Goal: Contribute content: Contribute content

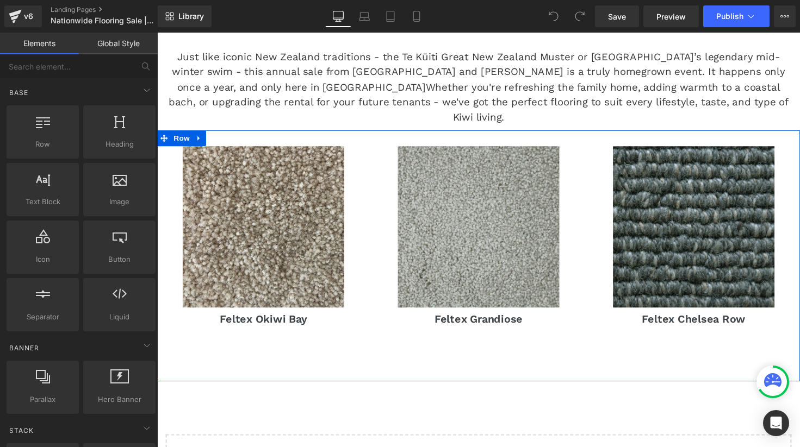
scroll to position [394, 0]
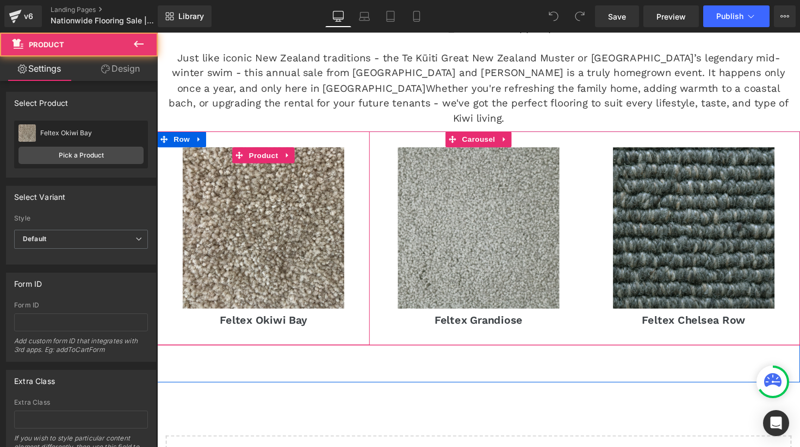
click at [201, 134] on div "Sale Off (P) Image [GEOGRAPHIC_DATA] (P) Title Product" at bounding box center [265, 243] width 217 height 219
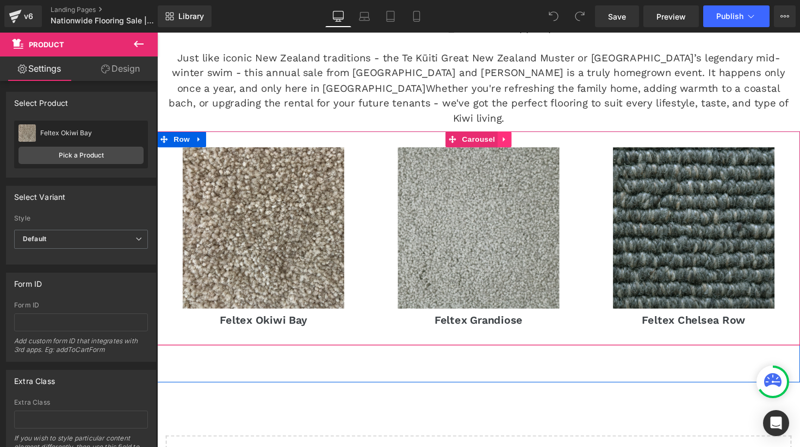
click at [511, 140] on icon at bounding box center [512, 142] width 2 height 5
click at [504, 138] on icon at bounding box center [506, 142] width 8 height 8
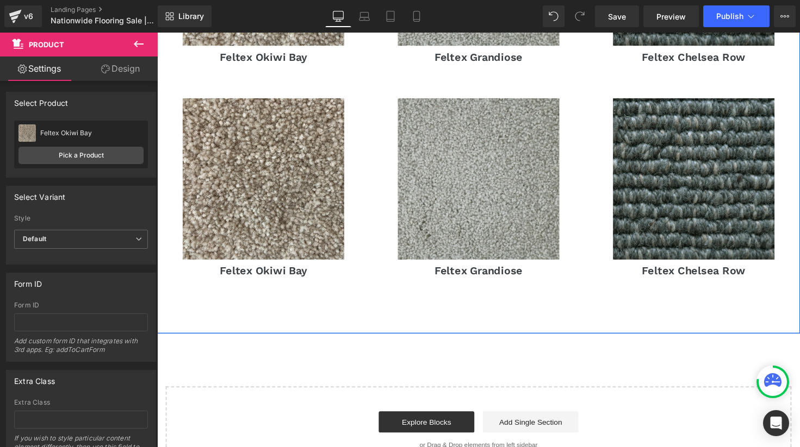
scroll to position [666, 0]
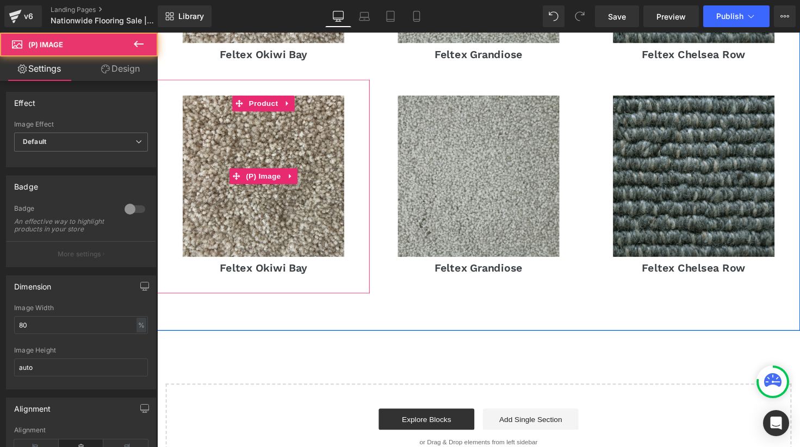
click at [258, 171] on div "Sale Off (P) Image" at bounding box center [266, 179] width 207 height 165
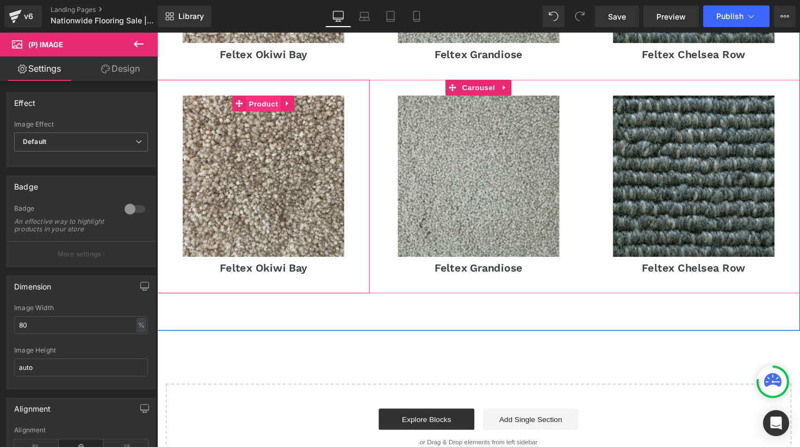
click at [265, 98] on span "Product" at bounding box center [265, 106] width 35 height 16
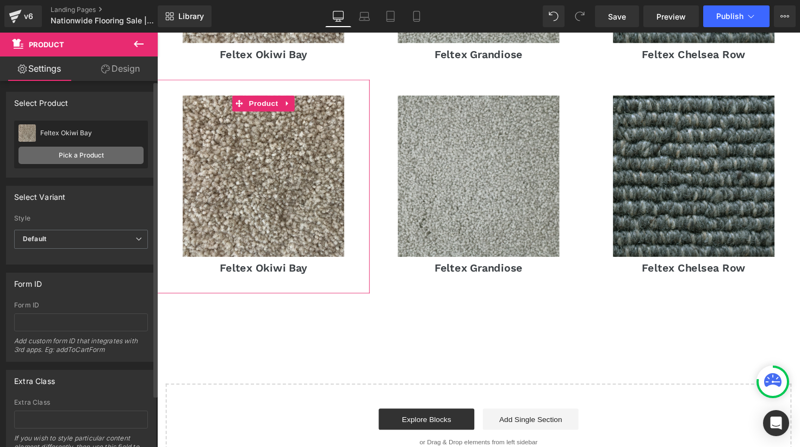
click at [82, 149] on link "Pick a Product" at bounding box center [80, 155] width 125 height 17
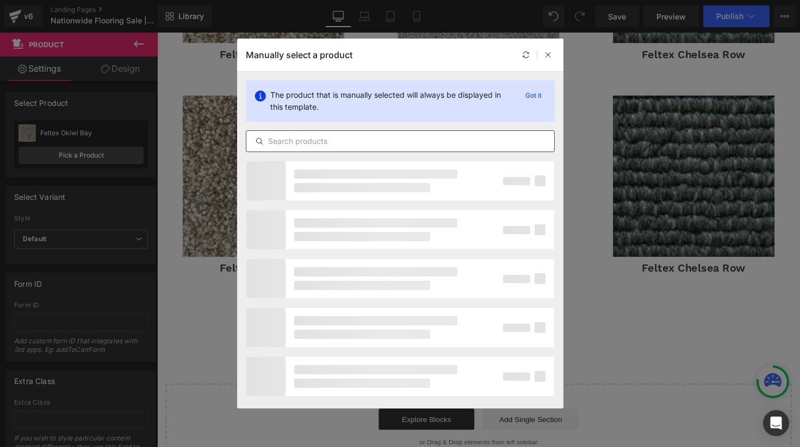
click at [367, 144] on input "text" at bounding box center [400, 141] width 308 height 13
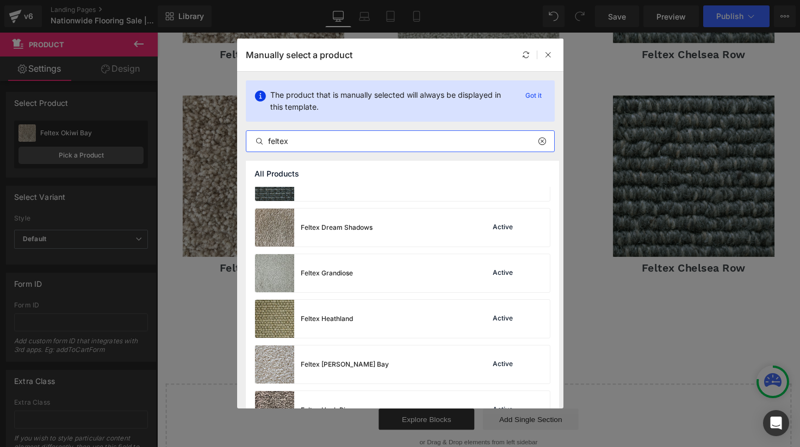
scroll to position [482, 0]
type input "feltex"
click at [353, 225] on div "Feltex Dream Shadows" at bounding box center [337, 227] width 72 height 10
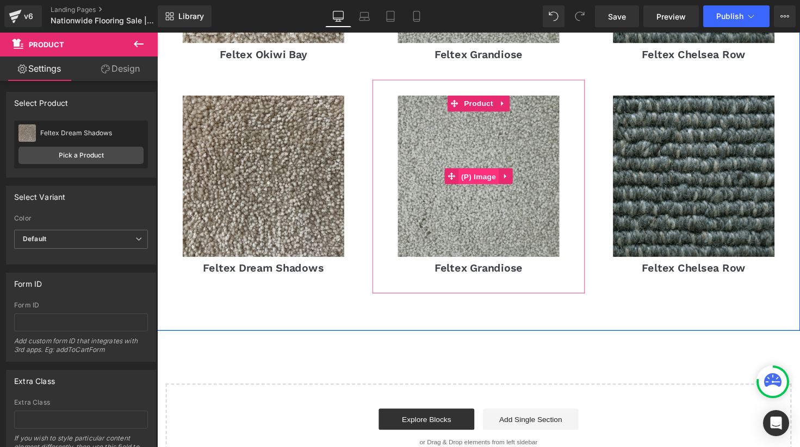
click at [486, 172] on span "(P) Image" at bounding box center [485, 180] width 41 height 16
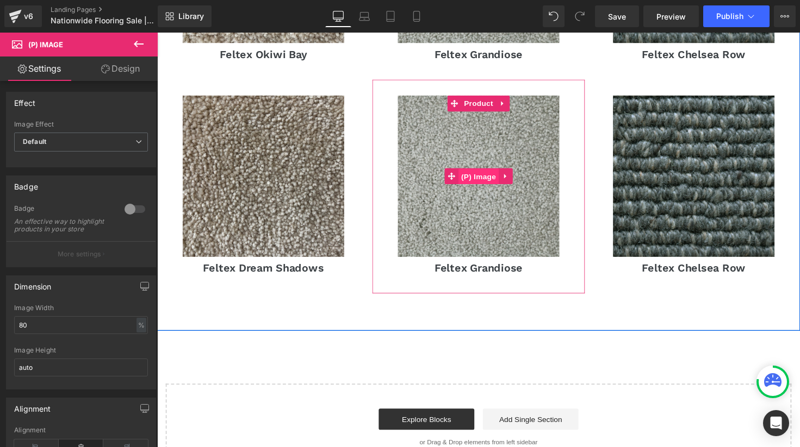
click at [487, 172] on span "(P) Image" at bounding box center [485, 180] width 41 height 16
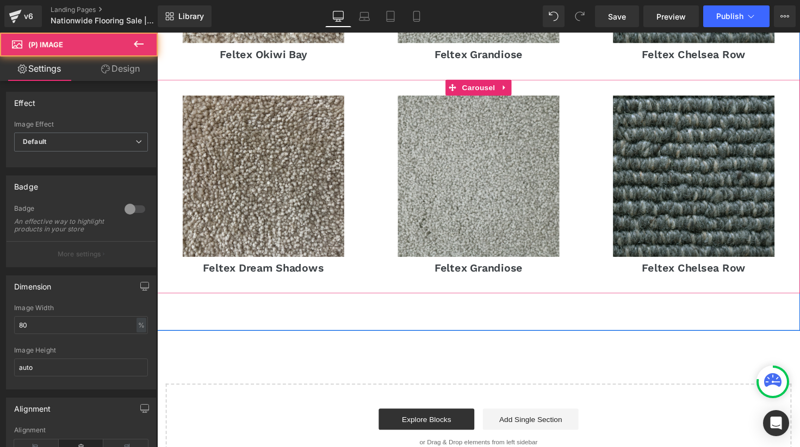
click at [484, 99] on span "Product" at bounding box center [486, 105] width 28 height 13
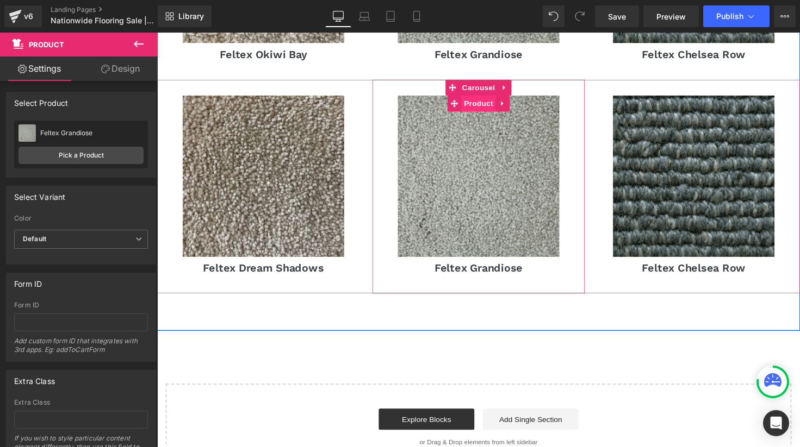
click at [488, 97] on span "Product" at bounding box center [486, 105] width 35 height 16
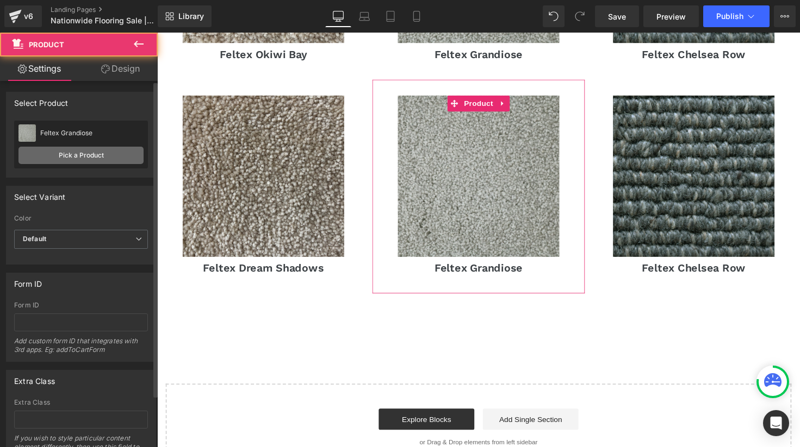
click at [91, 159] on link "Pick a Product" at bounding box center [80, 155] width 125 height 17
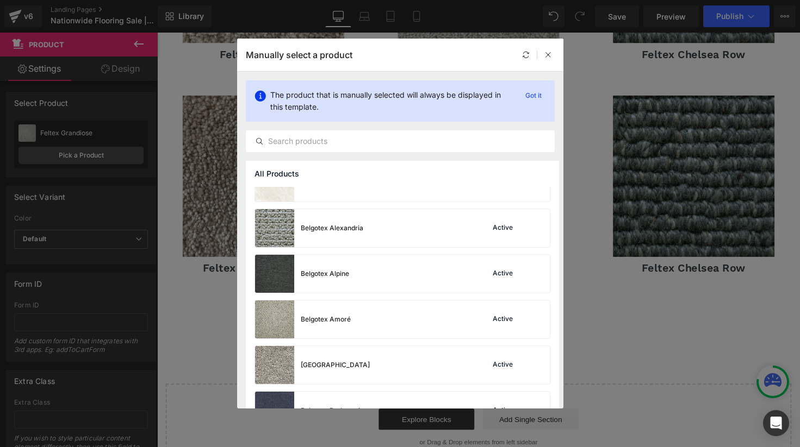
scroll to position [176, 0]
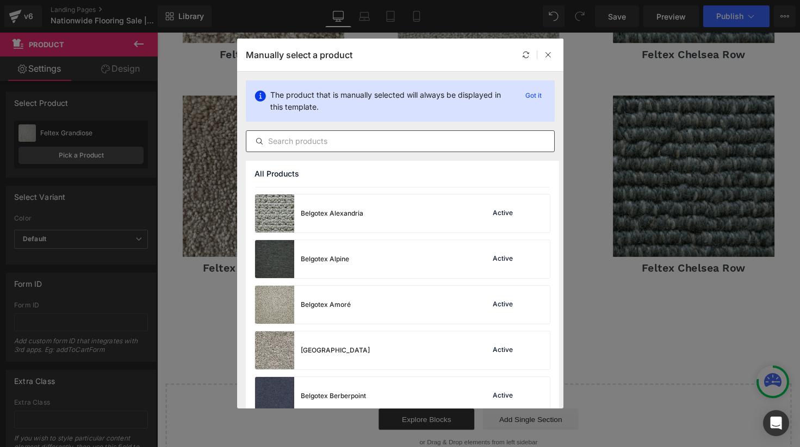
click at [311, 139] on input "text" at bounding box center [400, 141] width 308 height 13
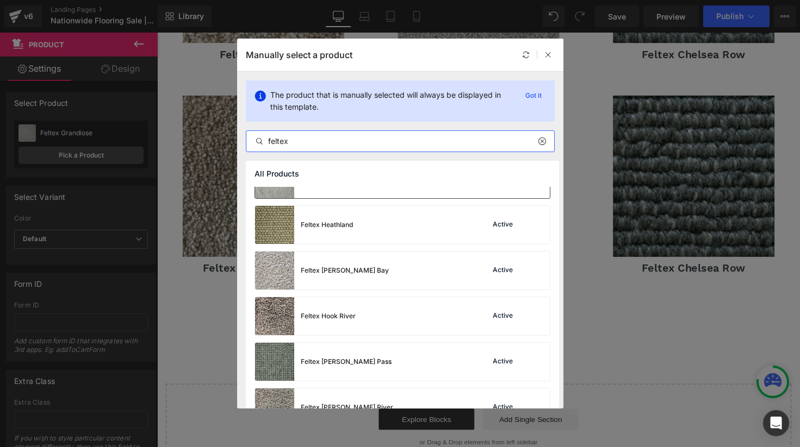
scroll to position [573, 0]
type input "feltex"
click at [352, 233] on div "Feltex Heathland" at bounding box center [304, 227] width 98 height 38
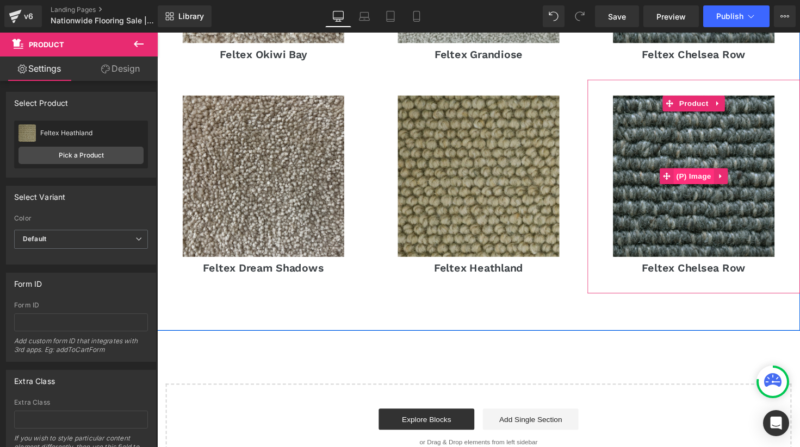
click at [714, 172] on span "(P) Image" at bounding box center [705, 180] width 41 height 16
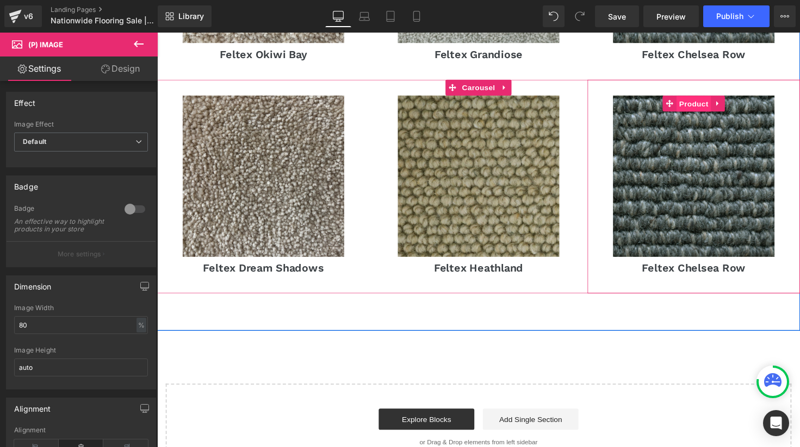
click at [711, 98] on span "Product" at bounding box center [706, 106] width 35 height 16
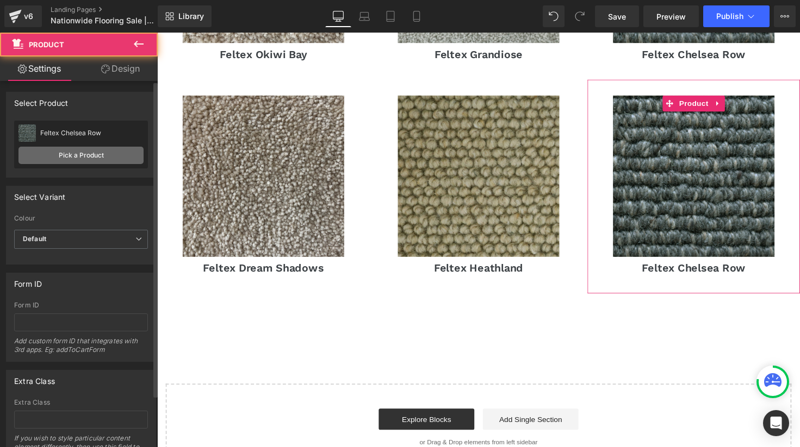
click at [71, 157] on link "Pick a Product" at bounding box center [80, 155] width 125 height 17
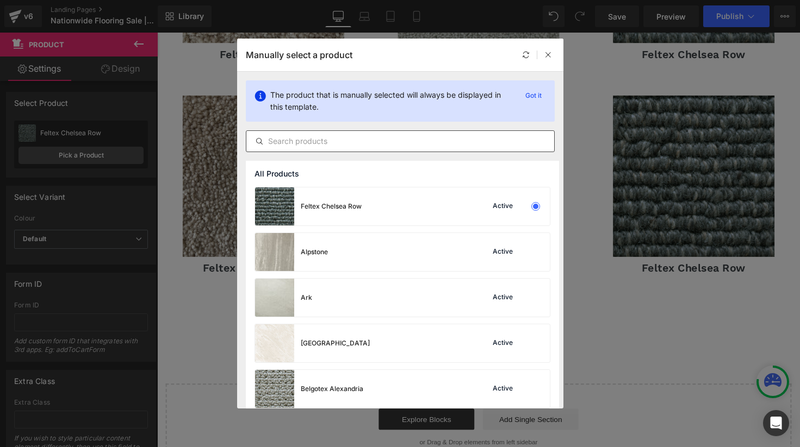
click at [334, 145] on input "text" at bounding box center [400, 141] width 308 height 13
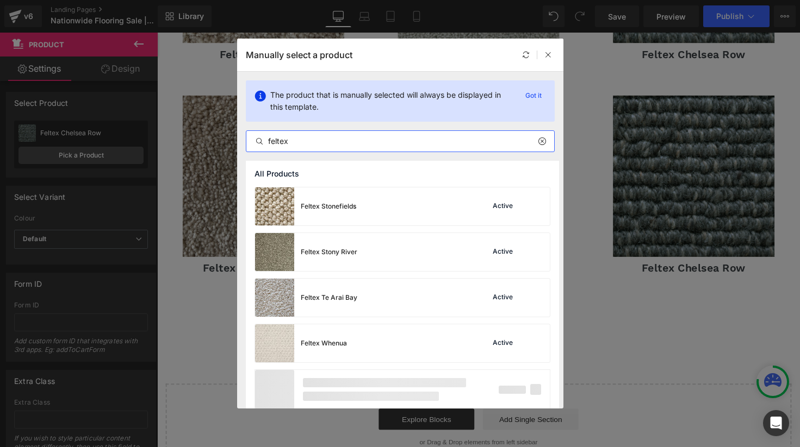
scroll to position [1151, 0]
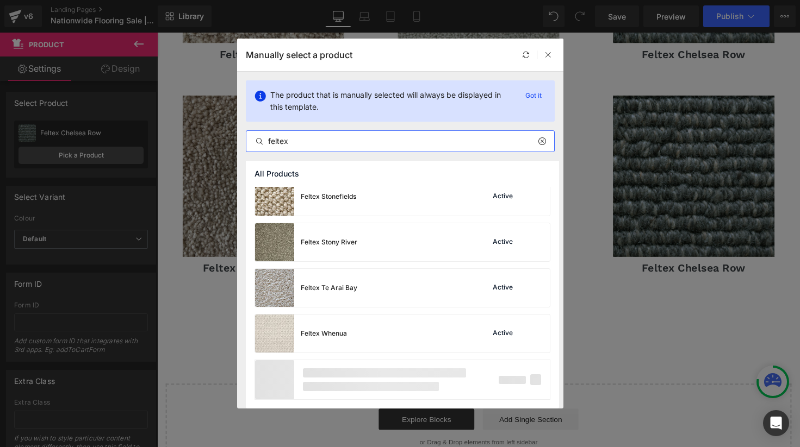
type input "feltex"
click at [391, 383] on p at bounding box center [371, 386] width 136 height 9
click at [531, 97] on p "Got it" at bounding box center [533, 95] width 25 height 13
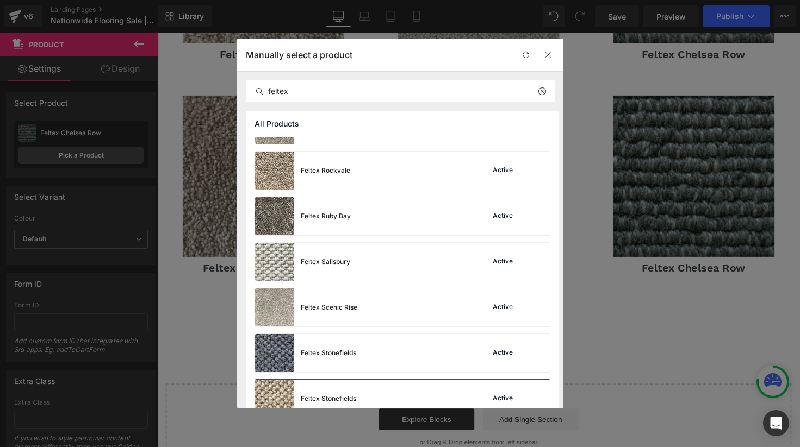
scroll to position [897, 0]
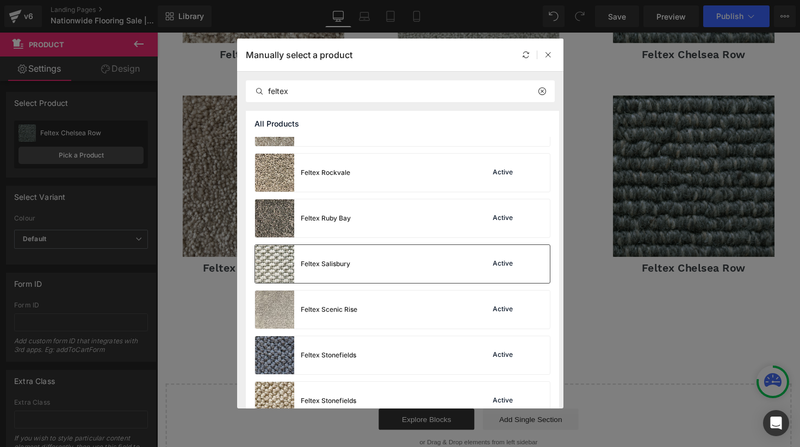
click at [364, 265] on div "Feltex Salisbury Active" at bounding box center [402, 264] width 295 height 38
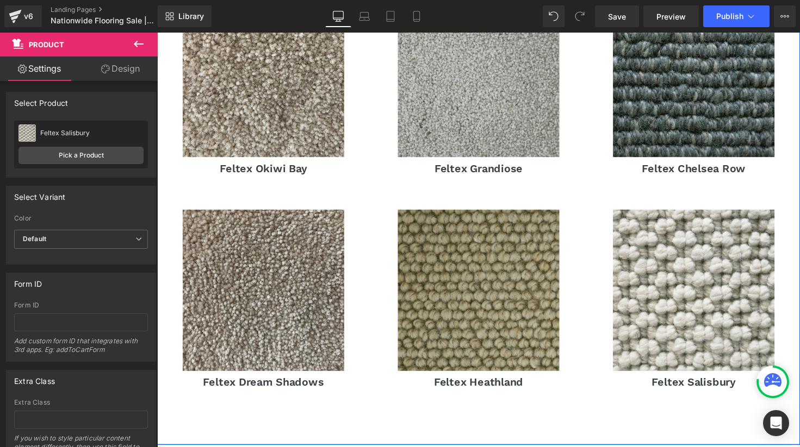
scroll to position [550, 0]
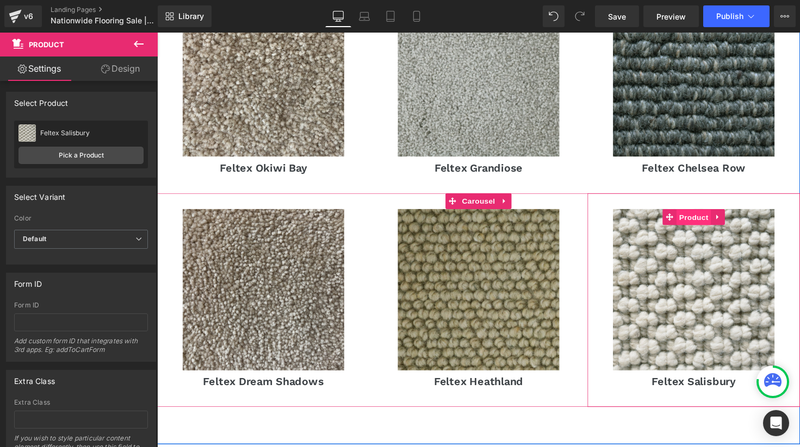
click at [703, 214] on span "Product" at bounding box center [706, 222] width 35 height 16
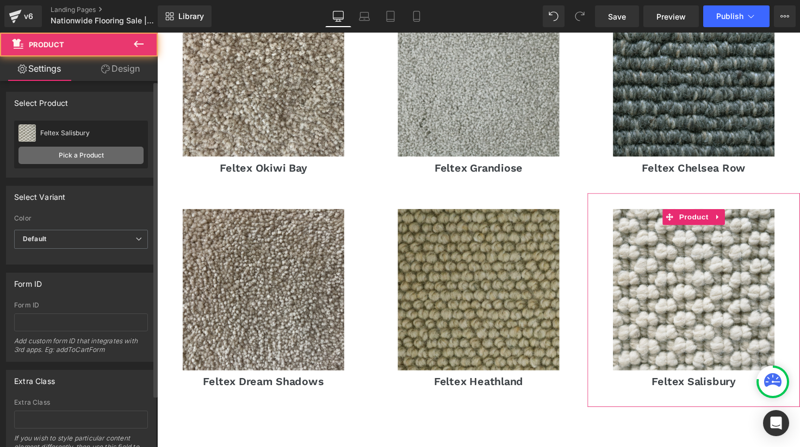
click at [74, 150] on link "Pick a Product" at bounding box center [80, 155] width 125 height 17
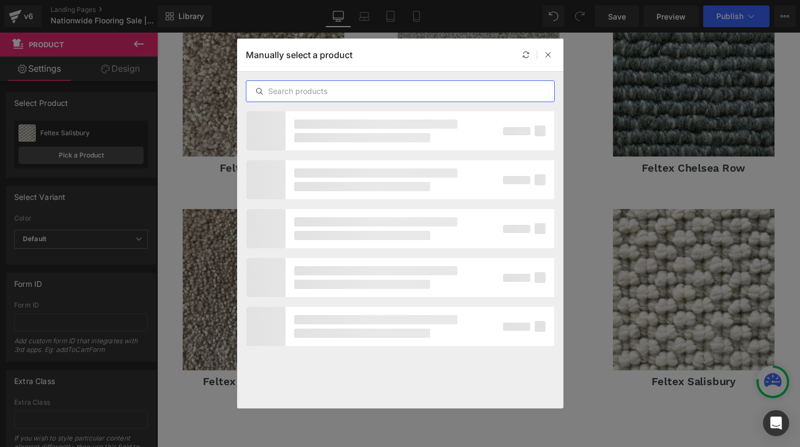
click at [311, 90] on input "text" at bounding box center [400, 91] width 308 height 13
type input "feltex"
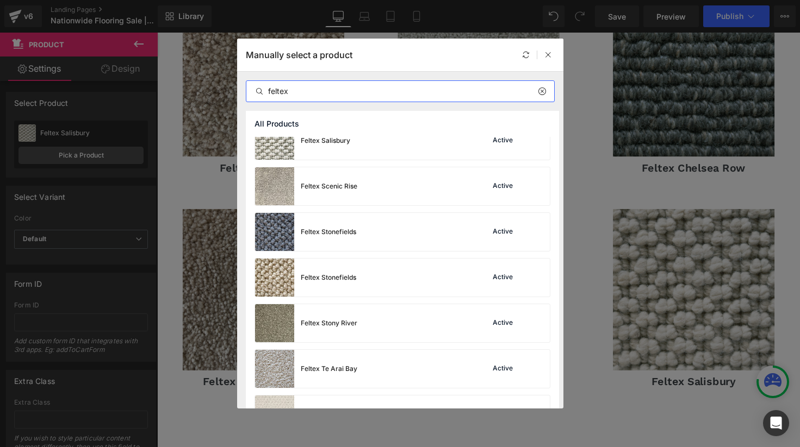
scroll to position [1101, 0]
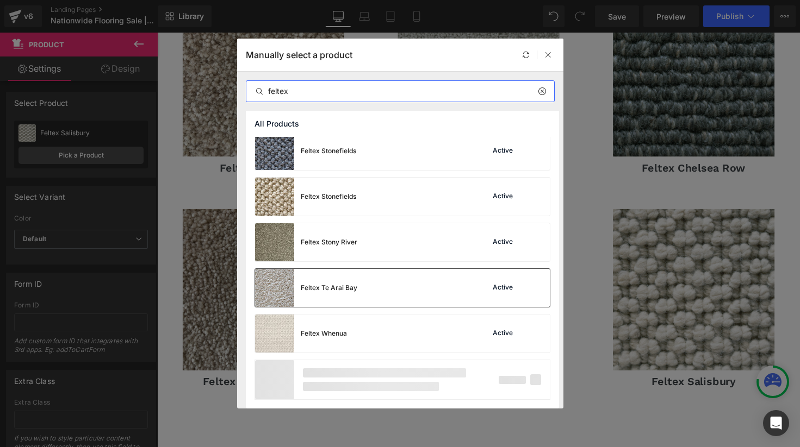
click at [334, 302] on div "Feltex Te Arai Bay" at bounding box center [306, 288] width 102 height 38
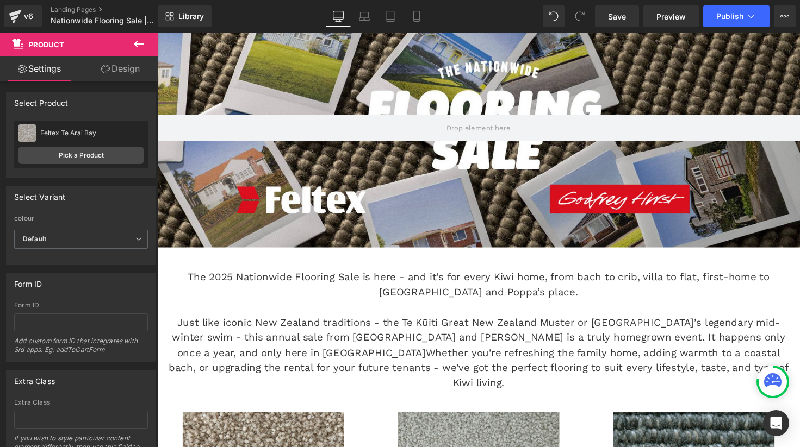
scroll to position [124, 0]
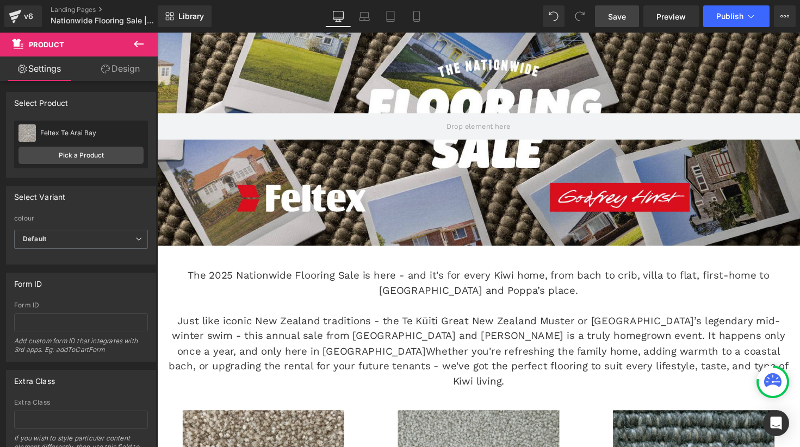
click at [616, 16] on span "Save" at bounding box center [617, 16] width 18 height 11
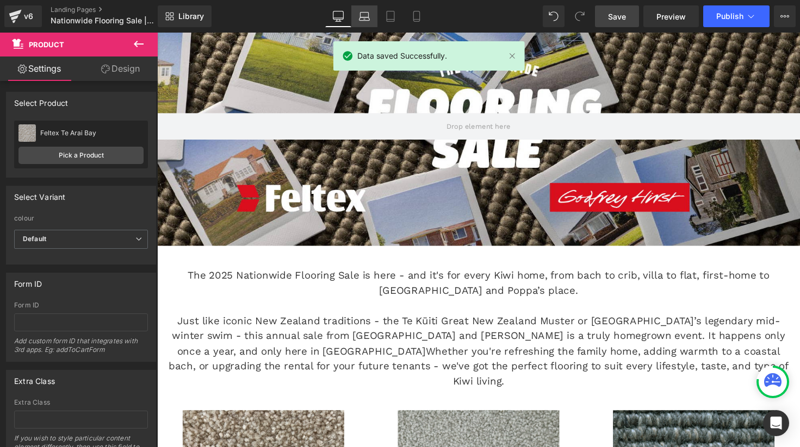
click at [359, 16] on icon at bounding box center [364, 16] width 11 height 11
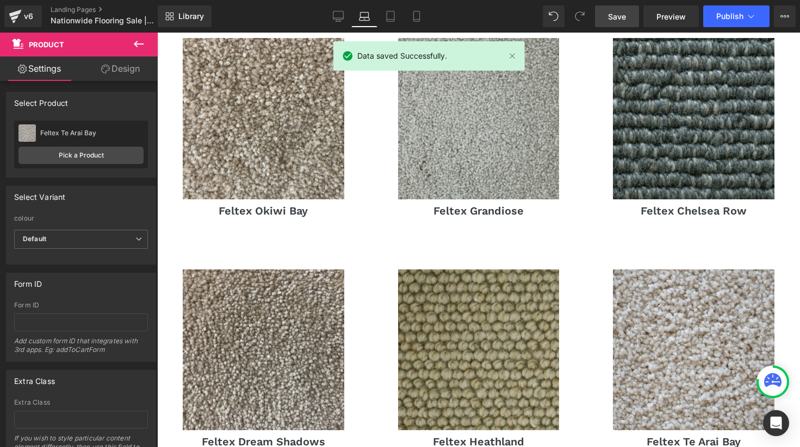
scroll to position [515, 0]
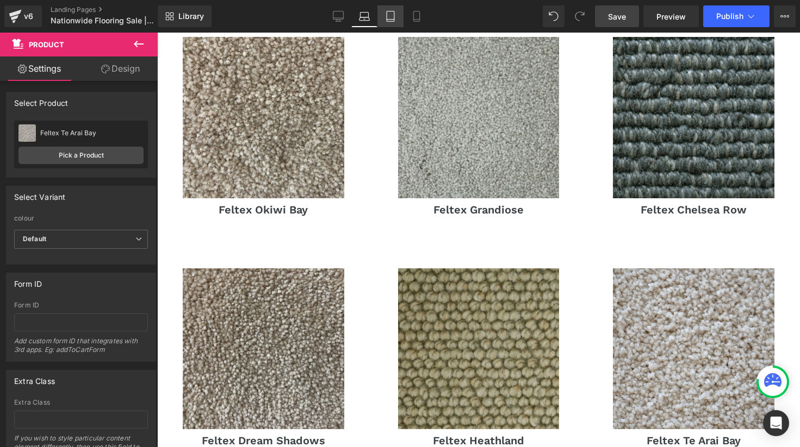
click at [392, 21] on icon at bounding box center [390, 16] width 11 height 11
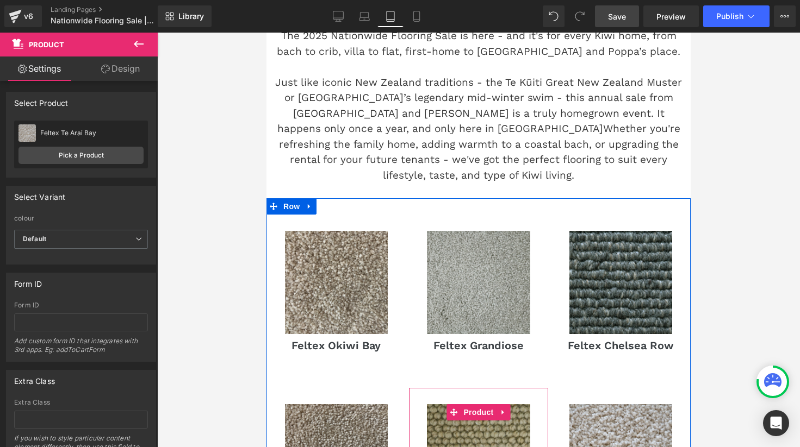
scroll to position [228, 0]
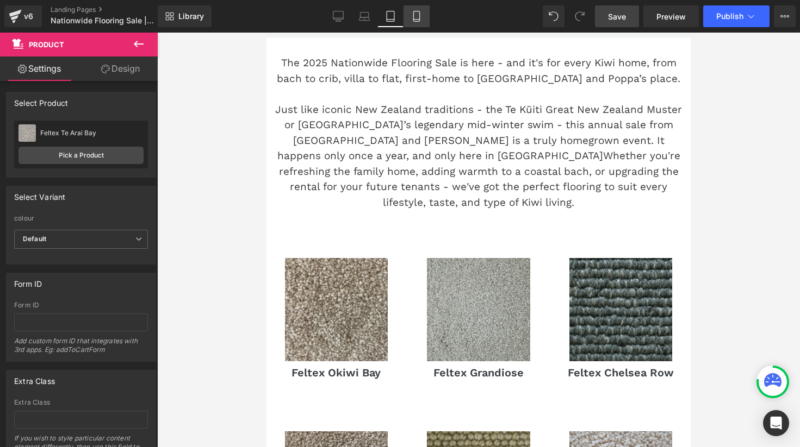
click at [411, 11] on icon at bounding box center [416, 16] width 11 height 11
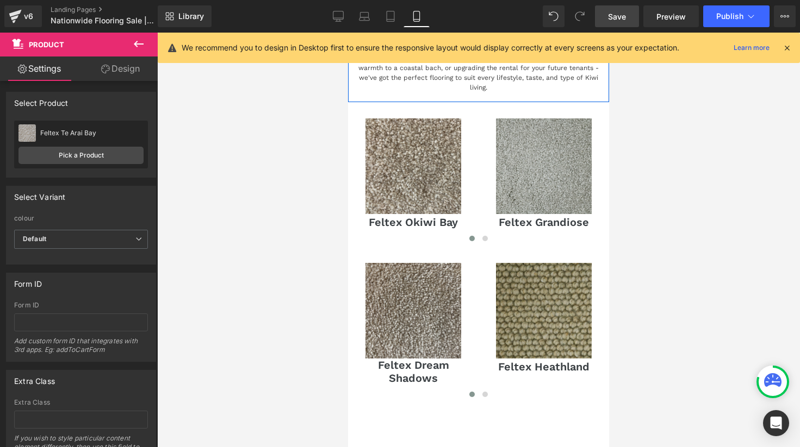
scroll to position [239, 0]
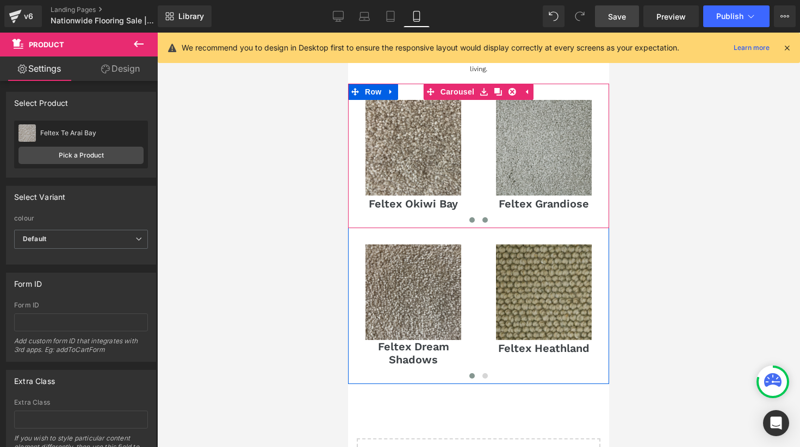
click at [485, 217] on span at bounding box center [484, 219] width 5 height 5
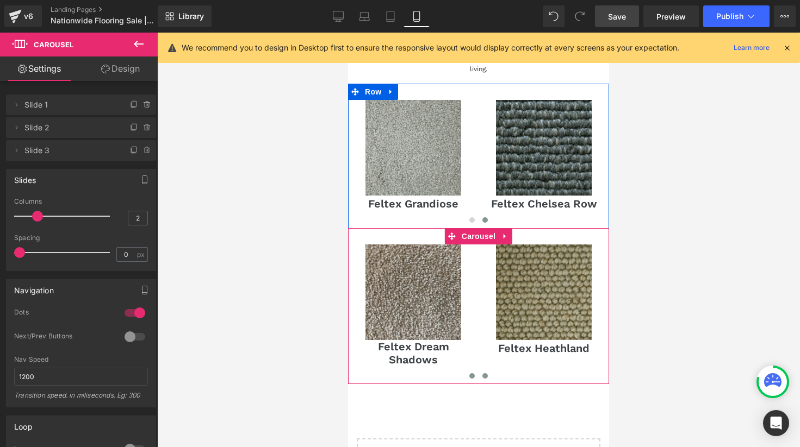
click at [479, 371] on button at bounding box center [484, 376] width 13 height 11
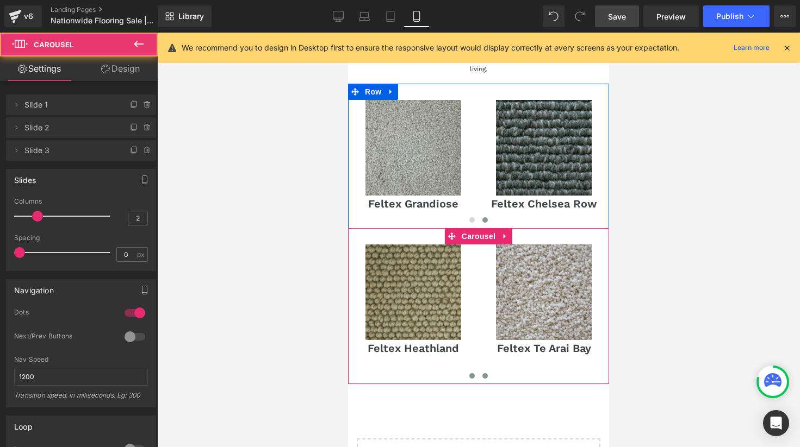
click at [471, 373] on span at bounding box center [471, 375] width 5 height 5
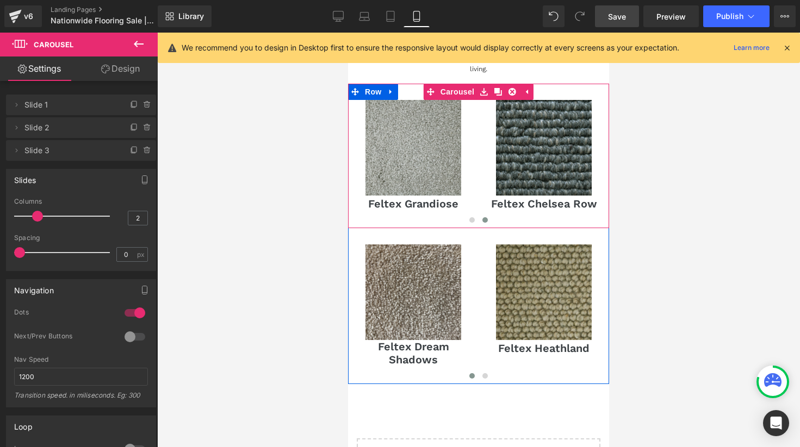
click at [484, 217] on span at bounding box center [484, 219] width 5 height 5
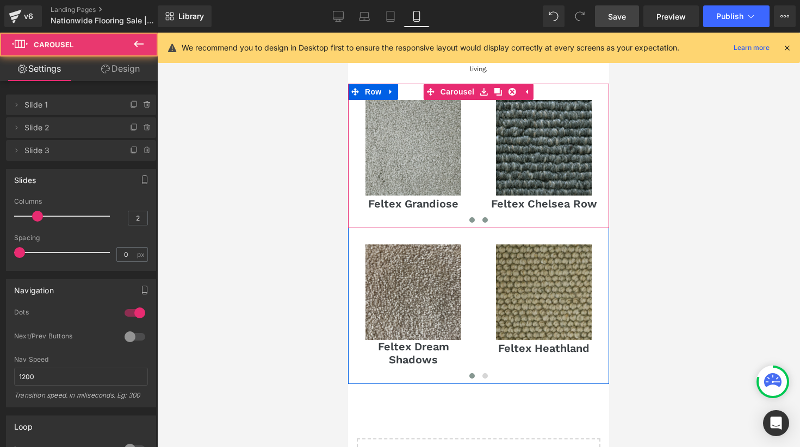
click at [466, 215] on button at bounding box center [471, 220] width 13 height 11
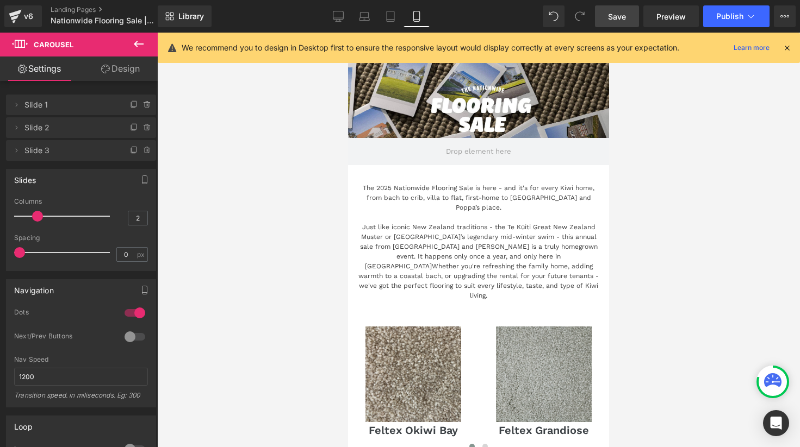
scroll to position [0, 0]
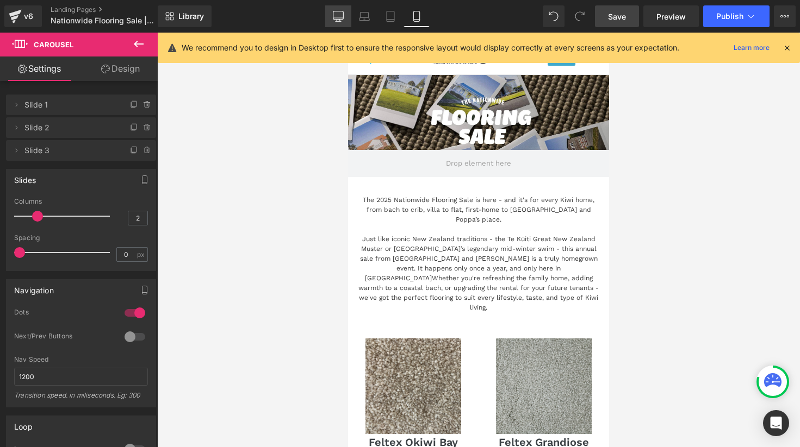
click at [342, 16] on icon at bounding box center [338, 16] width 11 height 11
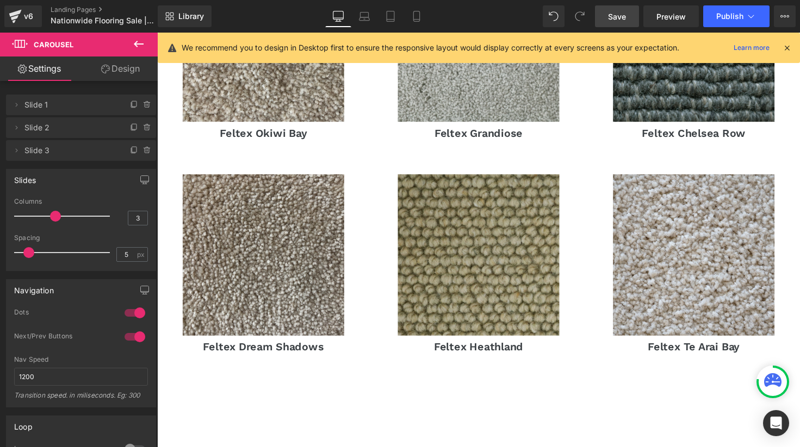
scroll to position [567, 0]
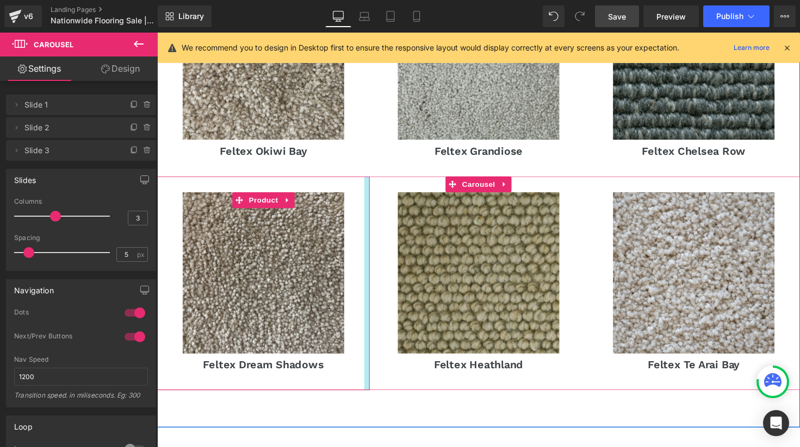
click at [372, 236] on div at bounding box center [371, 289] width 5 height 219
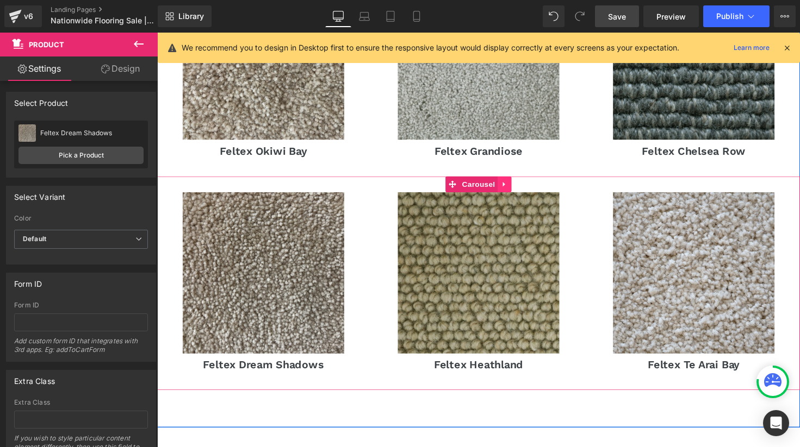
click at [512, 180] on link at bounding box center [513, 188] width 14 height 16
click at [503, 184] on icon at bounding box center [506, 188] width 8 height 8
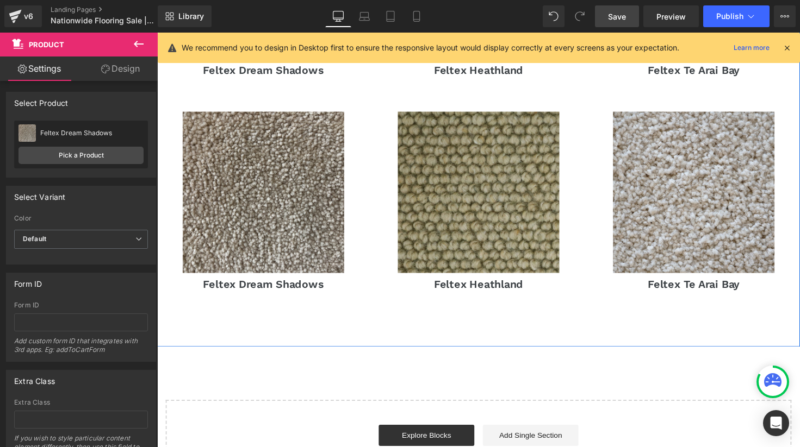
scroll to position [885, 0]
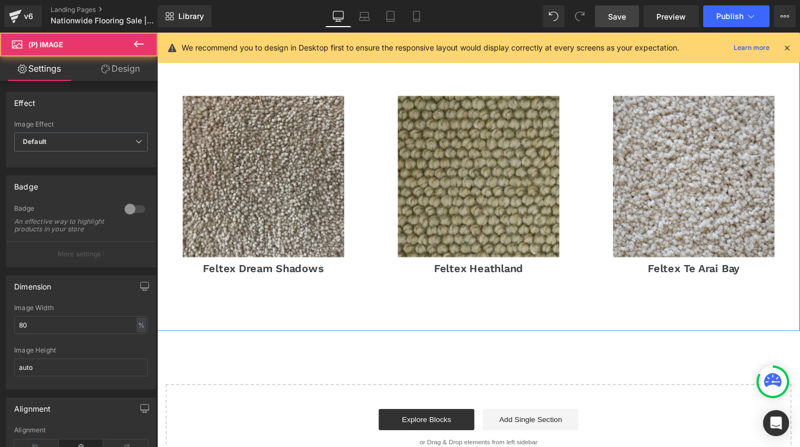
click at [269, 164] on div "Sale Off (P) Image" at bounding box center [266, 179] width 207 height 165
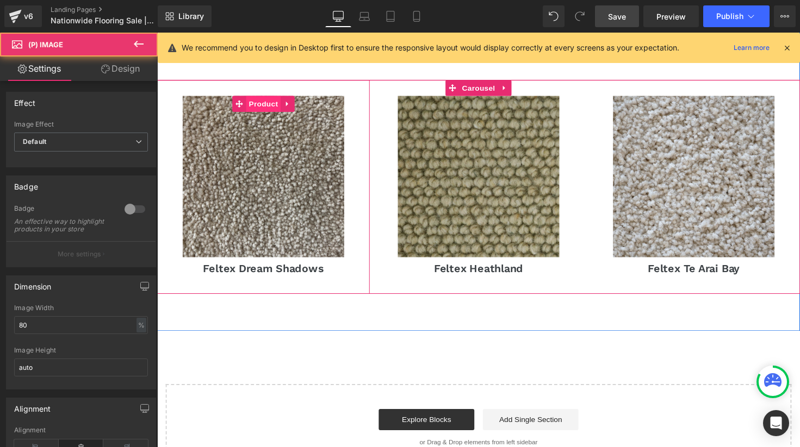
click at [267, 97] on span "Product" at bounding box center [265, 105] width 35 height 16
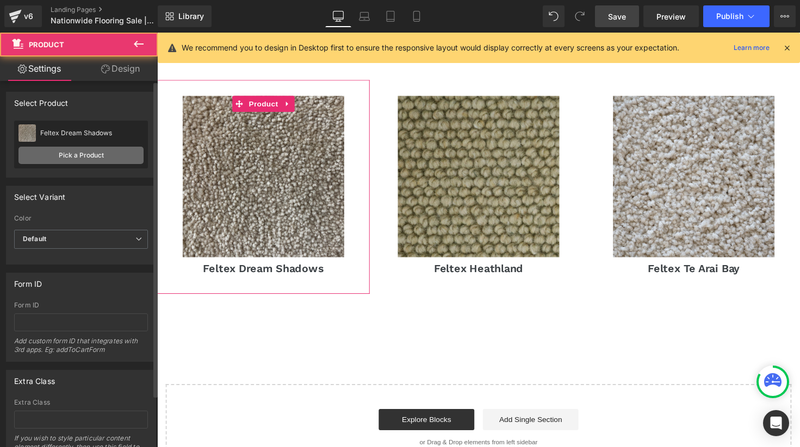
click at [89, 156] on link "Pick a Product" at bounding box center [80, 155] width 125 height 17
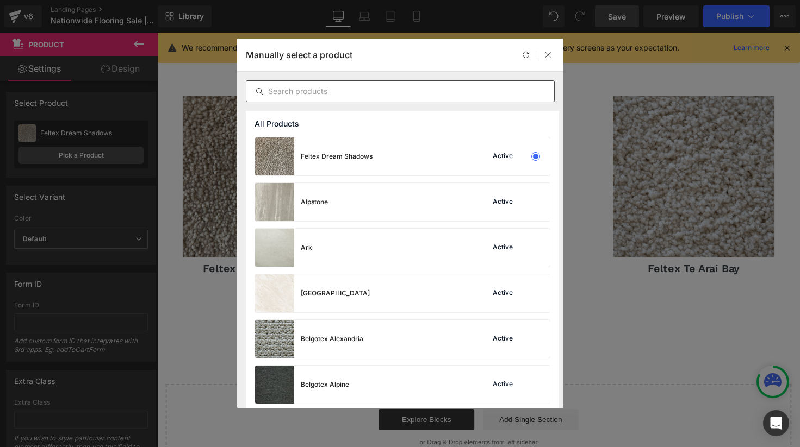
click at [342, 88] on input "text" at bounding box center [400, 91] width 308 height 13
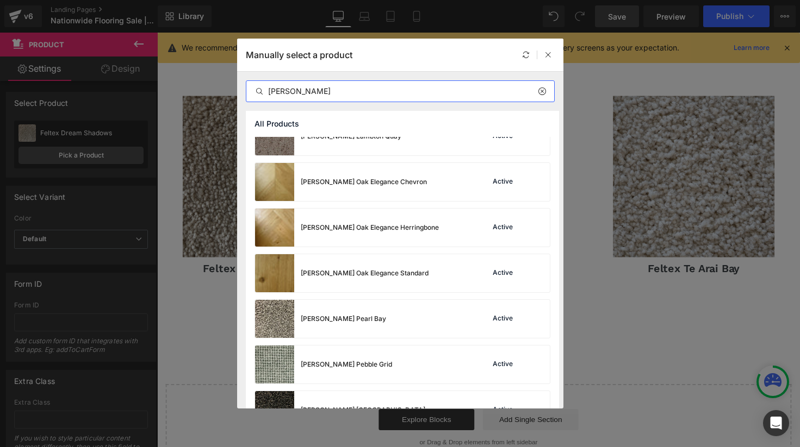
scroll to position [622, 0]
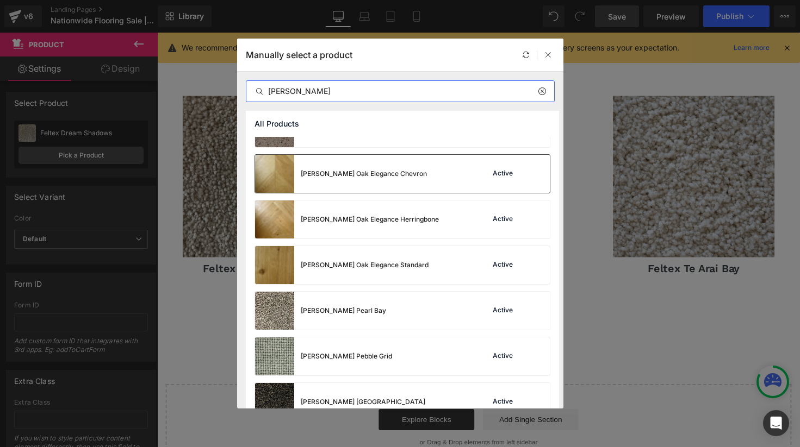
type input "[PERSON_NAME]"
click at [415, 182] on div "[PERSON_NAME] Oak Elegance Chevron Active" at bounding box center [402, 174] width 295 height 38
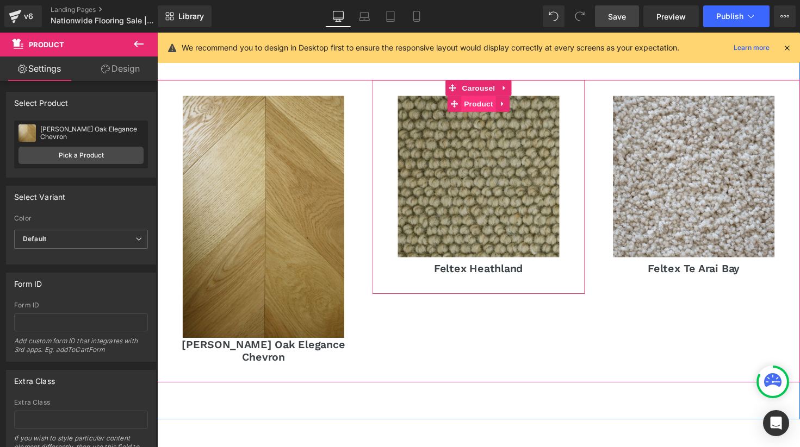
click at [484, 97] on span "Product" at bounding box center [486, 105] width 35 height 16
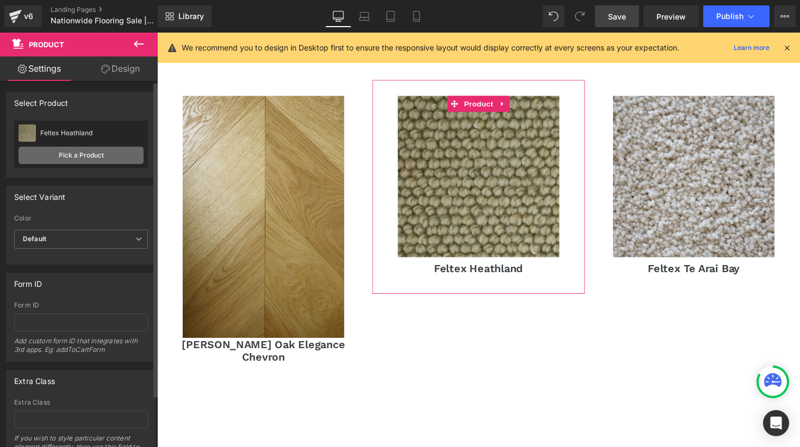
click at [83, 155] on link "Pick a Product" at bounding box center [80, 155] width 125 height 17
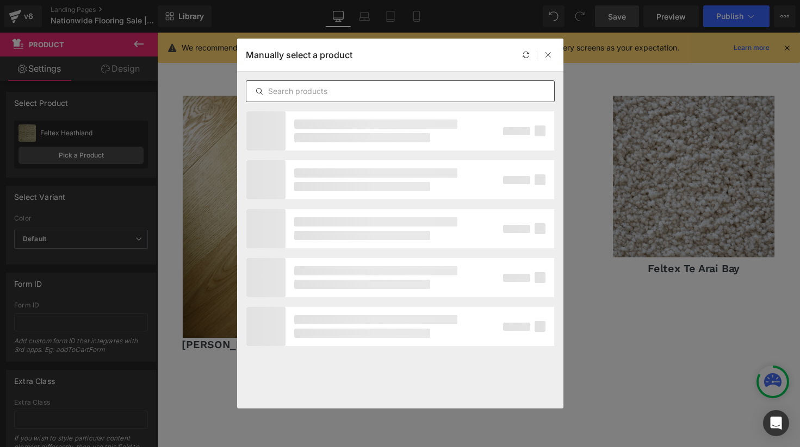
click at [452, 91] on input "text" at bounding box center [400, 91] width 308 height 13
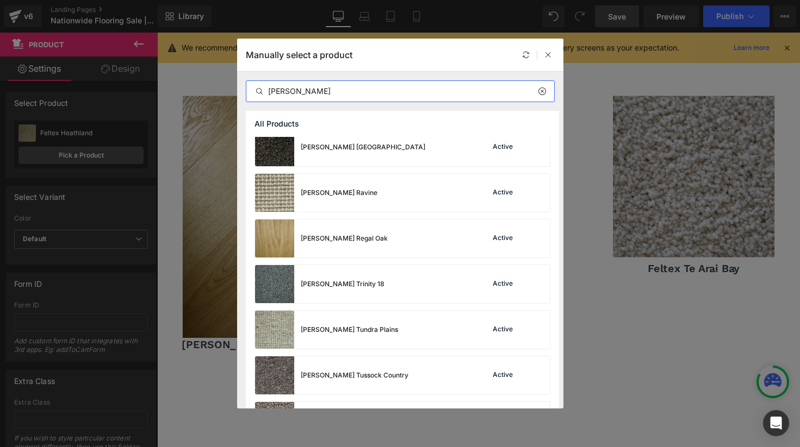
scroll to position [877, 0]
type input "[PERSON_NAME]"
click at [433, 239] on div "[PERSON_NAME] Regal Oak Active" at bounding box center [402, 238] width 295 height 38
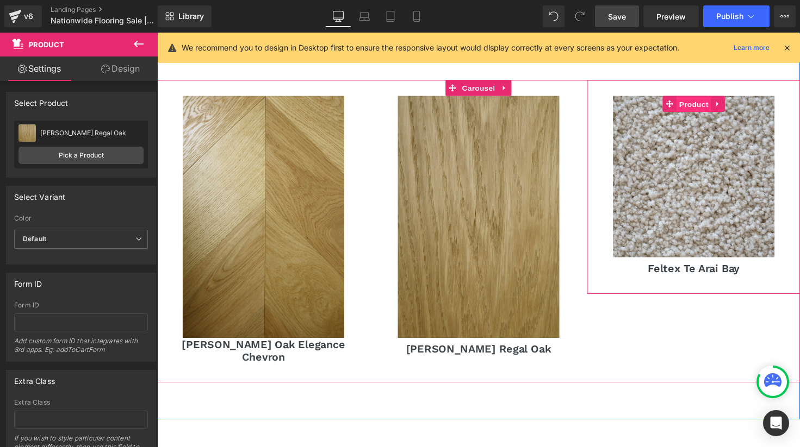
click at [709, 98] on span "Product" at bounding box center [706, 106] width 35 height 16
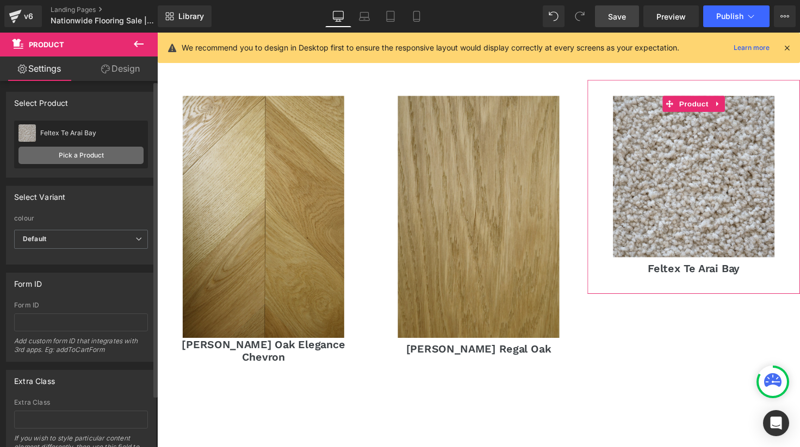
click at [85, 154] on link "Pick a Product" at bounding box center [80, 155] width 125 height 17
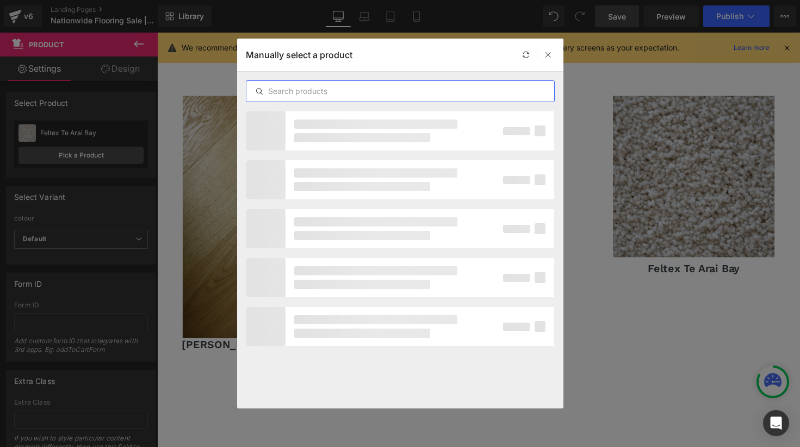
click at [382, 88] on input "text" at bounding box center [400, 91] width 308 height 13
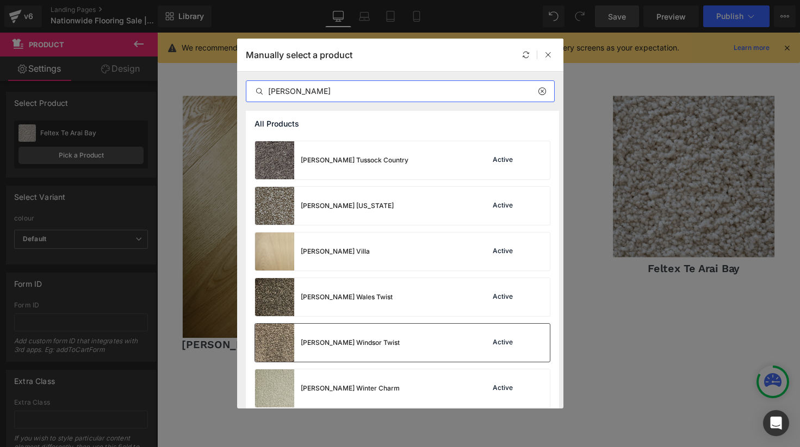
scroll to position [1119, 0]
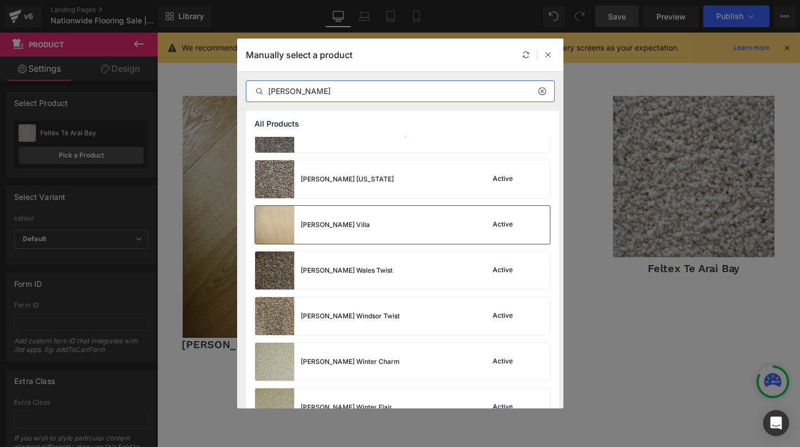
type input "[PERSON_NAME]"
click at [404, 237] on div "[PERSON_NAME] Villa Active" at bounding box center [402, 225] width 295 height 38
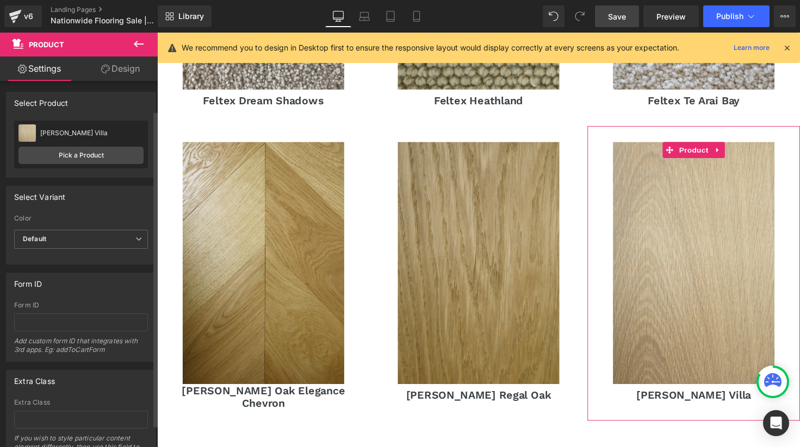
scroll to position [60, 0]
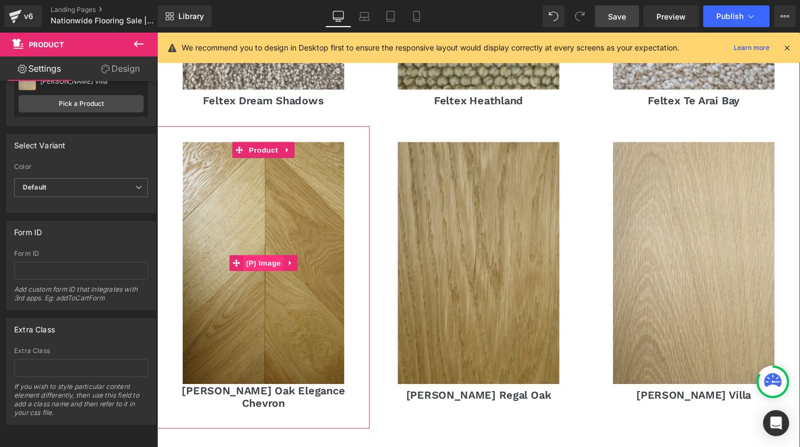
click at [264, 260] on span "(P) Image" at bounding box center [265, 268] width 41 height 16
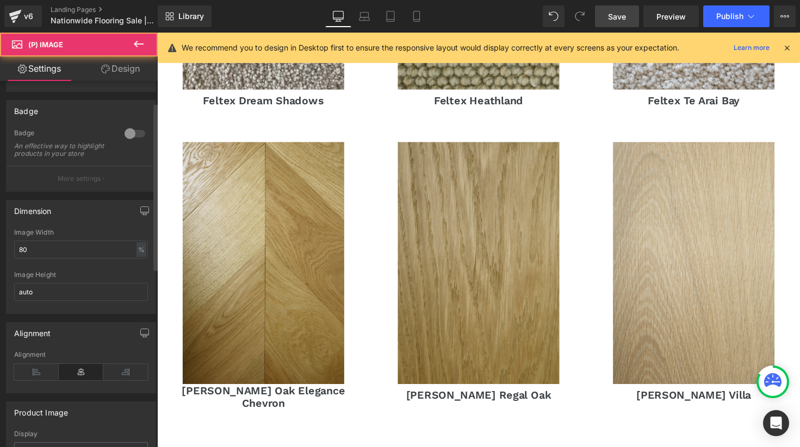
scroll to position [83, 0]
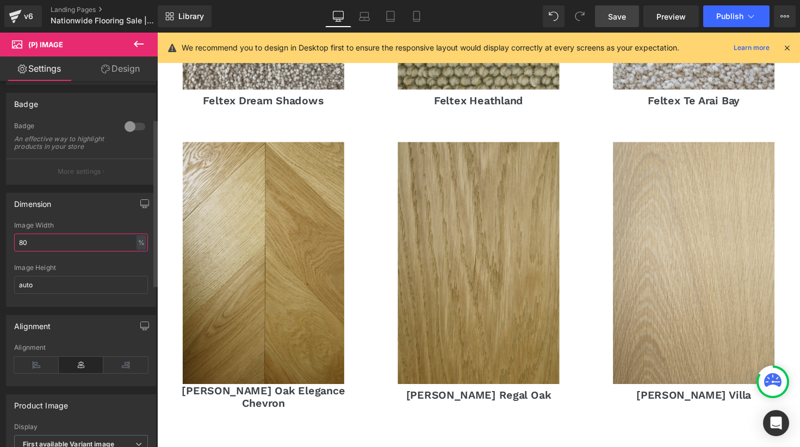
click at [62, 251] on input "80" at bounding box center [81, 243] width 134 height 18
drag, startPoint x: 62, startPoint y: 251, endPoint x: -10, endPoint y: 245, distance: 72.5
click at [0, 245] on html "(P) Image You are previewing how the will restyle your page. You can not edit E…" at bounding box center [400, 223] width 800 height 447
type input "60"
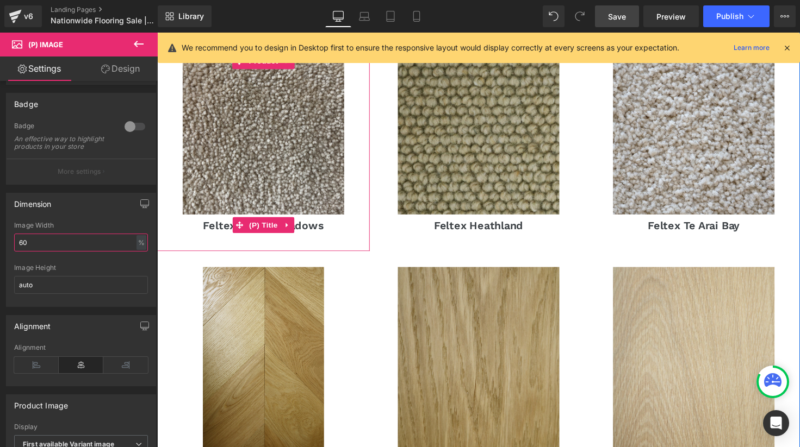
scroll to position [750, 0]
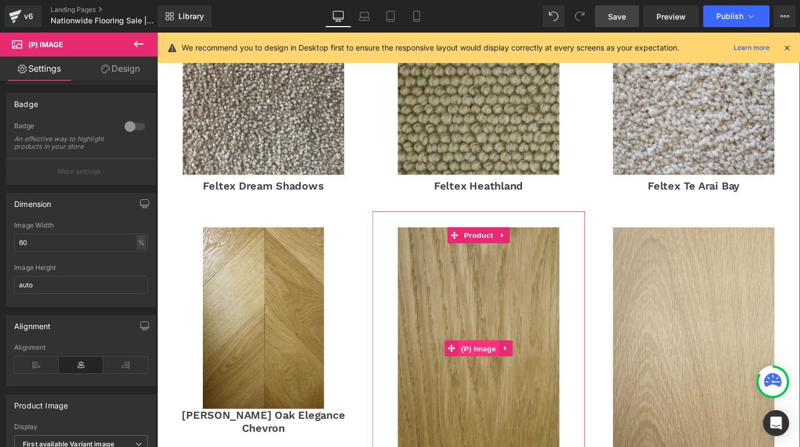
click at [485, 348] on span "(P) Image" at bounding box center [485, 356] width 41 height 16
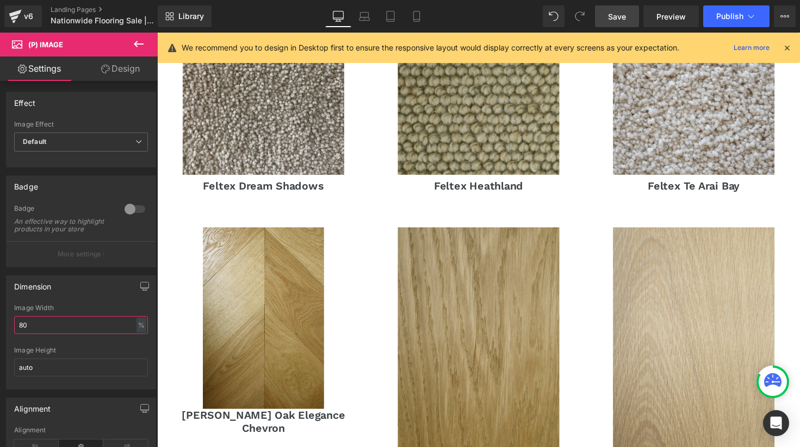
drag, startPoint x: 48, startPoint y: 329, endPoint x: -16, endPoint y: 328, distance: 63.6
click at [0, 328] on html "(P) Image You are previewing how the will restyle your page. You can not edit E…" at bounding box center [400, 223] width 800 height 447
type input "60"
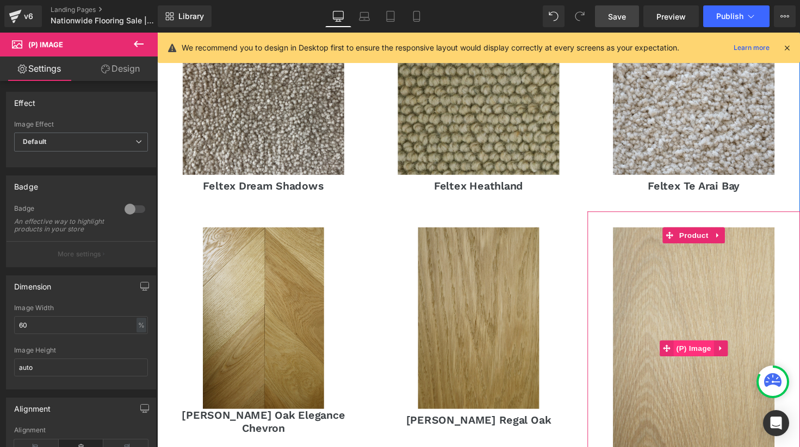
click at [710, 348] on span "(P) Image" at bounding box center [705, 356] width 41 height 16
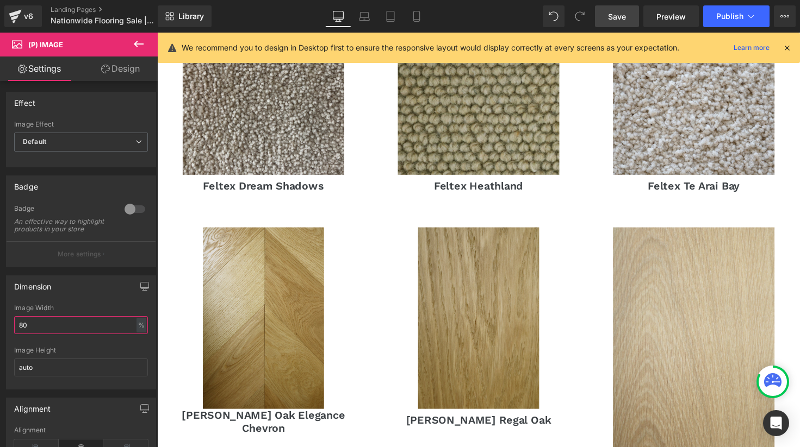
drag, startPoint x: 42, startPoint y: 329, endPoint x: -10, endPoint y: 329, distance: 52.2
click at [0, 329] on html "(P) Image You are previewing how the will restyle your page. You can not edit E…" at bounding box center [400, 223] width 800 height 447
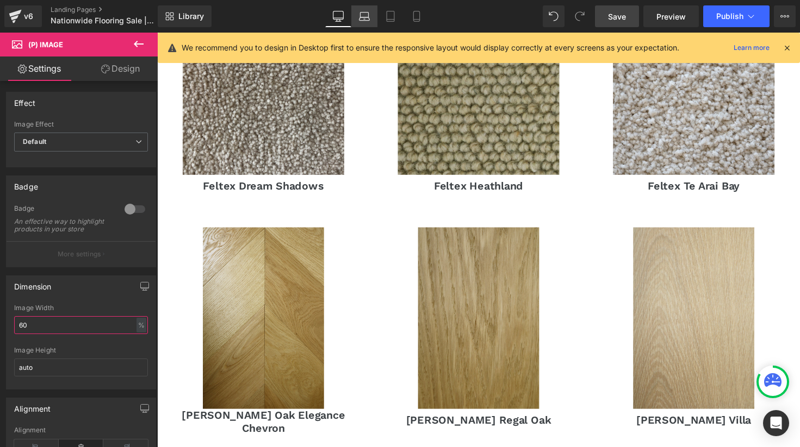
type input "60"
click at [364, 16] on icon at bounding box center [364, 16] width 11 height 11
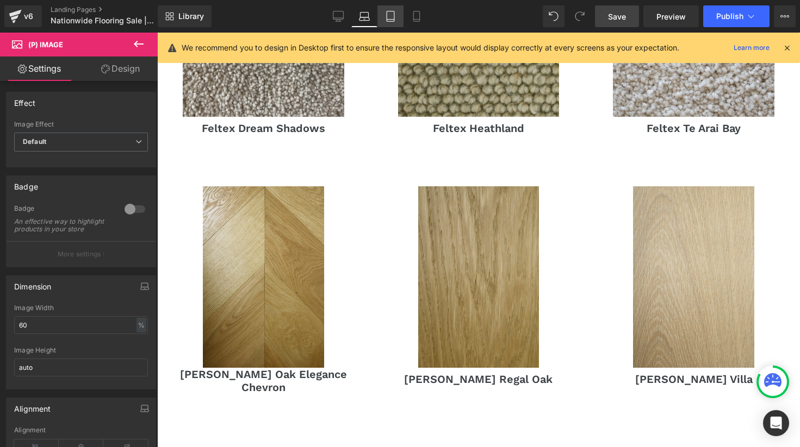
click at [389, 7] on link "Tablet" at bounding box center [390, 16] width 26 height 22
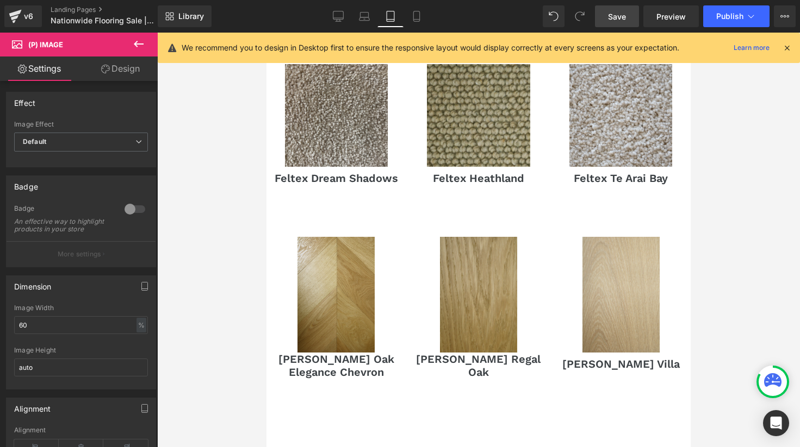
scroll to position [596, 0]
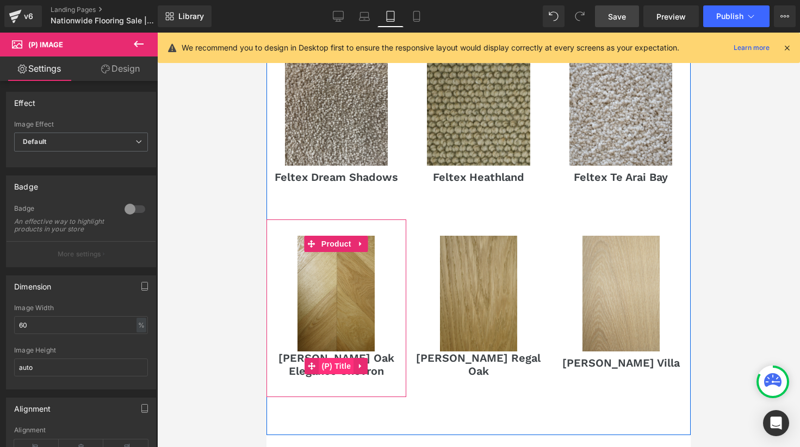
click at [338, 358] on span "(P) Title" at bounding box center [336, 366] width 35 height 16
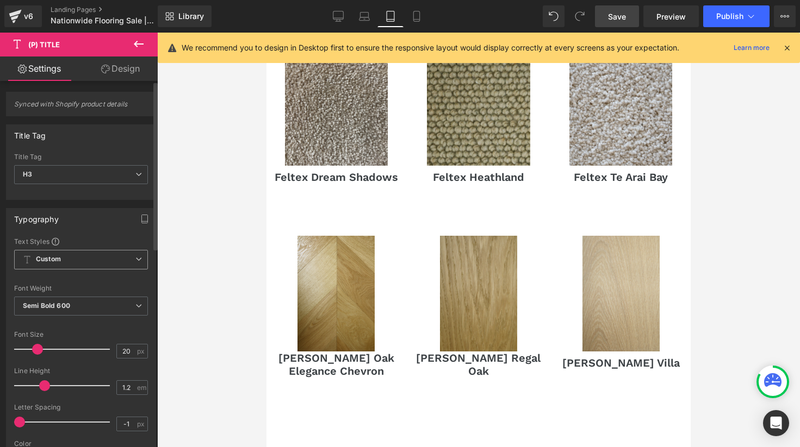
scroll to position [1, 0]
click at [55, 173] on span "H3" at bounding box center [81, 173] width 134 height 19
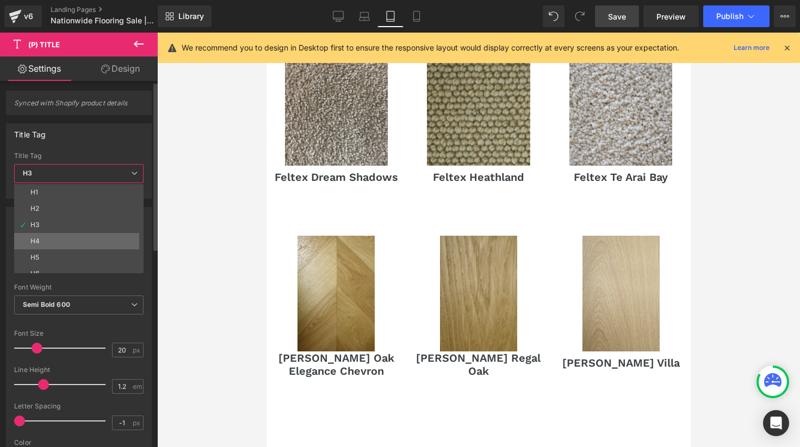
click at [49, 238] on li "H4" at bounding box center [81, 241] width 134 height 16
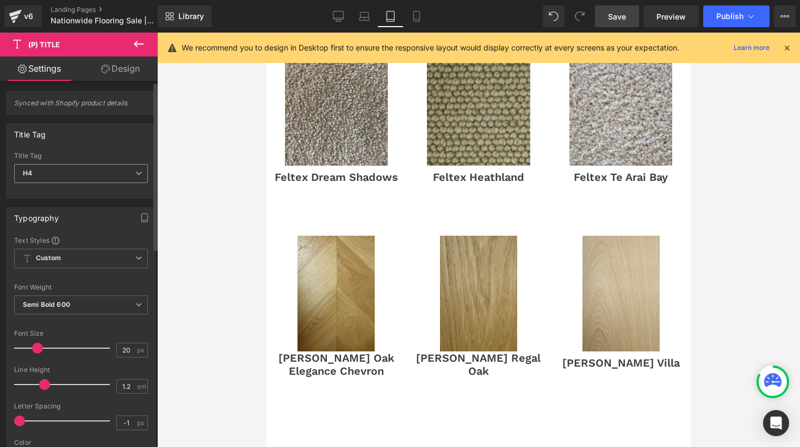
click at [52, 169] on span "H4" at bounding box center [81, 173] width 134 height 19
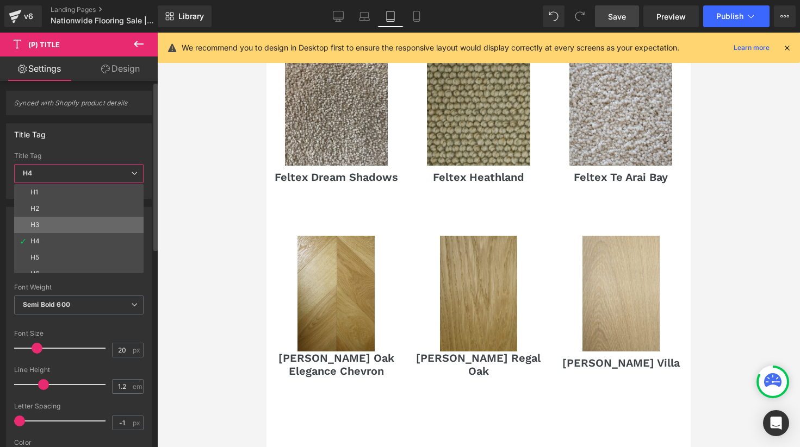
click at [52, 229] on li "H3" at bounding box center [81, 225] width 134 height 16
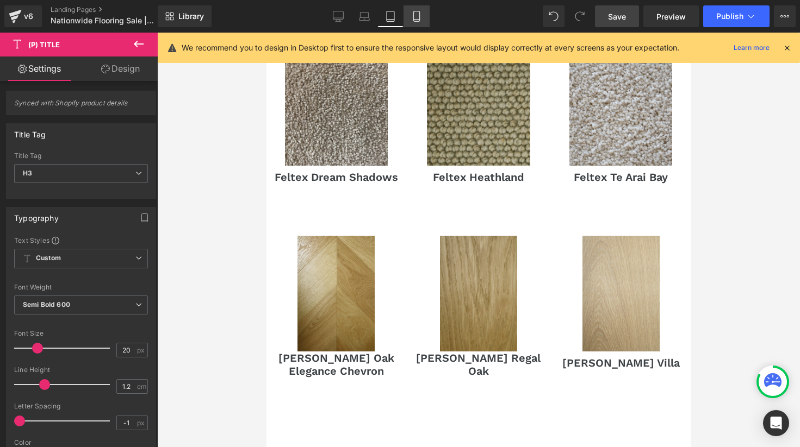
click at [417, 12] on icon at bounding box center [416, 16] width 11 height 11
type input "100"
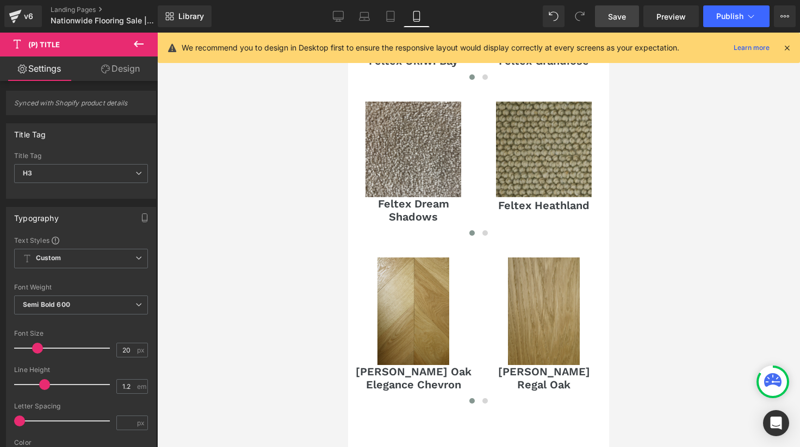
scroll to position [381, 0]
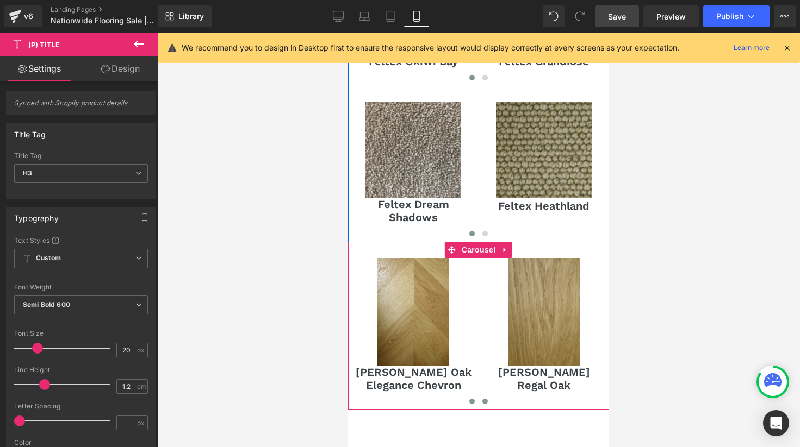
click at [485, 396] on button at bounding box center [484, 401] width 13 height 11
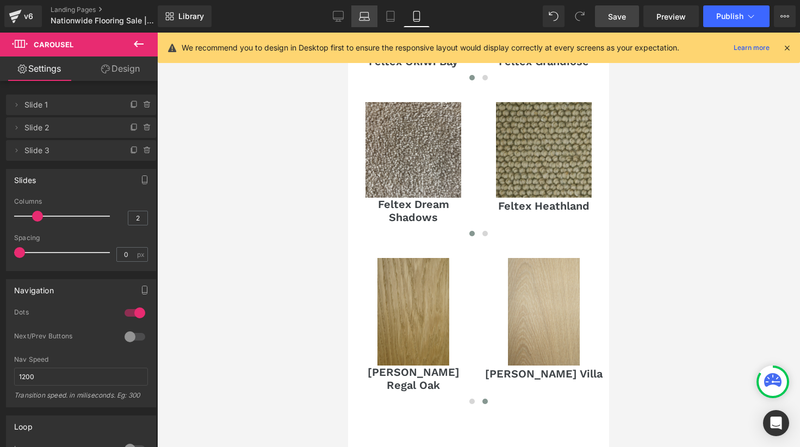
click at [356, 15] on link "Laptop" at bounding box center [364, 16] width 26 height 22
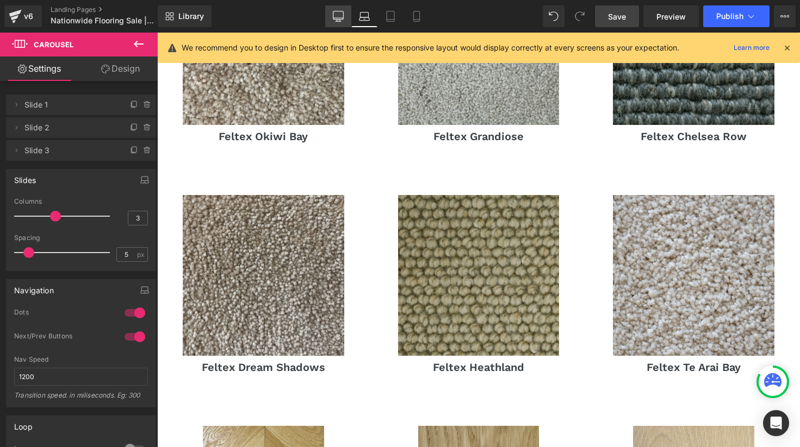
click at [338, 15] on icon at bounding box center [338, 16] width 11 height 11
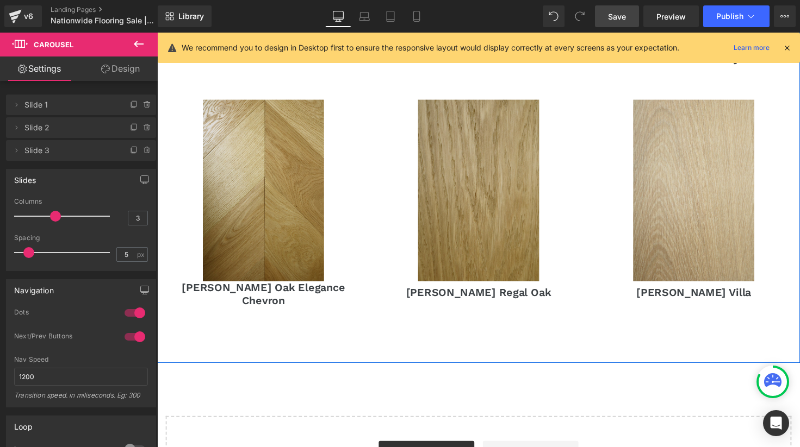
scroll to position [741, 0]
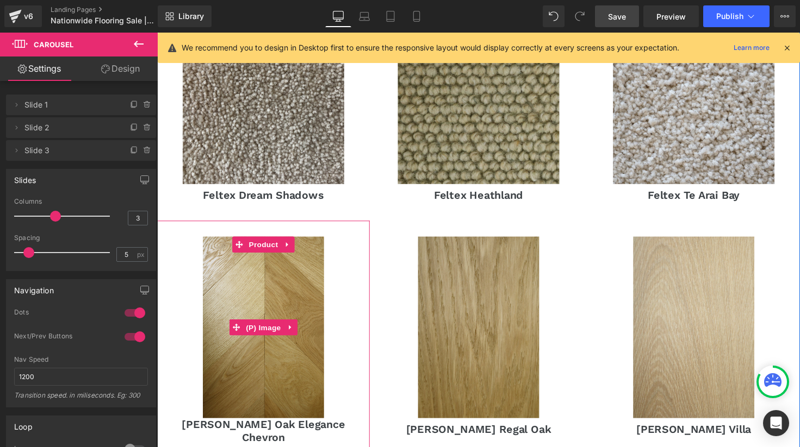
click at [351, 241] on div "Sale Off" at bounding box center [266, 334] width 207 height 186
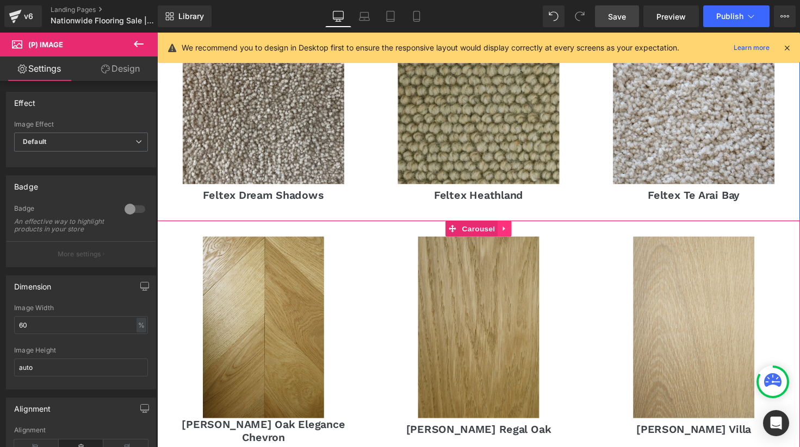
click at [513, 229] on icon at bounding box center [513, 233] width 8 height 8
click at [504, 229] on icon at bounding box center [506, 233] width 8 height 8
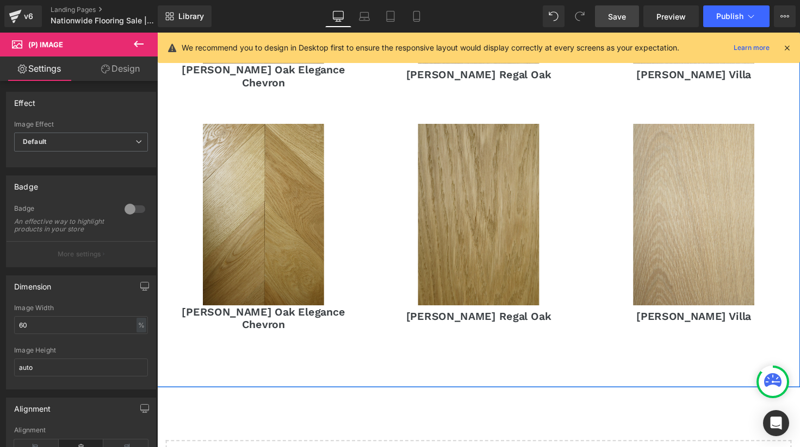
scroll to position [1126, 0]
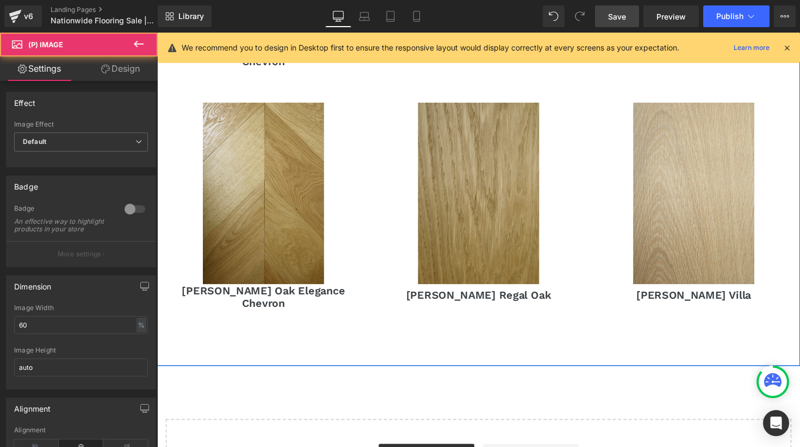
click at [265, 249] on img at bounding box center [266, 197] width 124 height 186
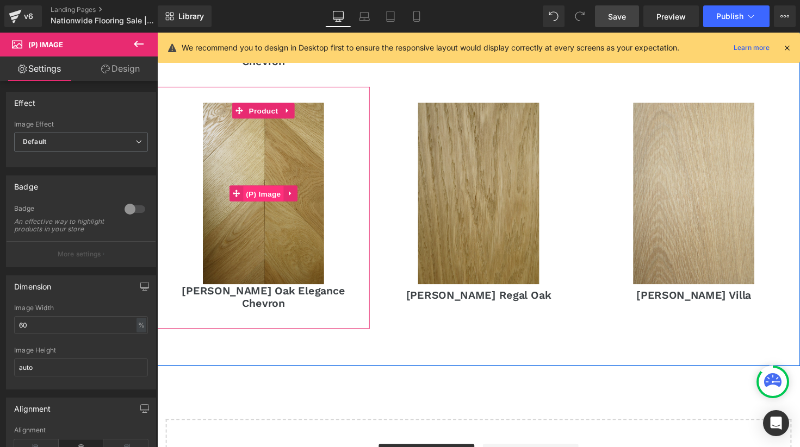
click at [265, 190] on span "(P) Image" at bounding box center [265, 198] width 41 height 16
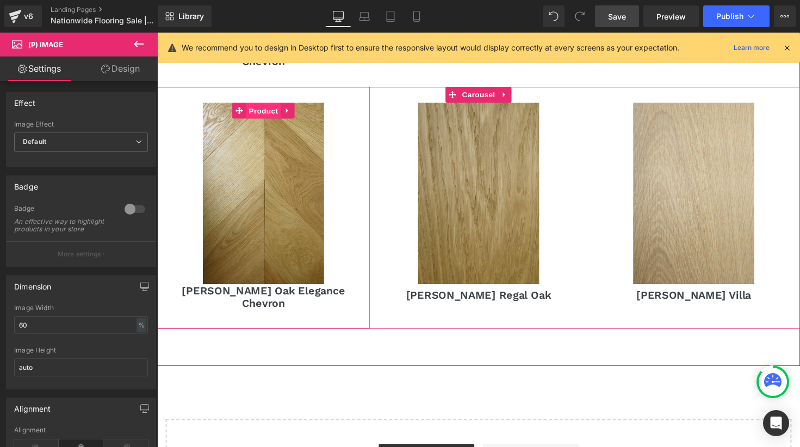
click at [271, 104] on span "Product" at bounding box center [265, 112] width 35 height 16
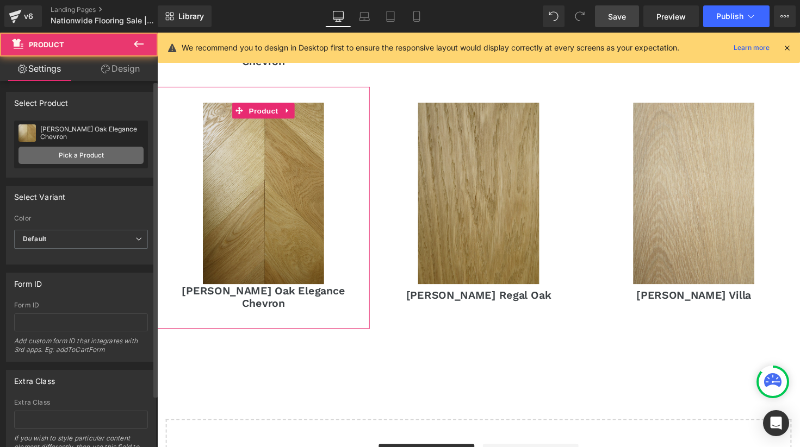
click at [67, 151] on link "Pick a Product" at bounding box center [80, 155] width 125 height 17
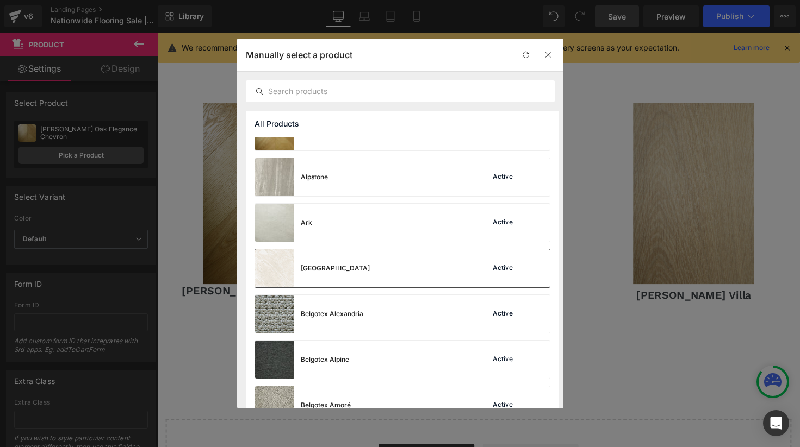
scroll to position [28, 0]
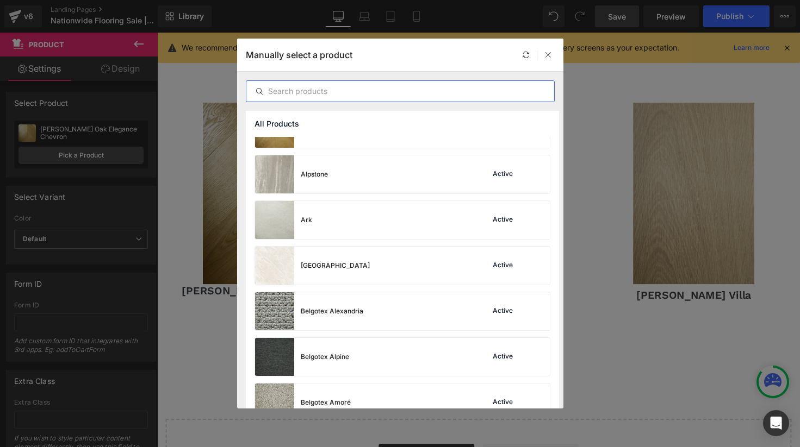
click at [318, 88] on input "text" at bounding box center [400, 91] width 308 height 13
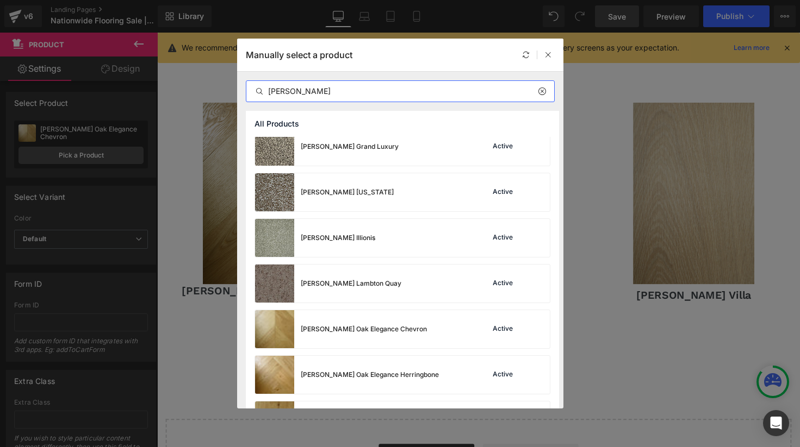
scroll to position [0, 0]
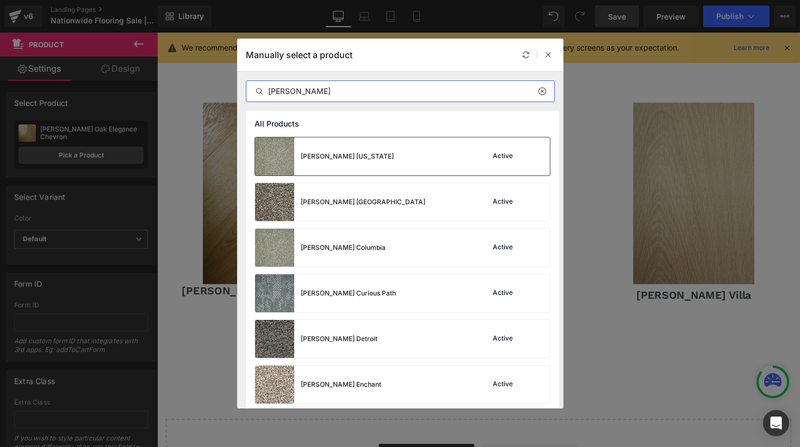
type input "[PERSON_NAME]"
click at [356, 152] on div "[PERSON_NAME] [US_STATE]" at bounding box center [347, 157] width 93 height 10
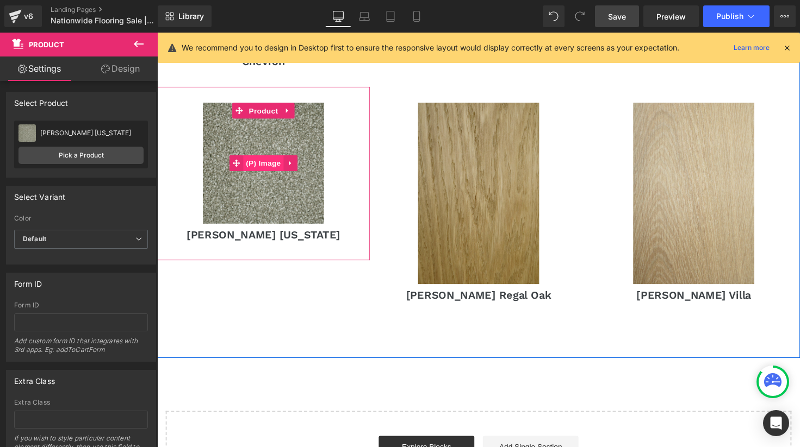
click at [262, 158] on span "(P) Image" at bounding box center [265, 166] width 41 height 16
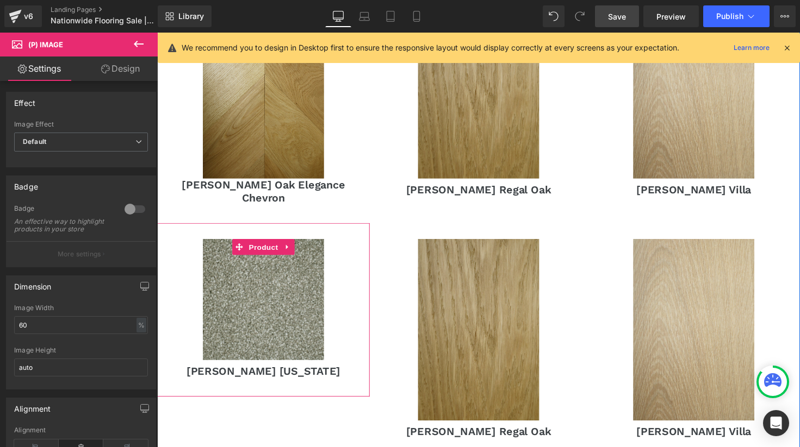
scroll to position [984, 0]
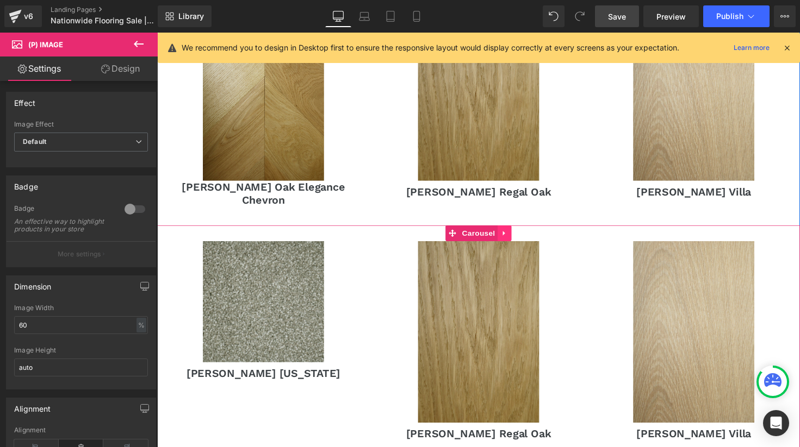
click at [512, 234] on icon at bounding box center [513, 238] width 8 height 8
click at [519, 234] on icon at bounding box center [520, 238] width 8 height 8
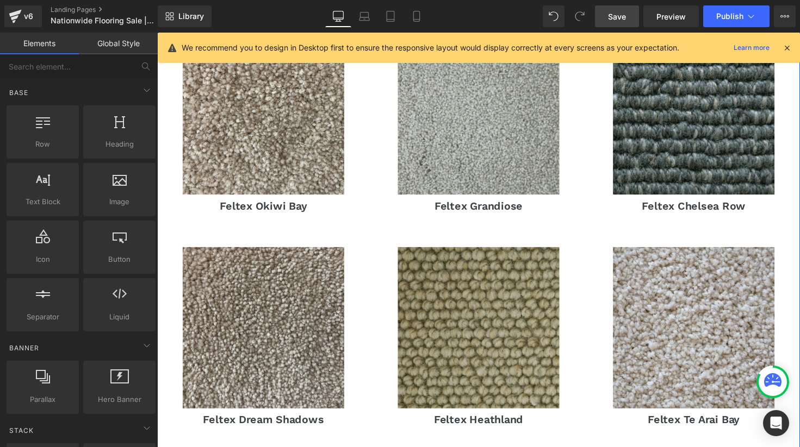
scroll to position [510, 0]
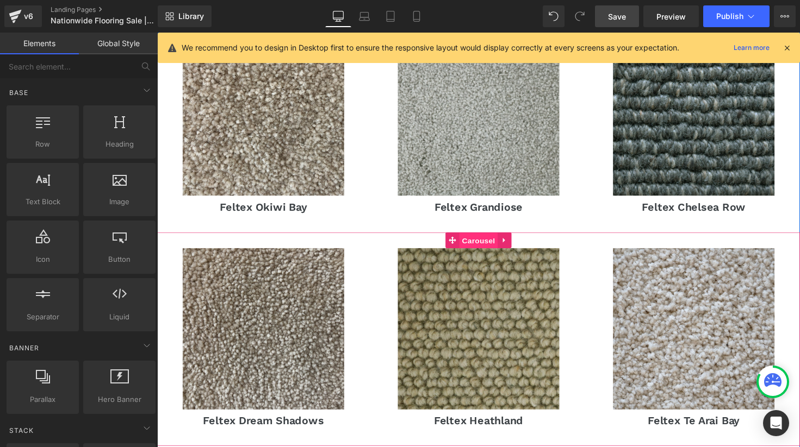
click at [472, 238] on span "Carousel" at bounding box center [485, 246] width 39 height 16
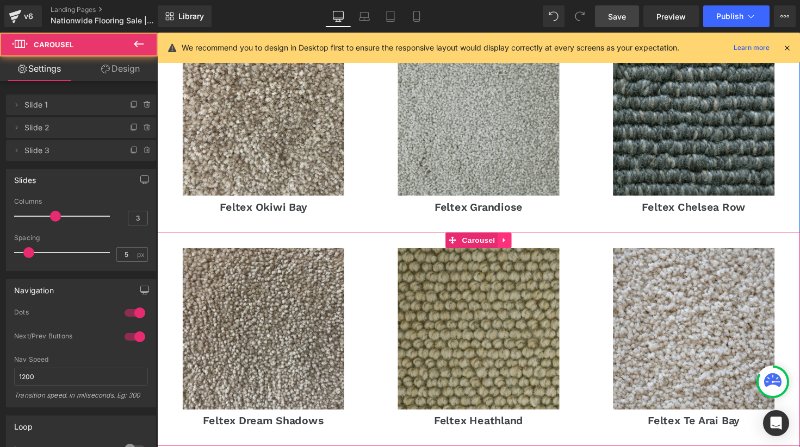
click at [508, 237] on link at bounding box center [513, 245] width 14 height 16
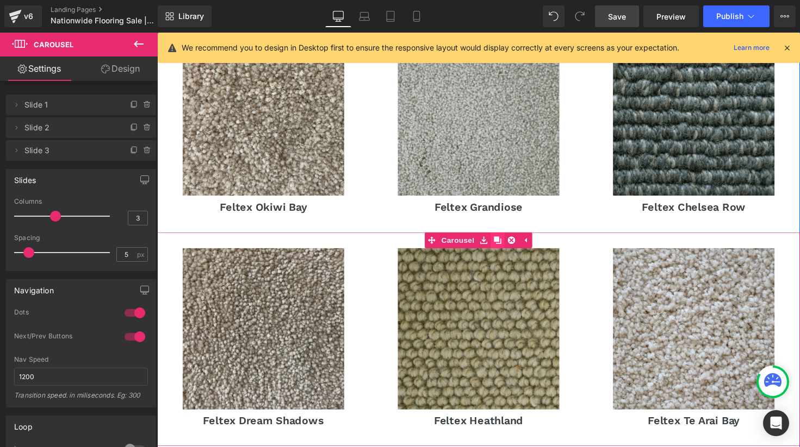
click at [504, 241] on icon at bounding box center [506, 245] width 8 height 8
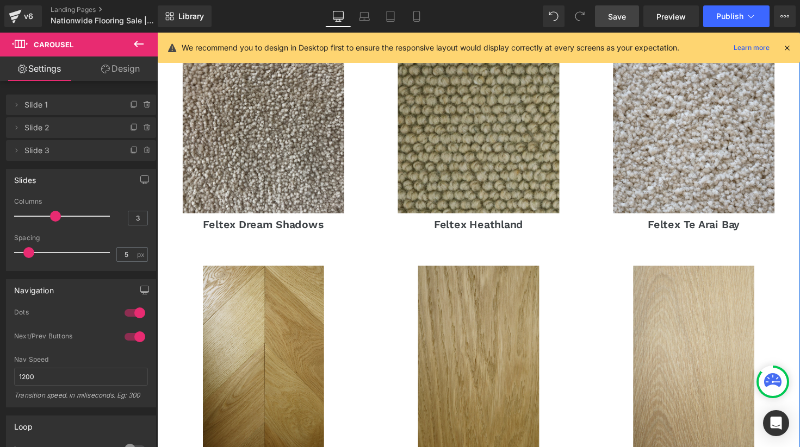
scroll to position [888, 0]
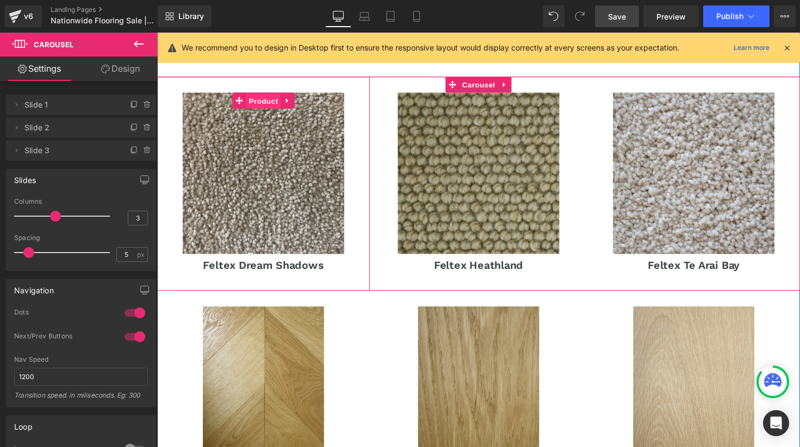
click at [262, 95] on span "Product" at bounding box center [265, 103] width 35 height 16
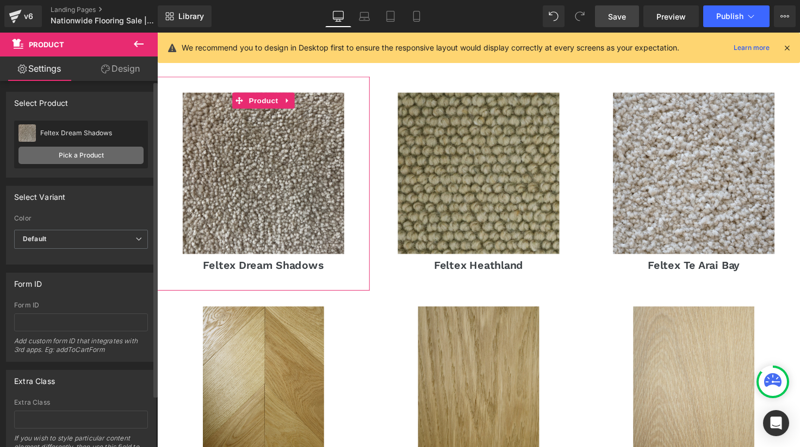
click at [76, 154] on link "Pick a Product" at bounding box center [80, 155] width 125 height 17
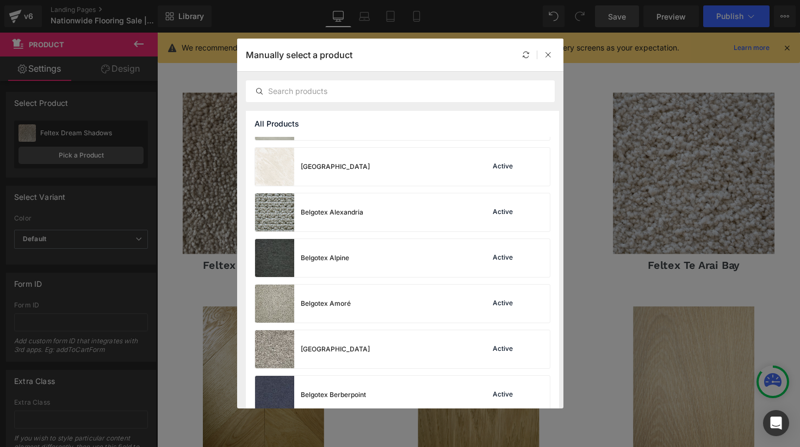
scroll to position [135, 0]
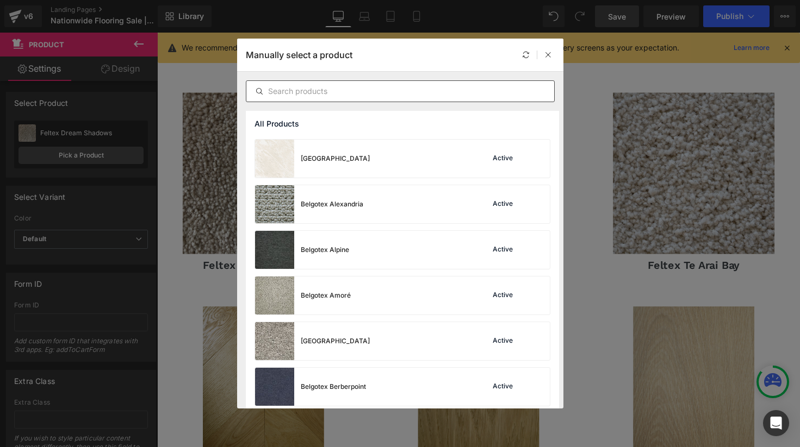
click at [350, 89] on input "text" at bounding box center [400, 91] width 308 height 13
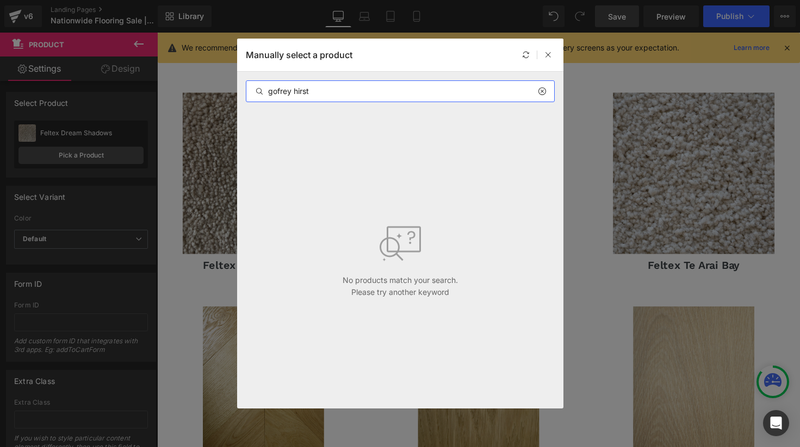
click at [277, 89] on input "gofrey hirst" at bounding box center [400, 91] width 308 height 13
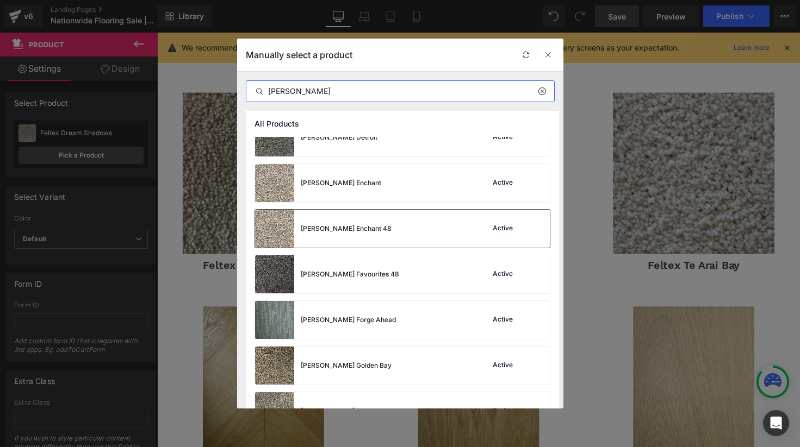
scroll to position [207, 0]
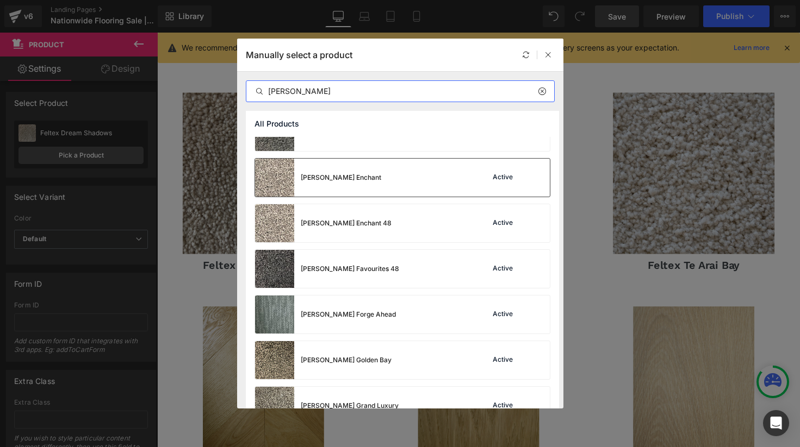
type input "[PERSON_NAME]"
click at [410, 196] on div "[PERSON_NAME] Enchant Active" at bounding box center [402, 178] width 295 height 38
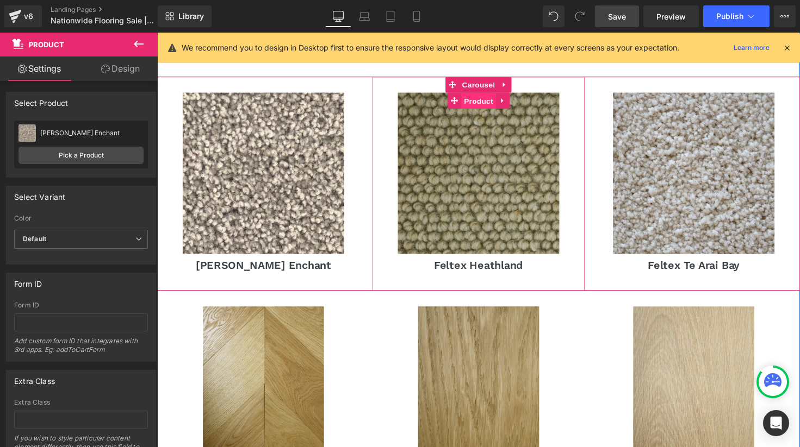
click at [482, 95] on span "Product" at bounding box center [486, 103] width 35 height 16
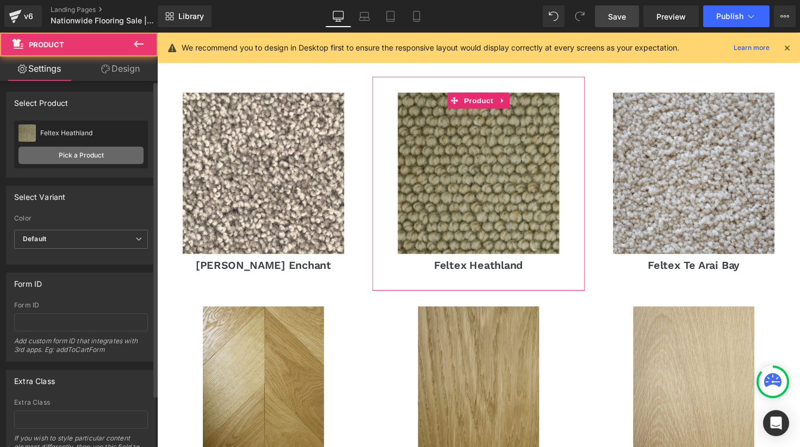
click at [77, 160] on link "Pick a Product" at bounding box center [80, 155] width 125 height 17
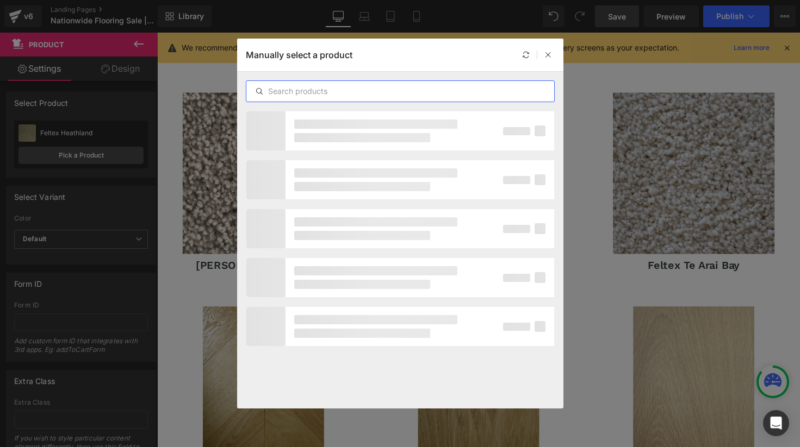
click at [422, 94] on input "text" at bounding box center [400, 91] width 308 height 13
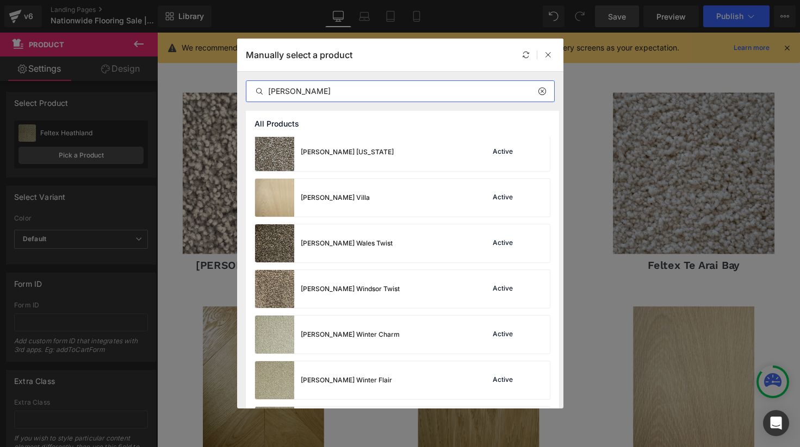
scroll to position [1151, 0]
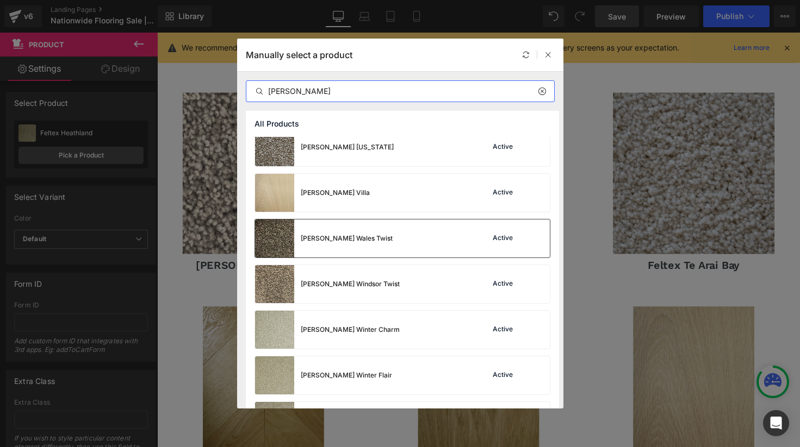
type input "[PERSON_NAME]"
click at [382, 230] on div "[PERSON_NAME] Wales Twist Active" at bounding box center [402, 239] width 295 height 38
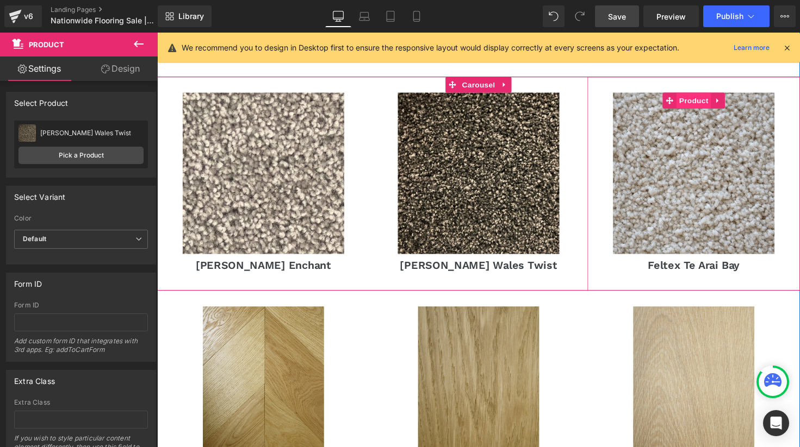
click at [709, 94] on span "Product" at bounding box center [706, 102] width 35 height 16
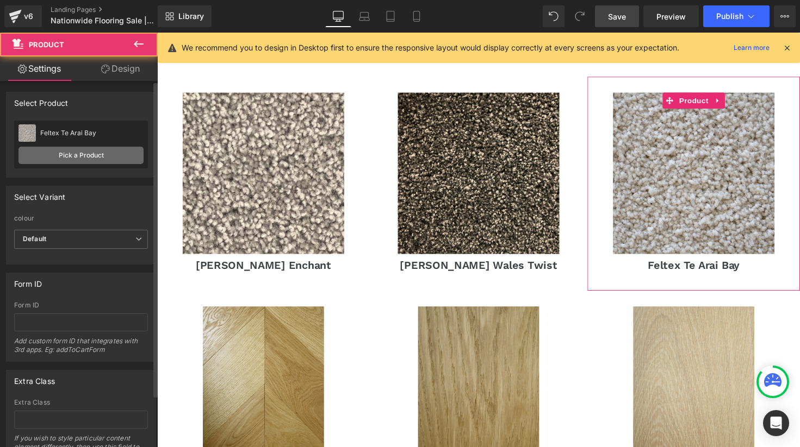
click at [90, 152] on link "Pick a Product" at bounding box center [80, 155] width 125 height 17
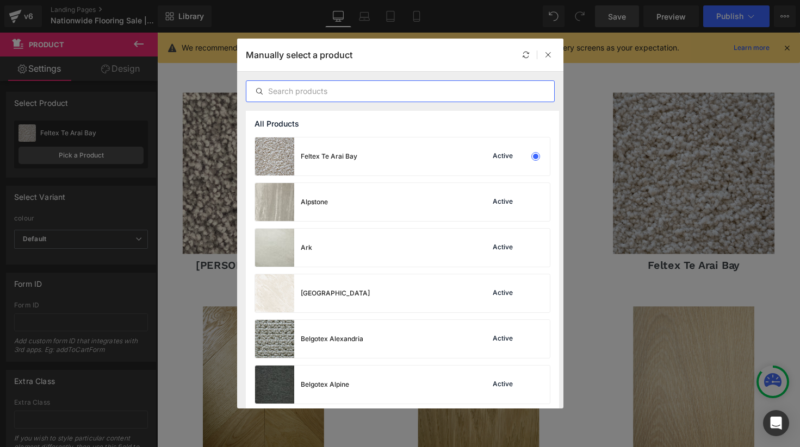
click at [325, 89] on input "text" at bounding box center [400, 91] width 308 height 13
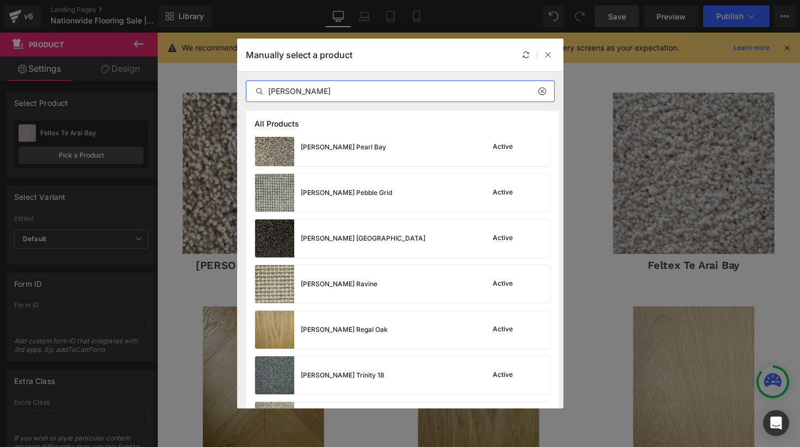
scroll to position [819, 0]
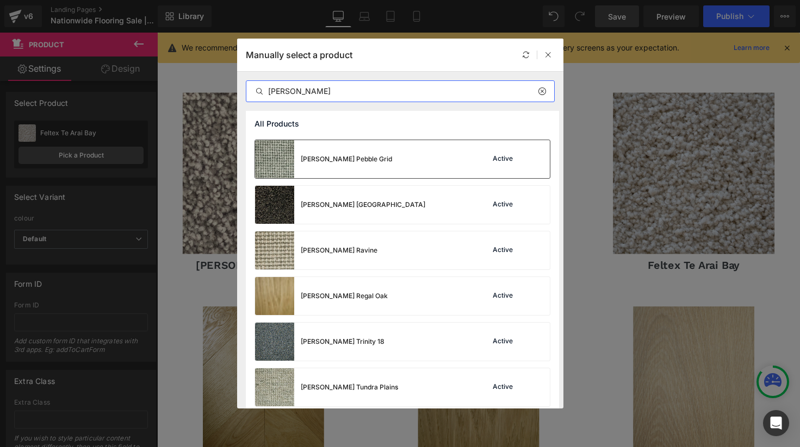
type input "[PERSON_NAME]"
click at [387, 158] on div "[PERSON_NAME] Pebble Grid Active" at bounding box center [402, 159] width 295 height 38
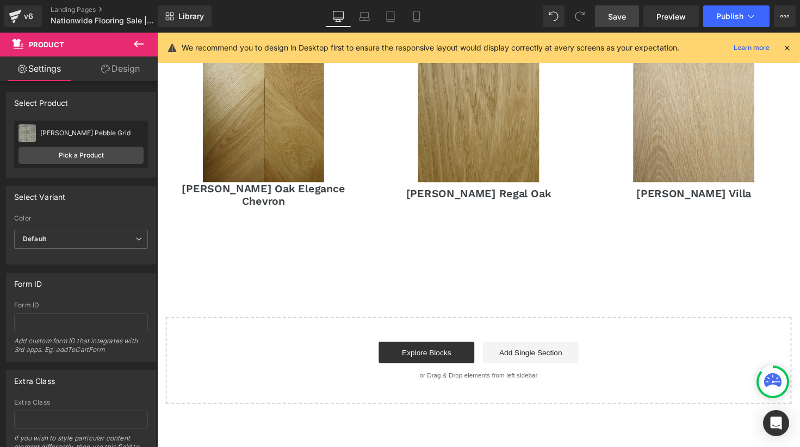
scroll to position [1189, 0]
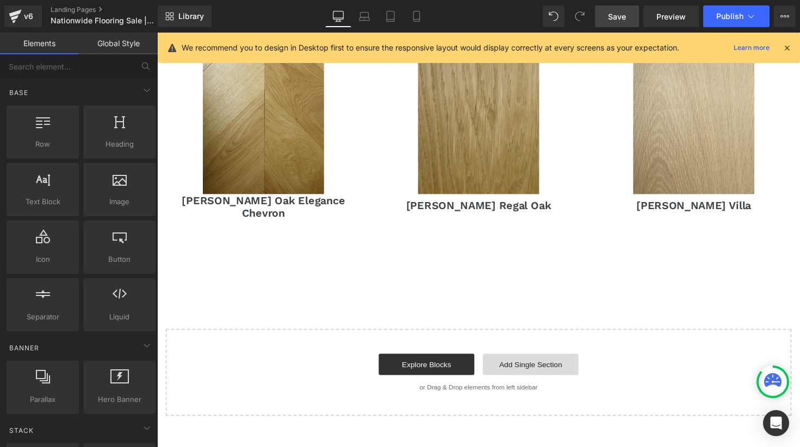
click at [550, 361] on link "Add Single Section" at bounding box center [539, 372] width 98 height 22
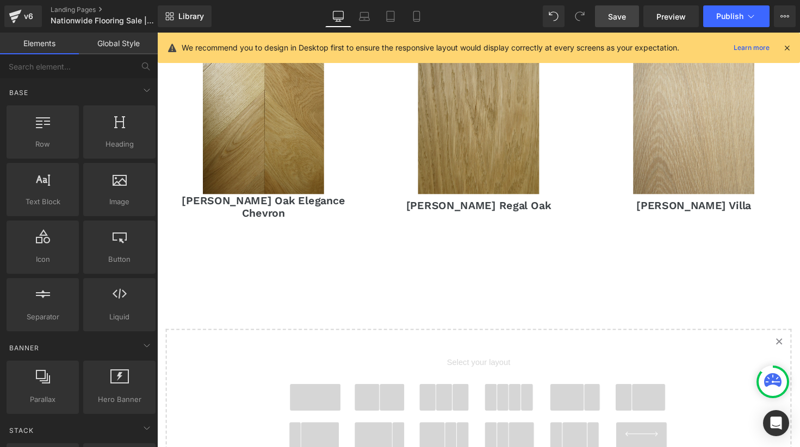
click at [314, 392] on span at bounding box center [319, 405] width 52 height 27
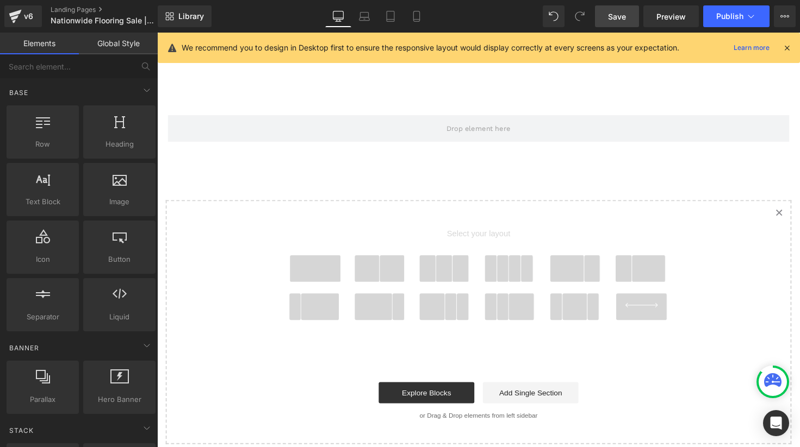
scroll to position [1371, 0]
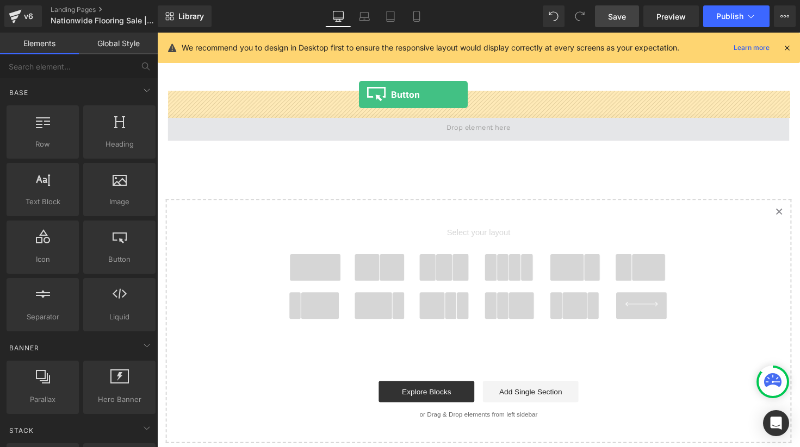
drag, startPoint x: 267, startPoint y: 290, endPoint x: 364, endPoint y: 96, distance: 216.6
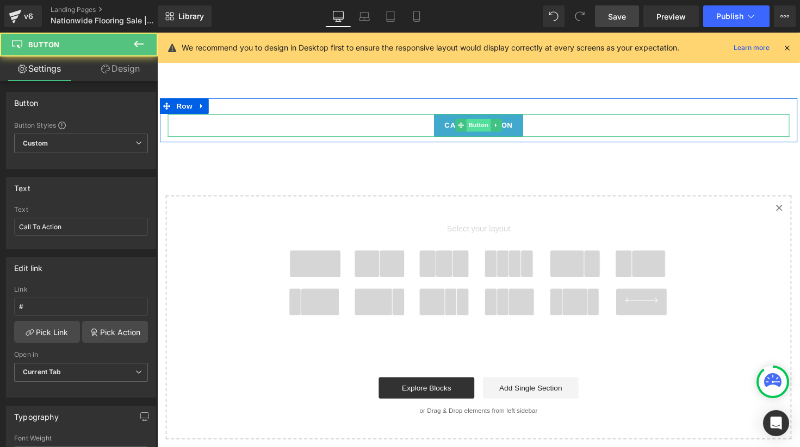
click at [486, 121] on span "Button" at bounding box center [485, 127] width 25 height 13
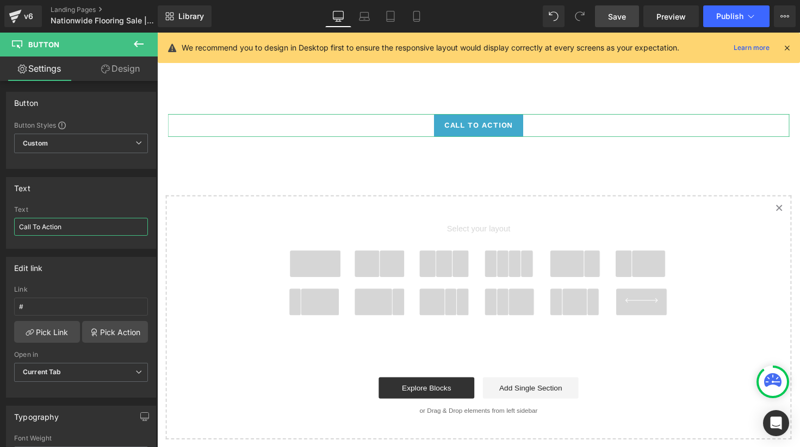
drag, startPoint x: 77, startPoint y: 226, endPoint x: -16, endPoint y: 219, distance: 92.7
click at [0, 219] on html "Button You are previewing how the will restyle your page. You can not edit Elem…" at bounding box center [400, 223] width 800 height 447
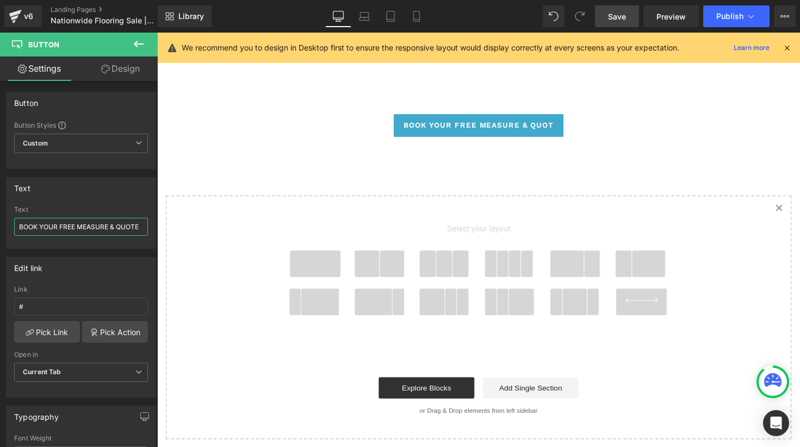
scroll to position [0, 1]
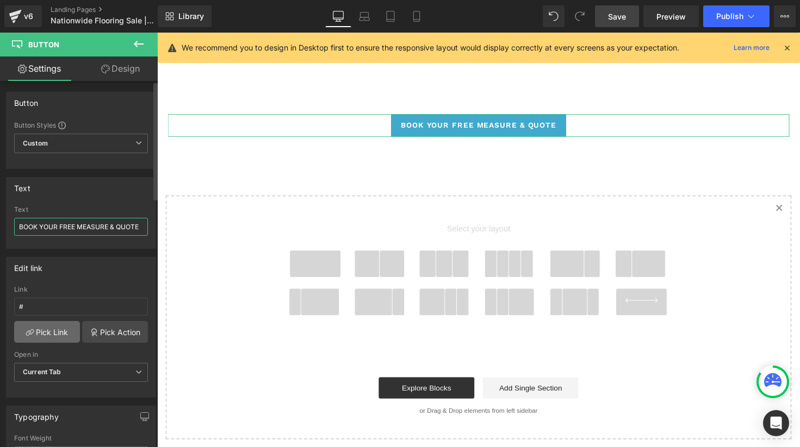
type input "BOOK YOUR FREE MEASURE & QUOTE"
click at [58, 329] on link "Pick Link" at bounding box center [47, 332] width 66 height 22
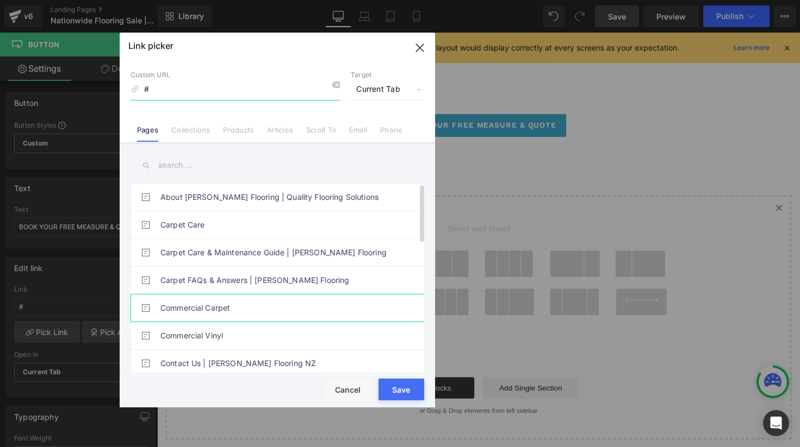
scroll to position [2, 0]
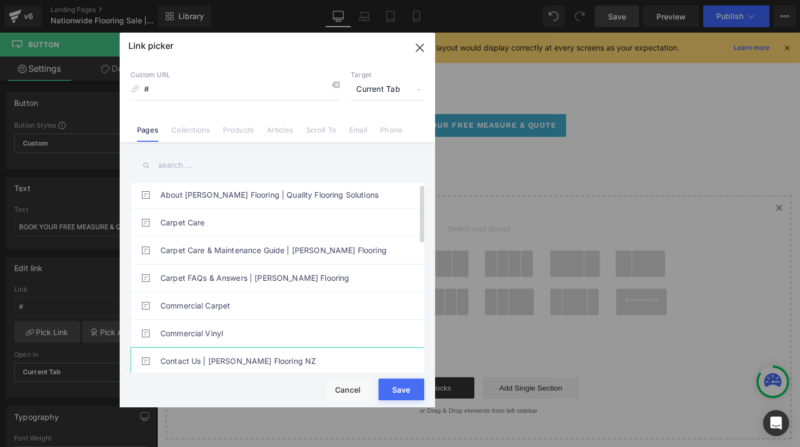
click at [214, 354] on link "Contact Us | [PERSON_NAME] Flooring NZ" at bounding box center [279, 361] width 239 height 27
type input "/pages/contact-us"
click at [402, 388] on button "Save" at bounding box center [401, 390] width 46 height 22
type input "/pages/contact-us"
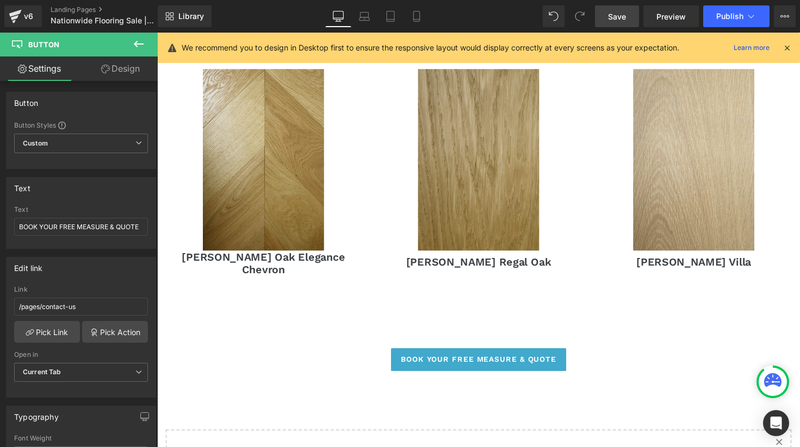
scroll to position [1169, 0]
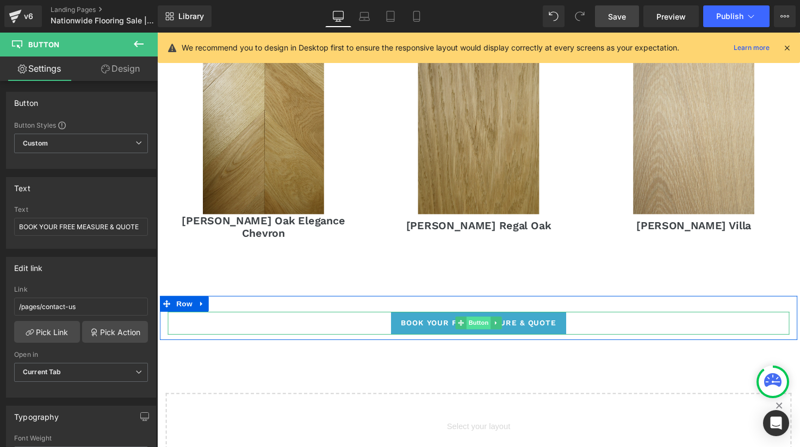
click at [488, 323] on span "Button" at bounding box center [485, 329] width 25 height 13
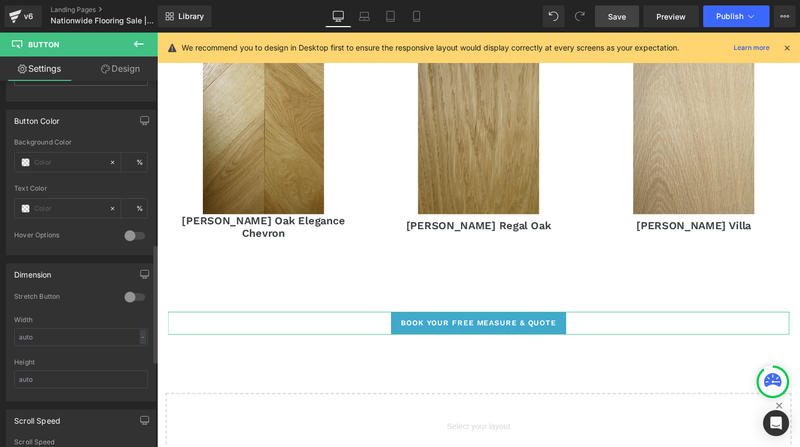
scroll to position [503, 0]
click at [130, 291] on div at bounding box center [135, 296] width 26 height 17
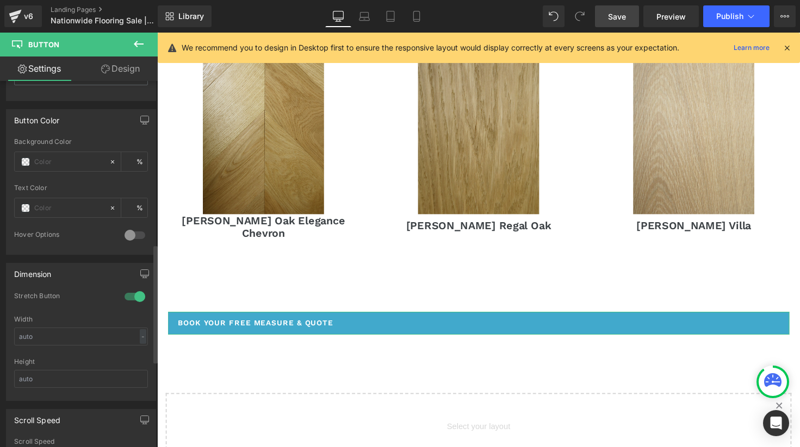
click at [127, 292] on div at bounding box center [135, 296] width 26 height 17
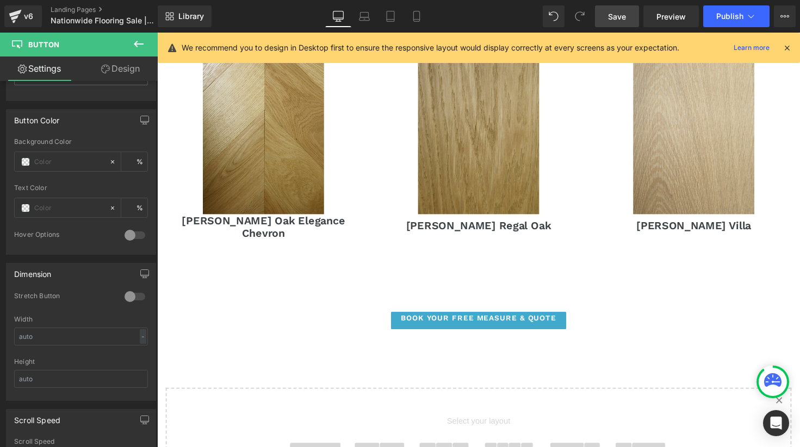
drag, startPoint x: 473, startPoint y: 294, endPoint x: 466, endPoint y: 326, distance: 32.2
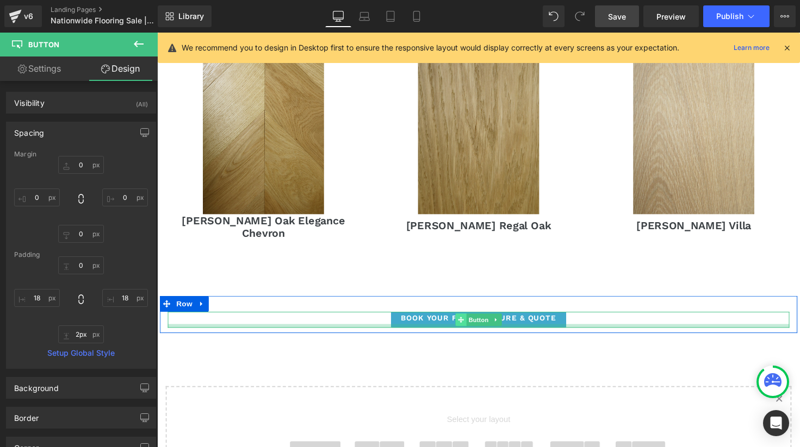
type input "0px"
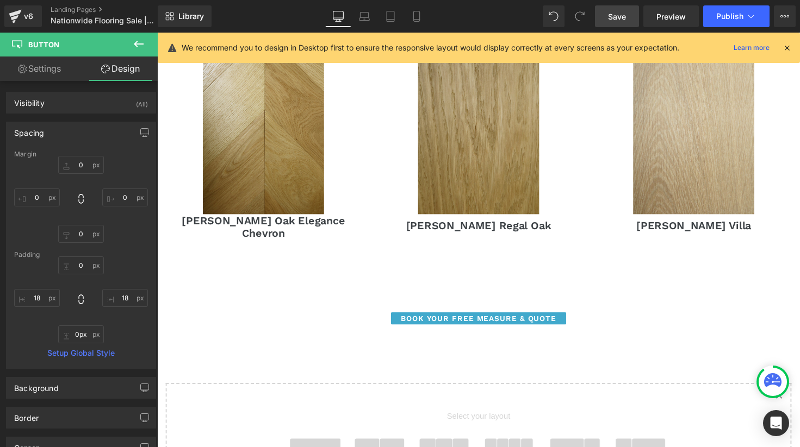
drag, startPoint x: 460, startPoint y: 311, endPoint x: 464, endPoint y: 322, distance: 11.4
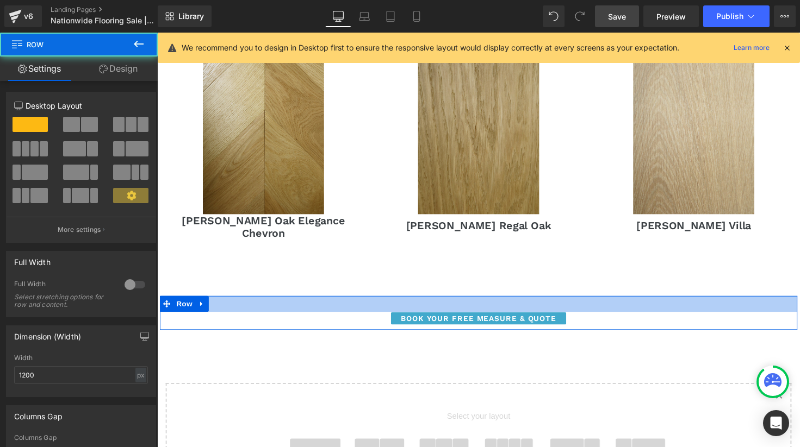
click at [456, 302] on div at bounding box center [486, 310] width 652 height 16
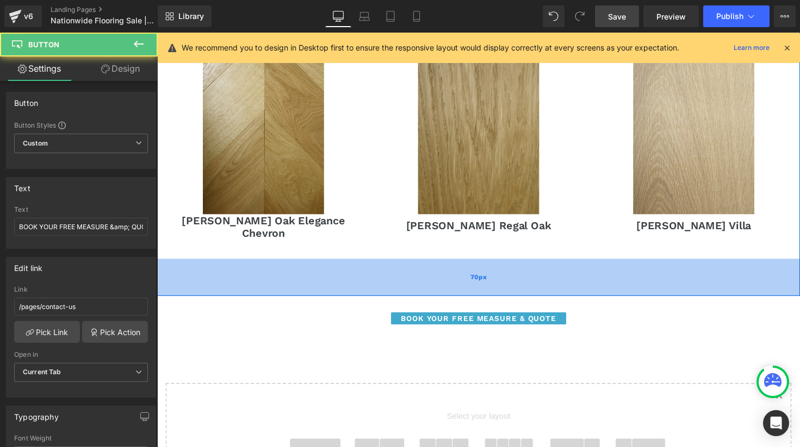
drag, startPoint x: 456, startPoint y: 295, endPoint x: 457, endPoint y: 275, distance: 20.1
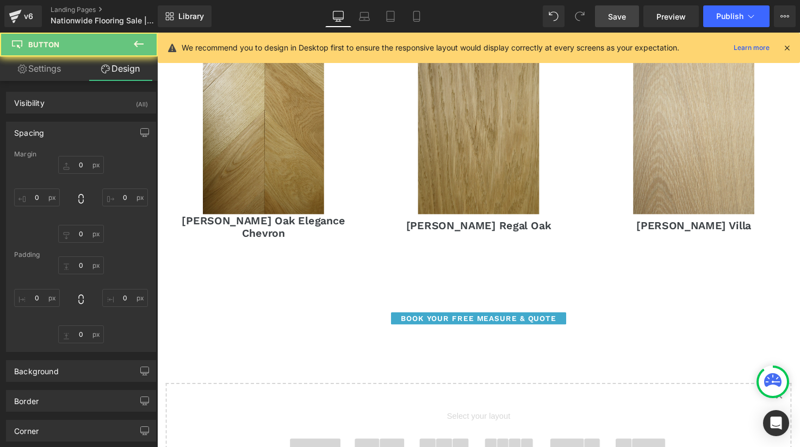
type input "0"
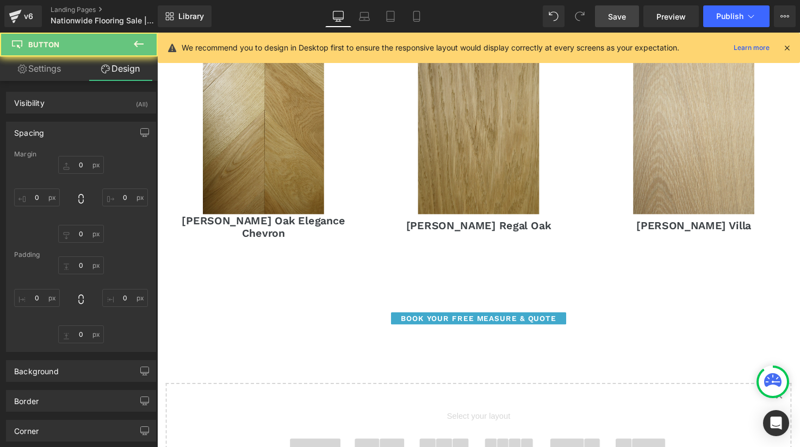
type input "18"
type input "0"
type input "18"
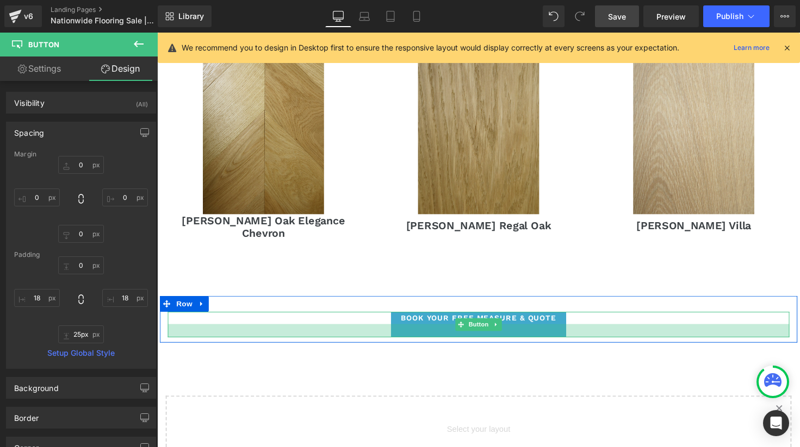
type input "24px"
drag, startPoint x: 434, startPoint y: 307, endPoint x: 433, endPoint y: 320, distance: 13.1
click at [434, 320] on div "BOOK YOUR FREE MEASURE & QUOTE [GEOGRAPHIC_DATA]" at bounding box center [486, 326] width 652 height 48
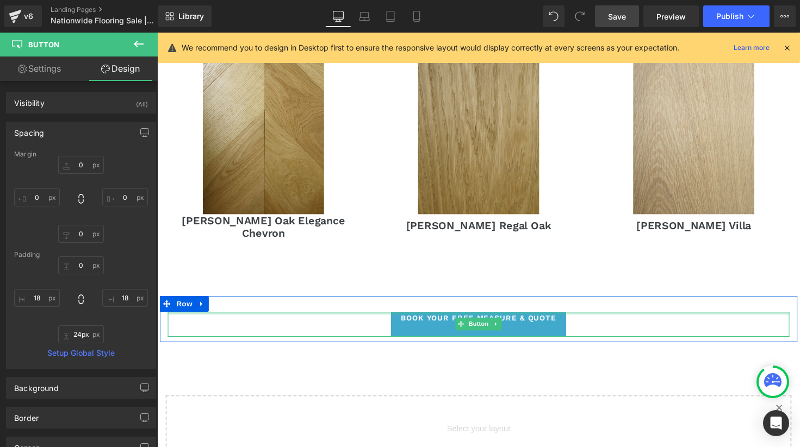
type input "0px"
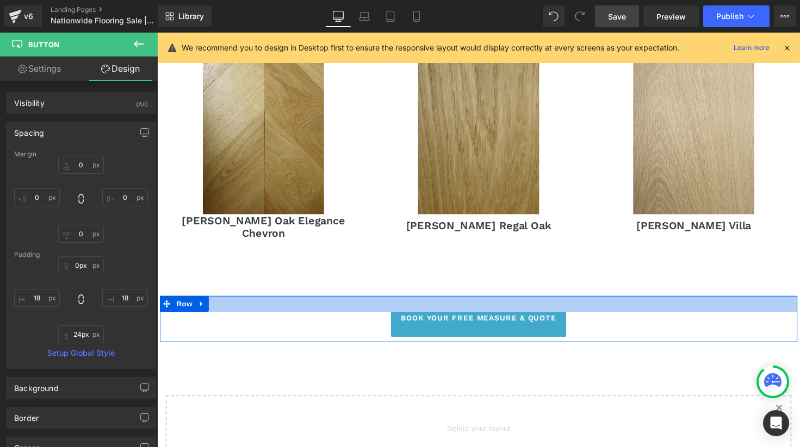
drag, startPoint x: 417, startPoint y: 295, endPoint x: 421, endPoint y: 279, distance: 16.4
click at [421, 302] on div "BOOK YOUR FREE MEASURE & QUOTE [GEOGRAPHIC_DATA]" at bounding box center [486, 325] width 652 height 47
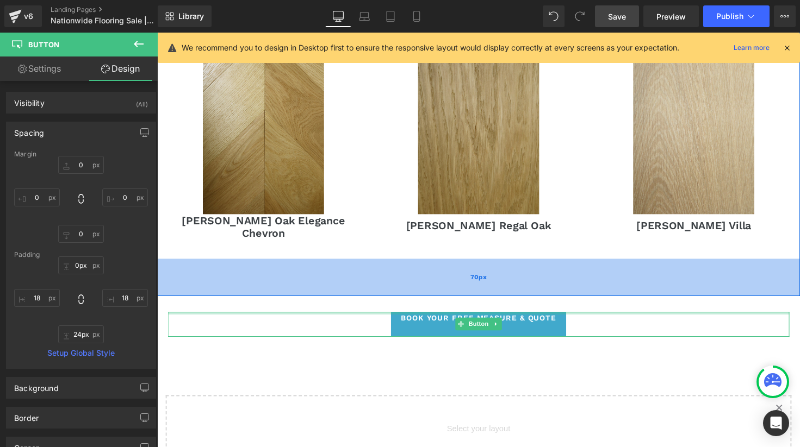
drag, startPoint x: 399, startPoint y: 296, endPoint x: 407, endPoint y: 263, distance: 33.6
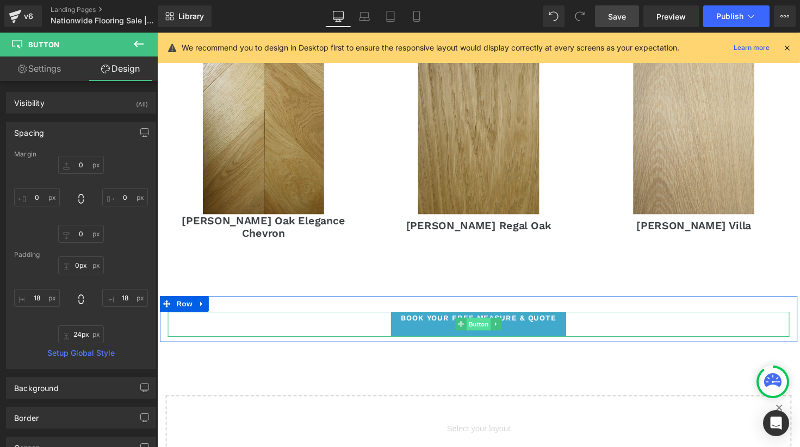
click at [487, 325] on span "Button" at bounding box center [485, 331] width 25 height 13
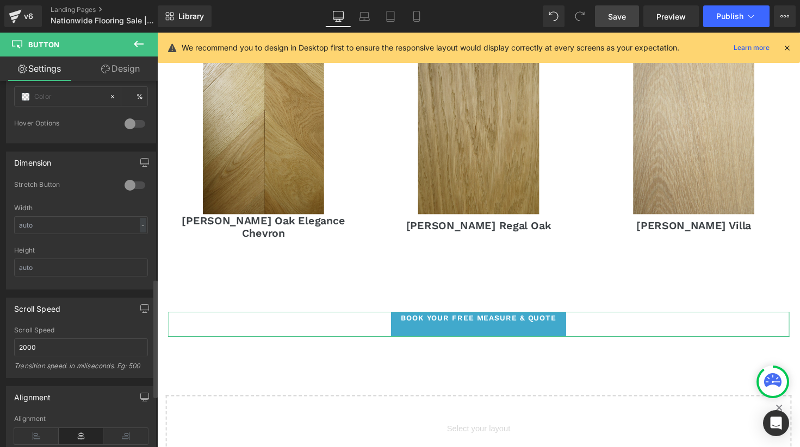
scroll to position [609, 0]
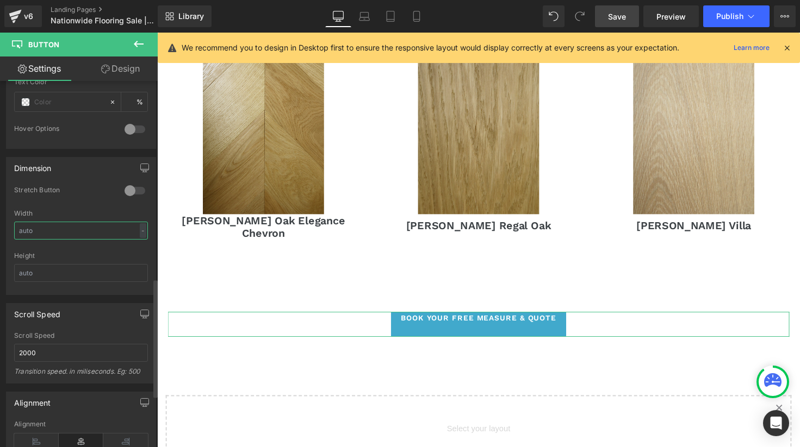
click at [66, 229] on input "text" at bounding box center [81, 231] width 134 height 18
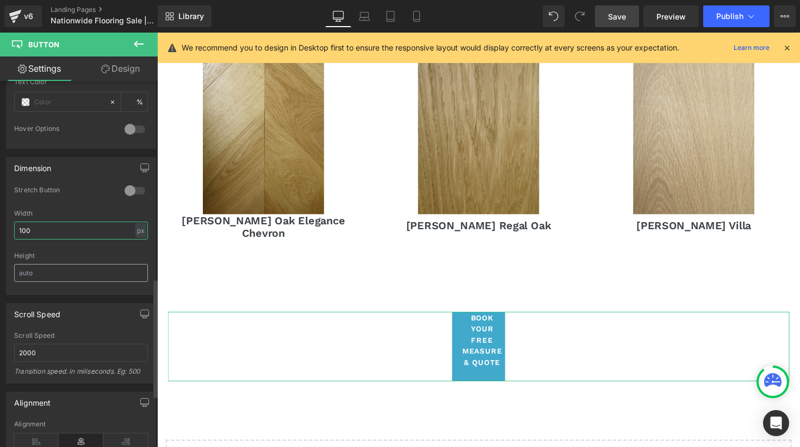
type input "100"
click at [69, 268] on input "text" at bounding box center [81, 273] width 134 height 18
drag, startPoint x: 65, startPoint y: 273, endPoint x: -16, endPoint y: 266, distance: 81.3
click at [0, 266] on html "Button You are previewing how the will restyle your page. You can not edit Elem…" at bounding box center [400, 223] width 800 height 447
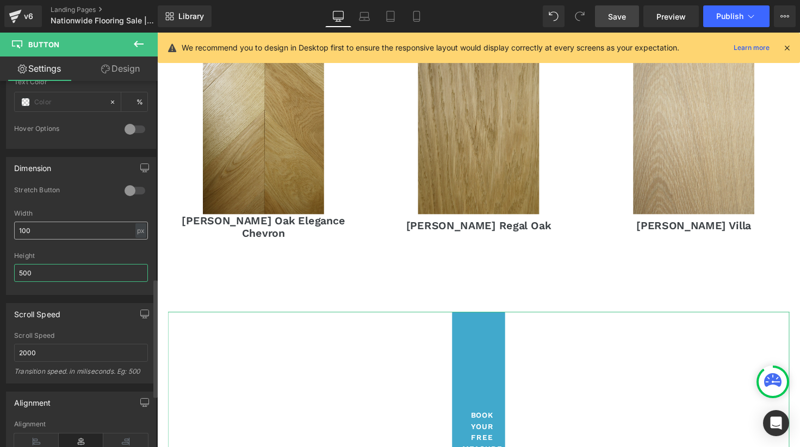
type input "500"
drag, startPoint x: 38, startPoint y: 228, endPoint x: -16, endPoint y: 227, distance: 53.3
click at [0, 227] on html "Button You are previewing how the will restyle your page. You can not edit Elem…" at bounding box center [400, 223] width 800 height 447
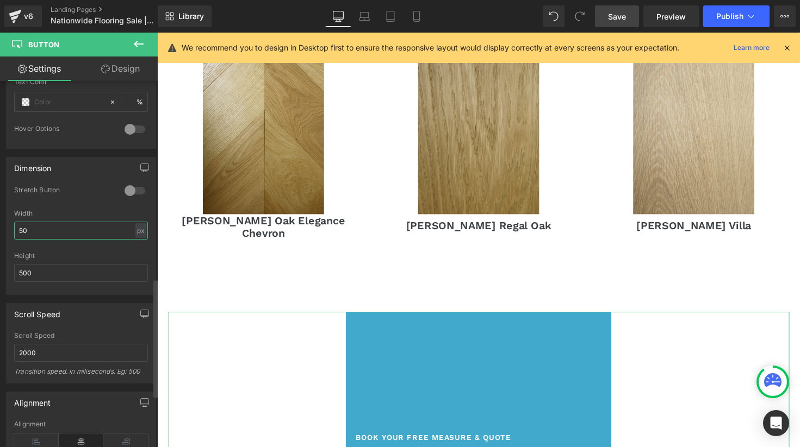
type input "5"
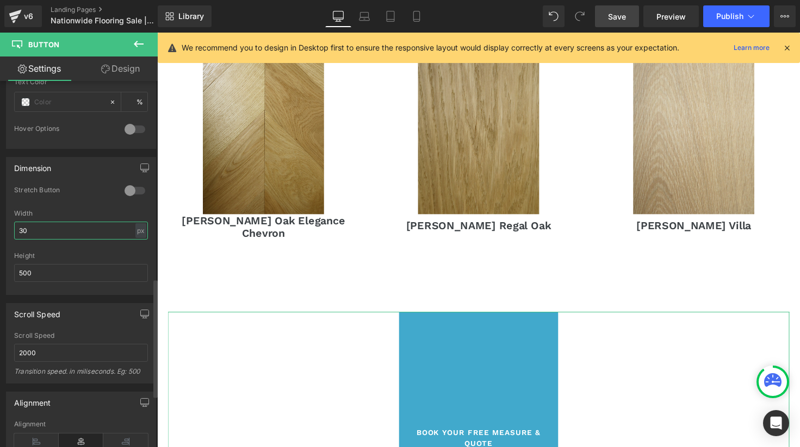
type input "3"
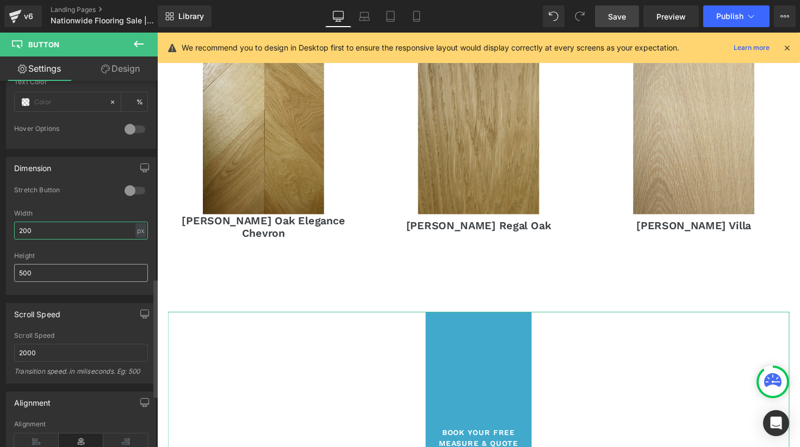
type input "200"
drag, startPoint x: 67, startPoint y: 275, endPoint x: -9, endPoint y: 263, distance: 77.0
click at [0, 263] on html "Button You are previewing how the will restyle your page. You can not edit Elem…" at bounding box center [400, 223] width 800 height 447
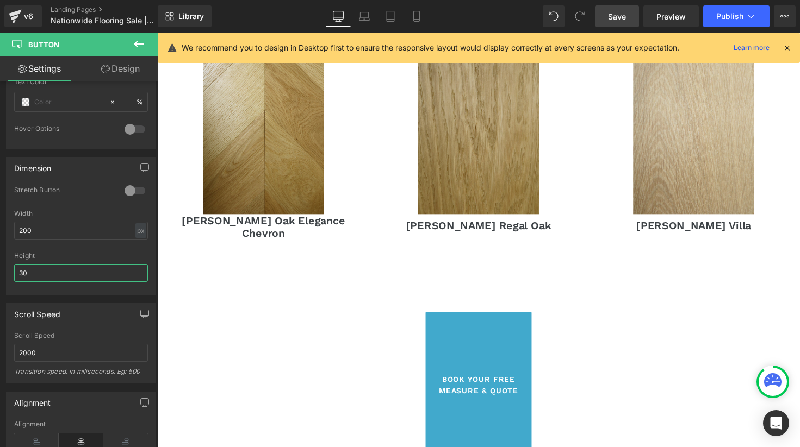
type input "3"
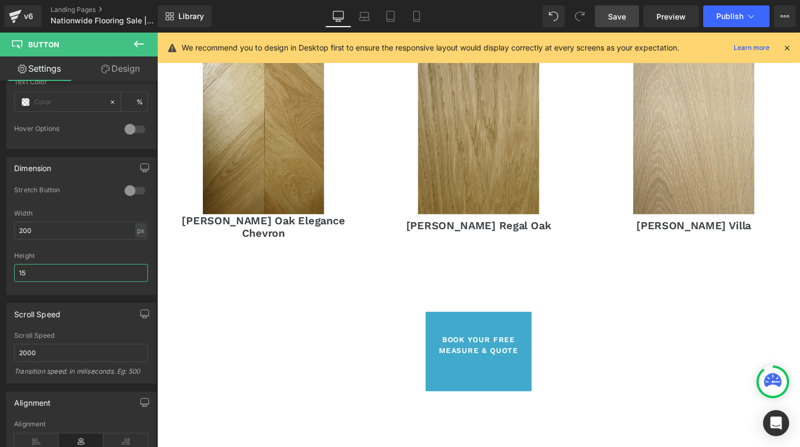
type input "1"
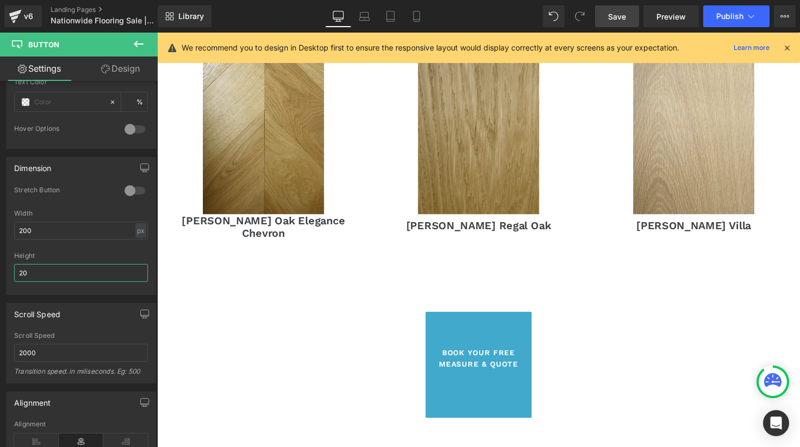
type input "2"
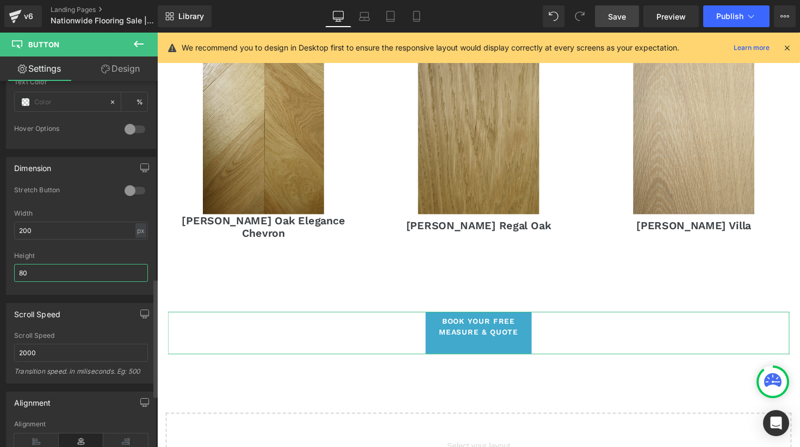
type input "80"
click at [41, 220] on div "Width 200 px % px" at bounding box center [81, 231] width 134 height 42
drag, startPoint x: 40, startPoint y: 228, endPoint x: 10, endPoint y: 226, distance: 29.9
click at [10, 227] on div "0 Stretch Button 200px Width 200 px % px 80px Height 80" at bounding box center [81, 240] width 149 height 109
type input "300"
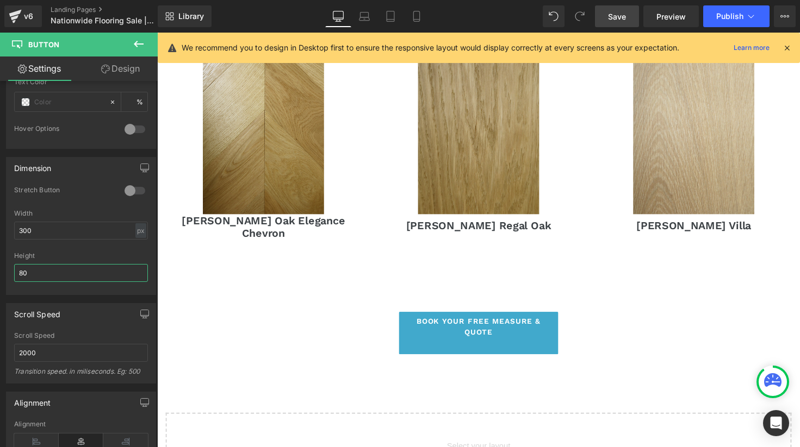
drag, startPoint x: 58, startPoint y: 271, endPoint x: -16, endPoint y: 270, distance: 73.9
click at [0, 270] on html "Button You are previewing how the will restyle your page. You can not edit Elem…" at bounding box center [400, 223] width 800 height 447
type input "7"
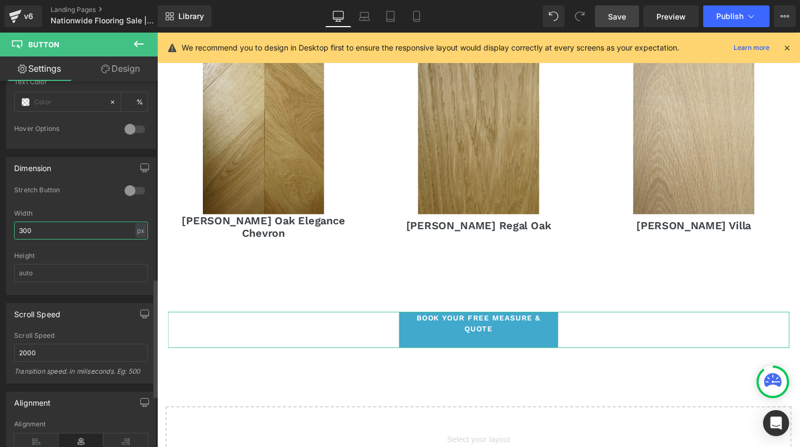
click at [65, 228] on input "300" at bounding box center [81, 231] width 134 height 18
drag, startPoint x: 65, startPoint y: 228, endPoint x: -16, endPoint y: 224, distance: 80.5
click at [0, 224] on html "Button You are previewing how the will restyle your page. You can not edit Elem…" at bounding box center [400, 223] width 800 height 447
type input "5"
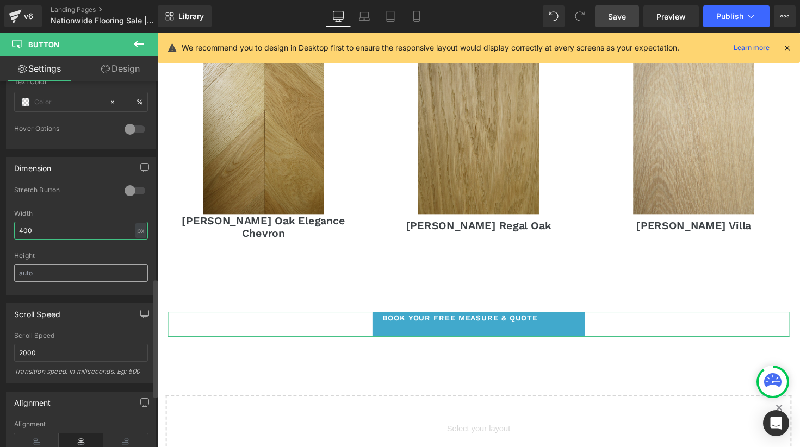
type input "400"
click at [34, 278] on input "text" at bounding box center [81, 273] width 134 height 18
click at [64, 252] on div "Height" at bounding box center [81, 256] width 134 height 8
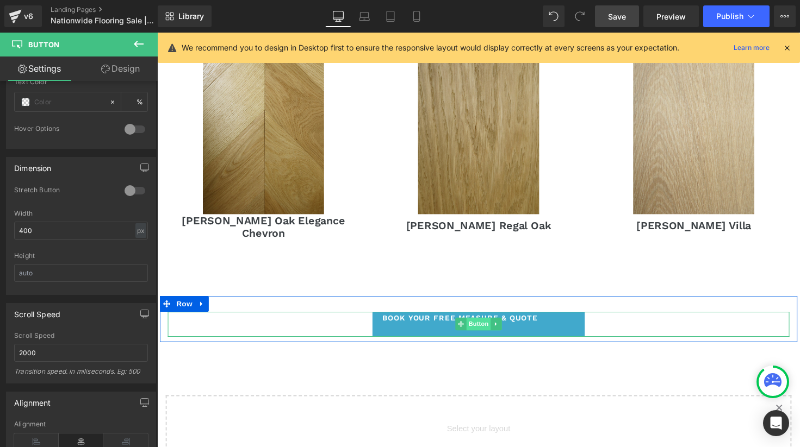
click at [490, 325] on span "Button" at bounding box center [485, 331] width 25 height 13
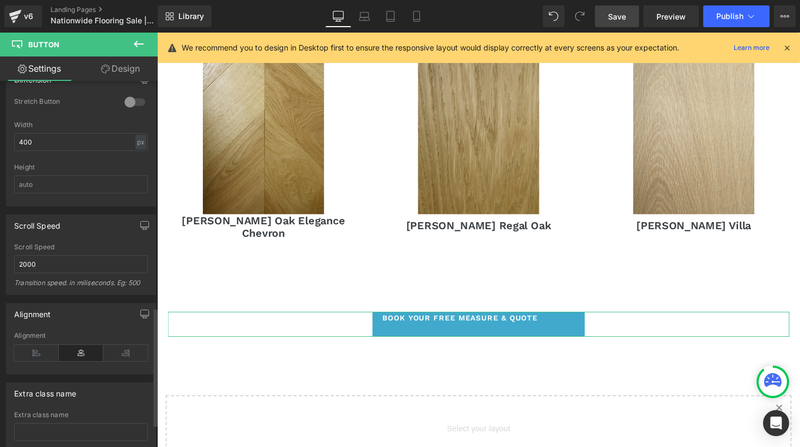
scroll to position [699, 0]
click at [79, 350] on icon at bounding box center [81, 352] width 45 height 16
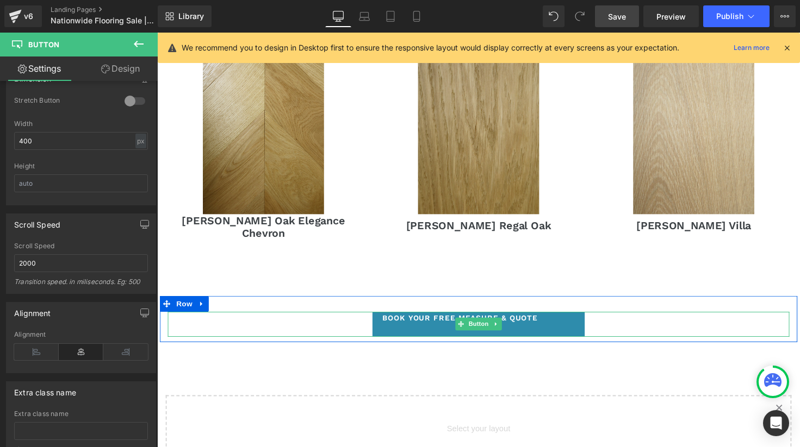
click at [424, 319] on span "BOOK YOUR FREE MEASURE & QUOTE" at bounding box center [467, 324] width 159 height 11
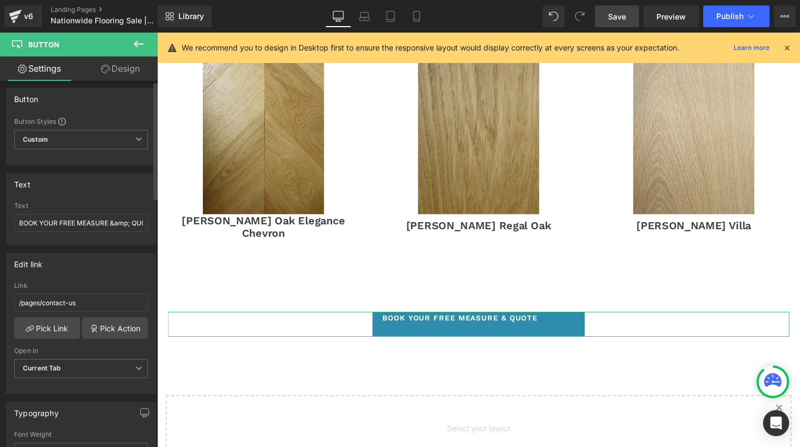
scroll to position [0, 0]
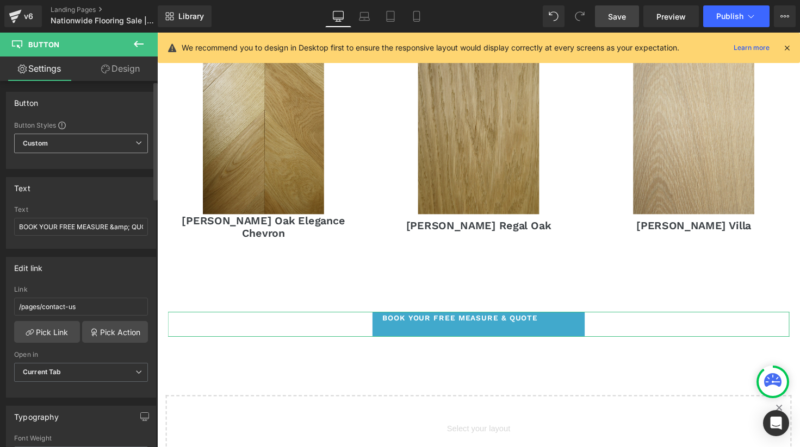
click at [92, 144] on span "Custom Setup Global Style" at bounding box center [81, 144] width 134 height 20
click at [105, 275] on div "Edit link" at bounding box center [81, 268] width 149 height 21
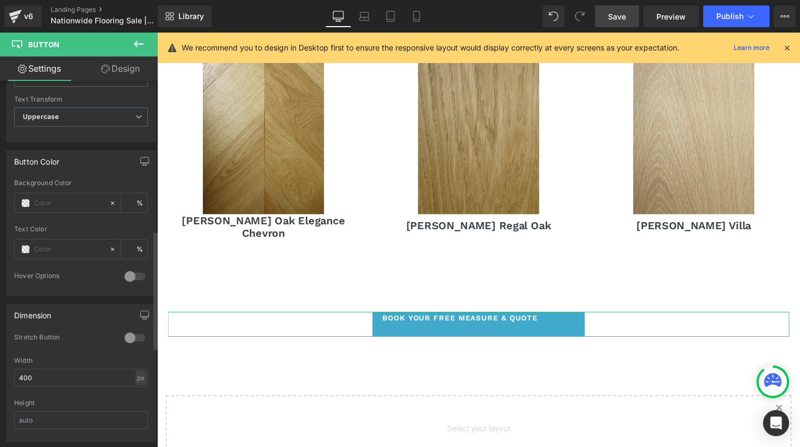
scroll to position [461, 0]
click at [127, 341] on div at bounding box center [135, 338] width 26 height 17
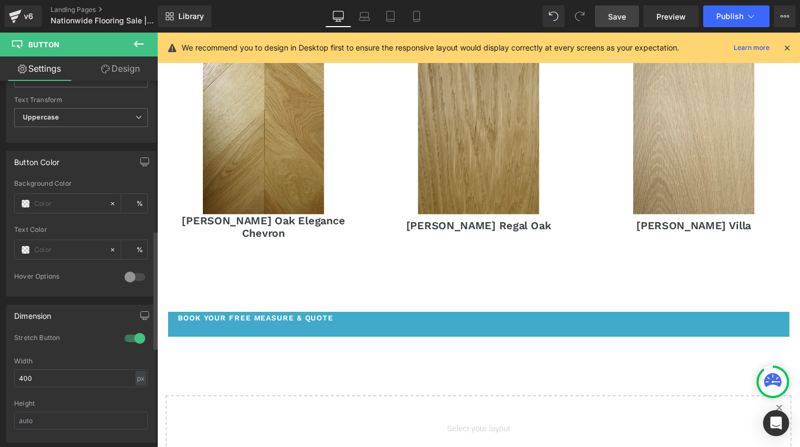
click at [128, 335] on div at bounding box center [135, 338] width 26 height 17
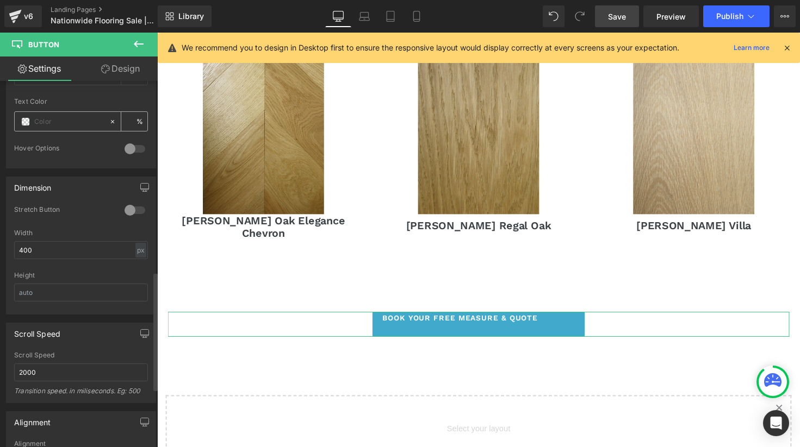
scroll to position [595, 0]
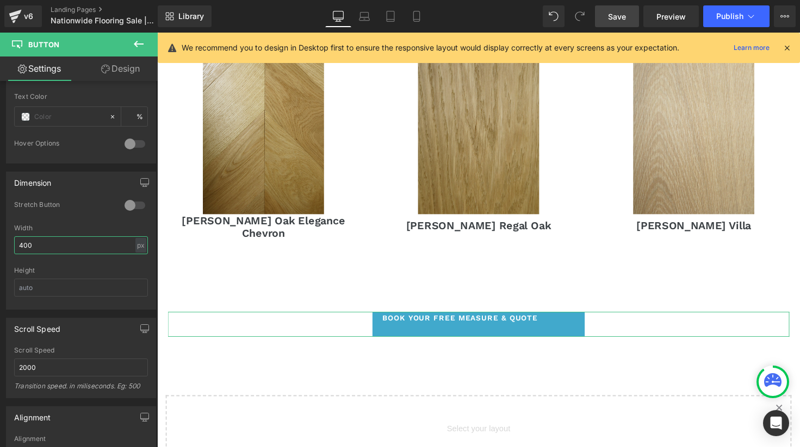
drag, startPoint x: 77, startPoint y: 238, endPoint x: -16, endPoint y: 235, distance: 92.5
click at [0, 235] on html "Button You are previewing how the will restyle your page. You can not edit Elem…" at bounding box center [400, 223] width 800 height 447
drag, startPoint x: 55, startPoint y: 240, endPoint x: -16, endPoint y: 232, distance: 71.1
click at [0, 232] on html "Button You are previewing how the will restyle your page. You can not edit Elem…" at bounding box center [400, 223] width 800 height 447
drag, startPoint x: 36, startPoint y: 246, endPoint x: -5, endPoint y: 246, distance: 41.3
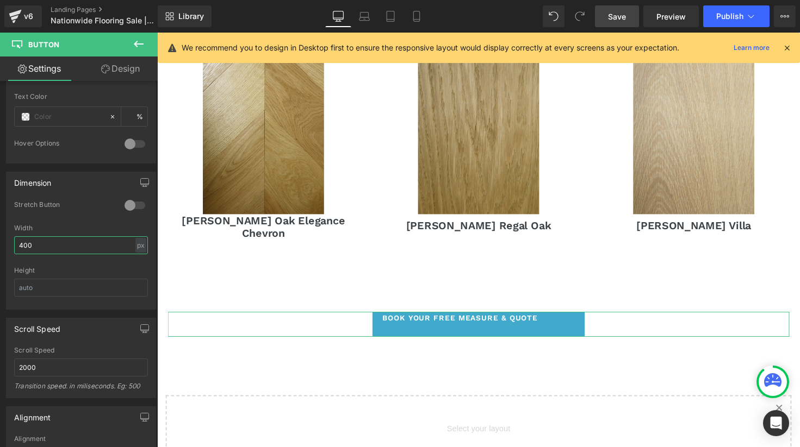
click at [0, 246] on html "Button You are previewing how the will restyle your page. You can not edit Elem…" at bounding box center [400, 223] width 800 height 447
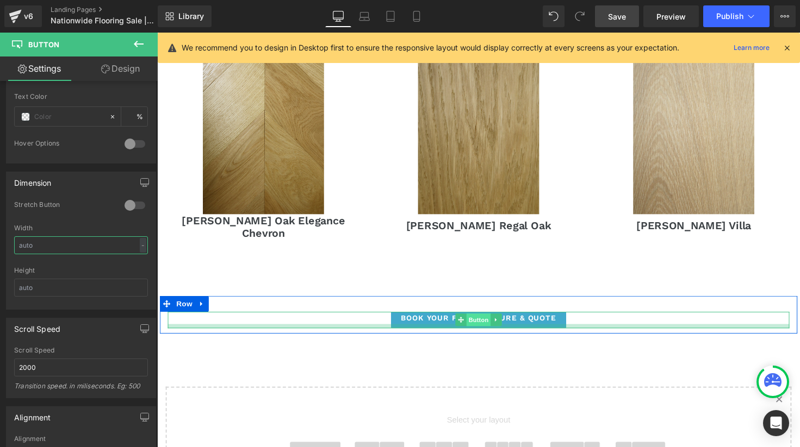
drag, startPoint x: 473, startPoint y: 317, endPoint x: 474, endPoint y: 309, distance: 8.2
click at [474, 319] on div "BOOK YOUR FREE MEASURE & QUOTE Button" at bounding box center [486, 327] width 636 height 17
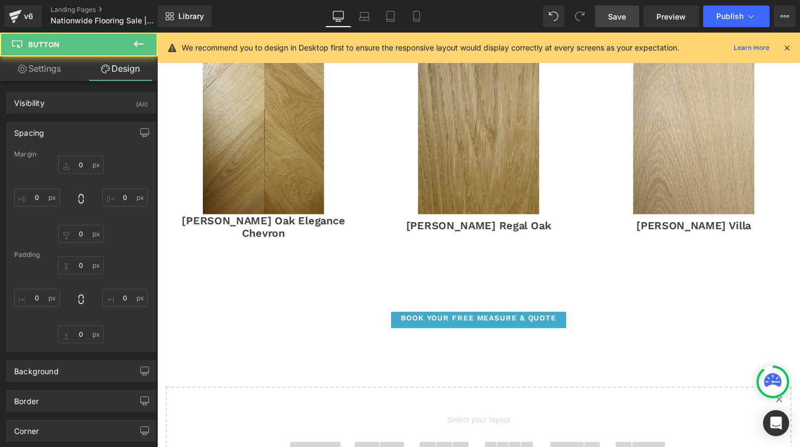
type input "0"
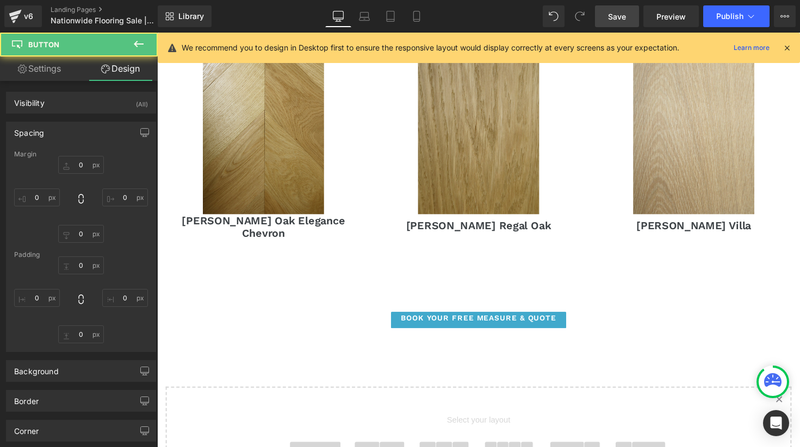
type input "18"
type input "8"
type input "18"
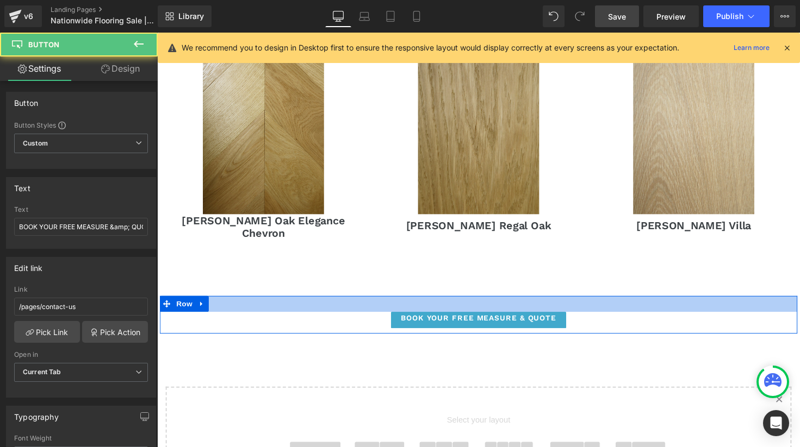
drag, startPoint x: 566, startPoint y: 296, endPoint x: 566, endPoint y: 286, distance: 9.3
click at [566, 302] on div "BOOK YOUR FREE MEASURE & QUOTE [GEOGRAPHIC_DATA]" at bounding box center [486, 321] width 652 height 39
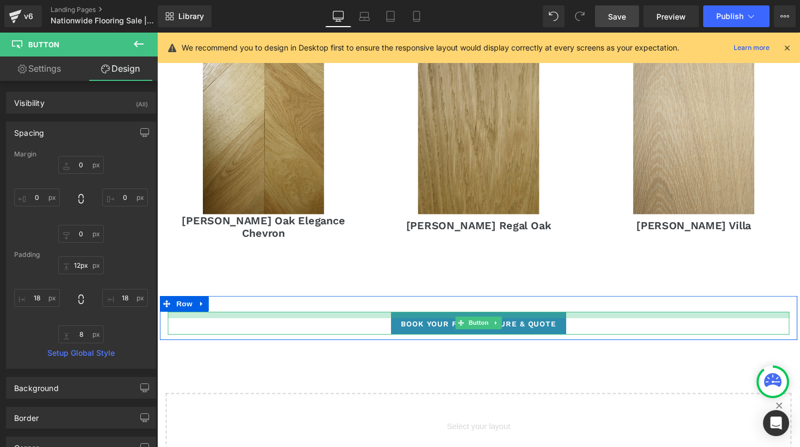
type input "11px"
drag, startPoint x: 573, startPoint y: 296, endPoint x: 574, endPoint y: 302, distance: 6.1
click at [574, 319] on div "BOOK YOUR FREE MEASURE & QUOTE Button" at bounding box center [486, 330] width 636 height 23
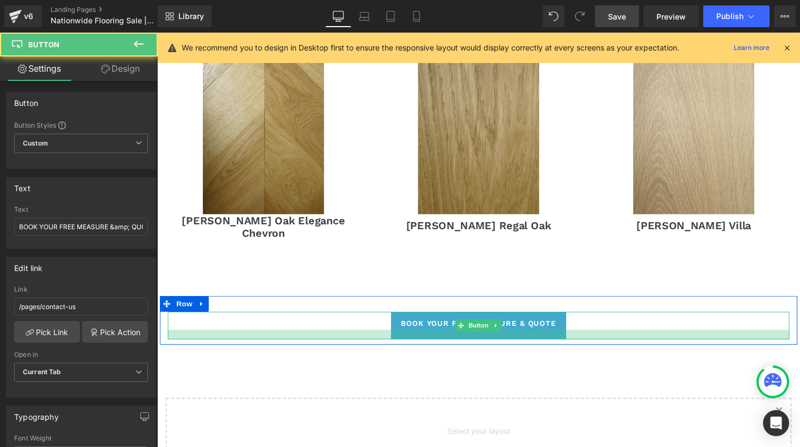
drag, startPoint x: 573, startPoint y: 314, endPoint x: 572, endPoint y: 319, distance: 5.5
click at [572, 337] on div at bounding box center [486, 342] width 636 height 10
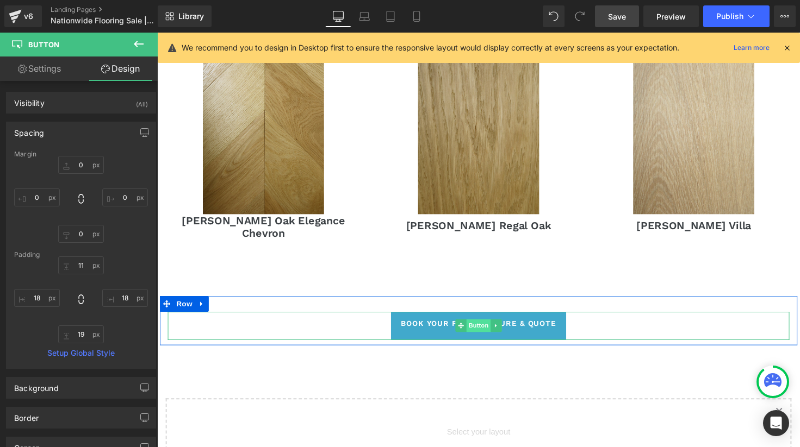
click at [485, 326] on span "Button" at bounding box center [485, 332] width 25 height 13
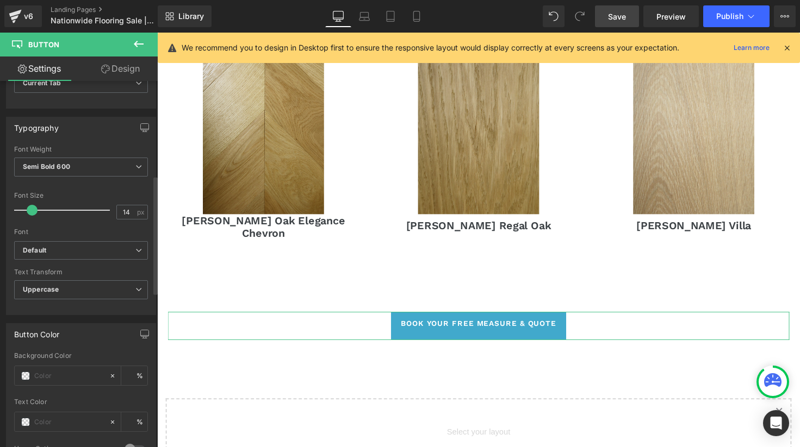
scroll to position [286, 0]
click at [78, 161] on span "Semi Bold 600" at bounding box center [81, 170] width 134 height 19
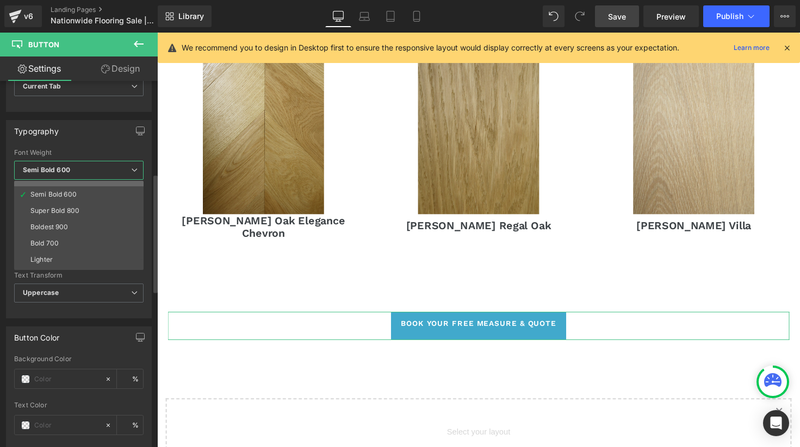
scroll to position [90, 0]
click at [68, 194] on div "Super Bold 800" at bounding box center [54, 197] width 49 height 8
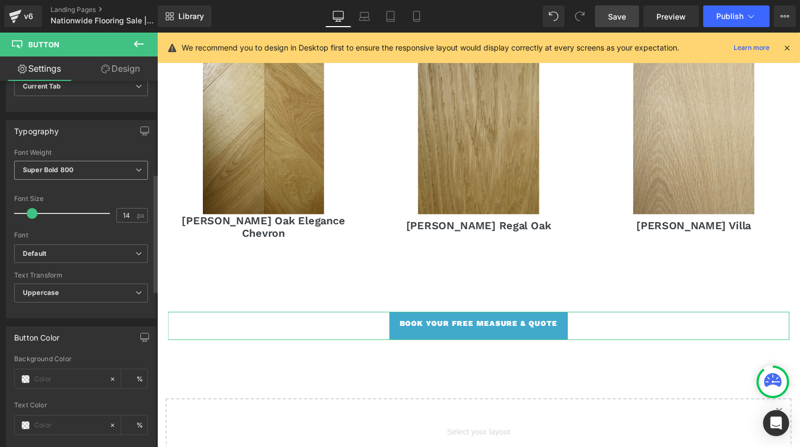
click at [78, 176] on span "Super Bold 800" at bounding box center [81, 170] width 134 height 19
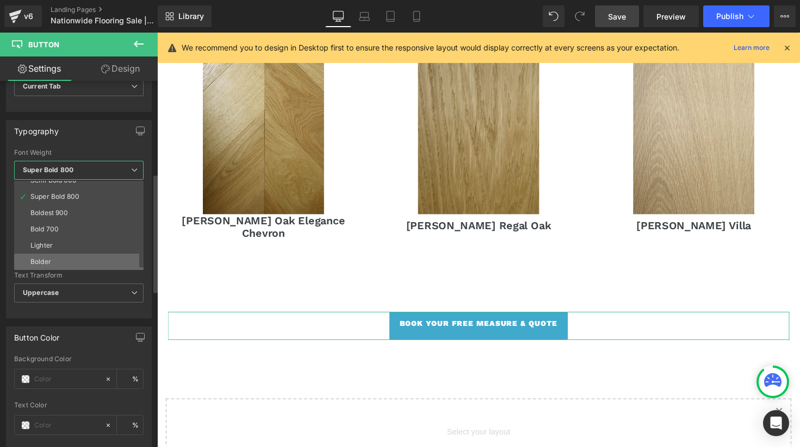
click at [68, 256] on li "Bolder" at bounding box center [81, 262] width 134 height 16
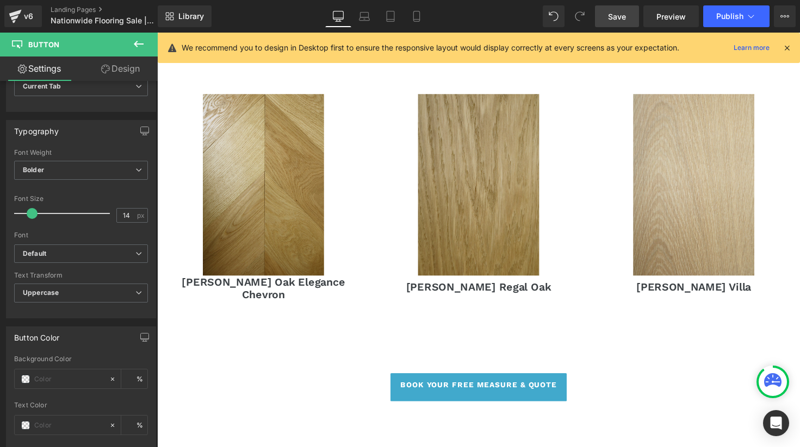
scroll to position [1103, 0]
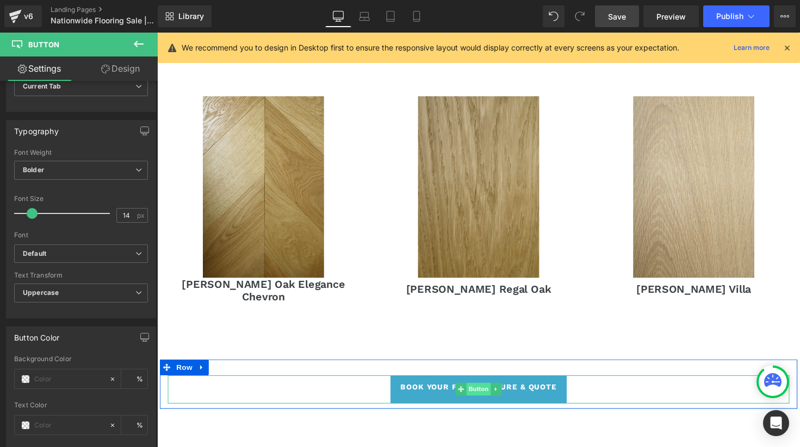
click at [479, 391] on span "Button" at bounding box center [485, 397] width 25 height 13
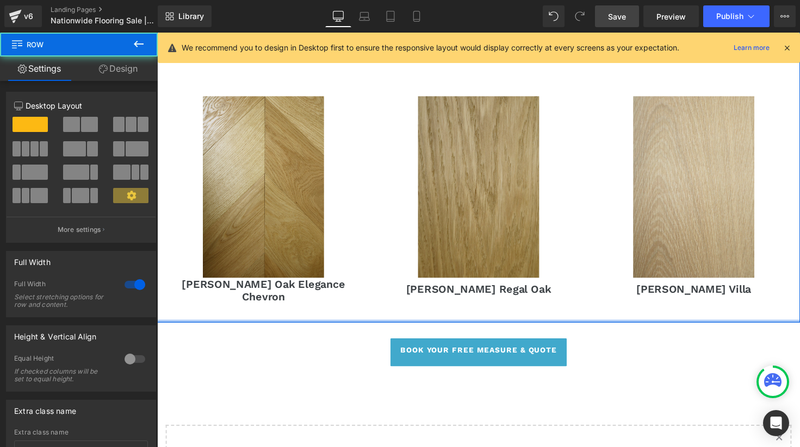
drag, startPoint x: 502, startPoint y: 333, endPoint x: 516, endPoint y: 288, distance: 47.4
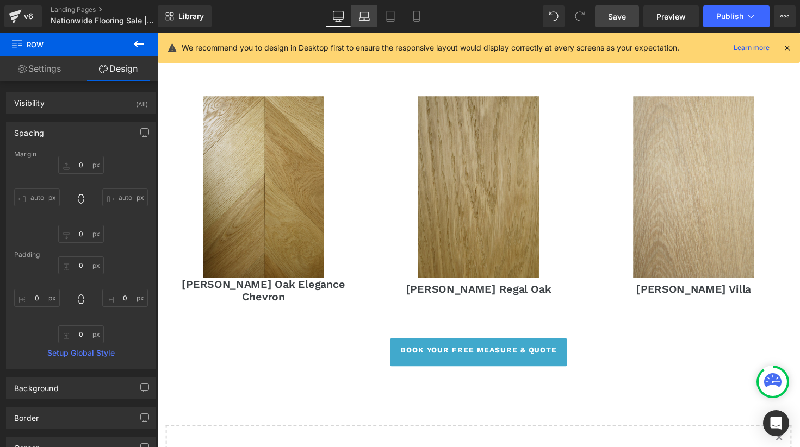
click at [363, 24] on link "Laptop" at bounding box center [364, 16] width 26 height 22
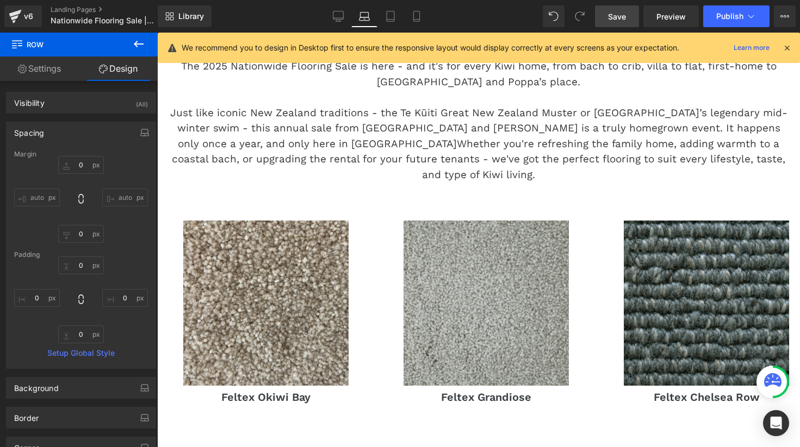
type input "0"
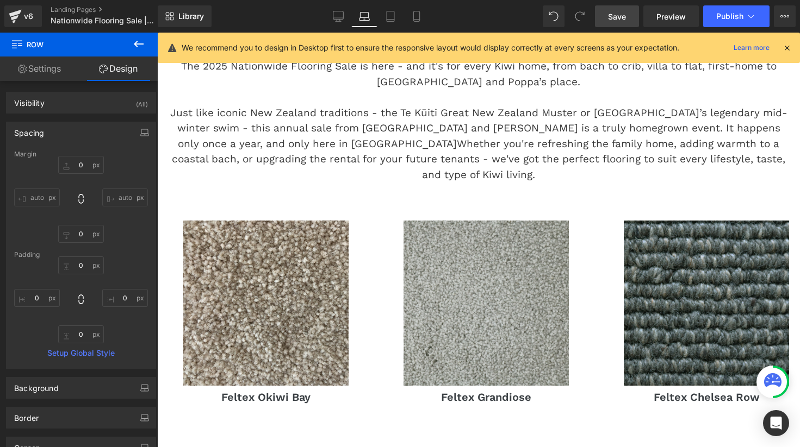
type input "0"
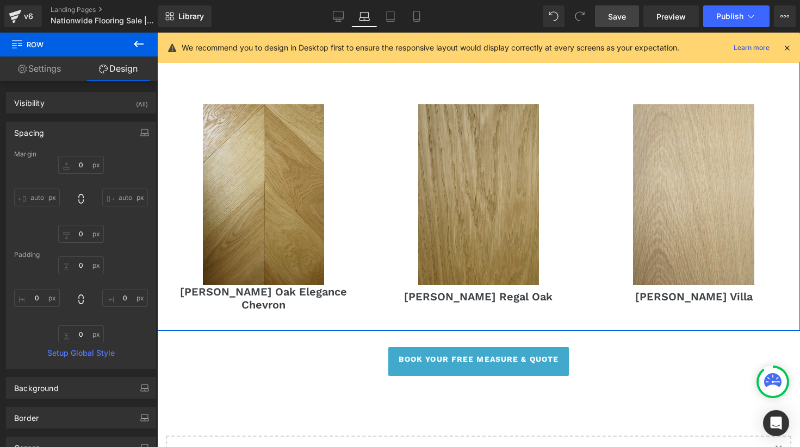
scroll to position [1172, 0]
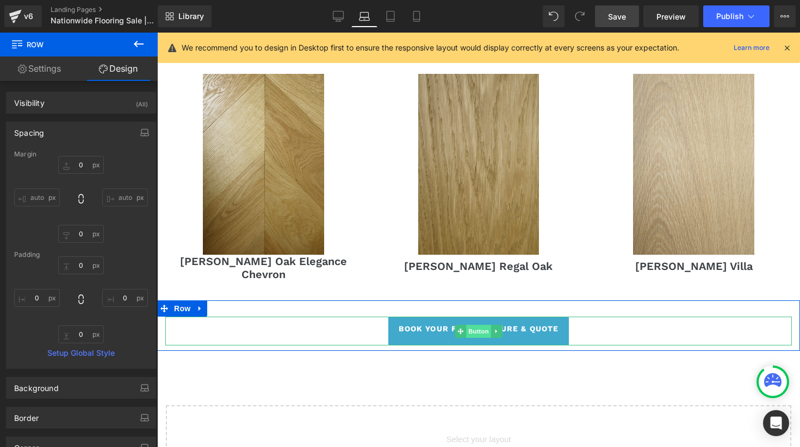
click at [483, 325] on span "Button" at bounding box center [478, 331] width 25 height 13
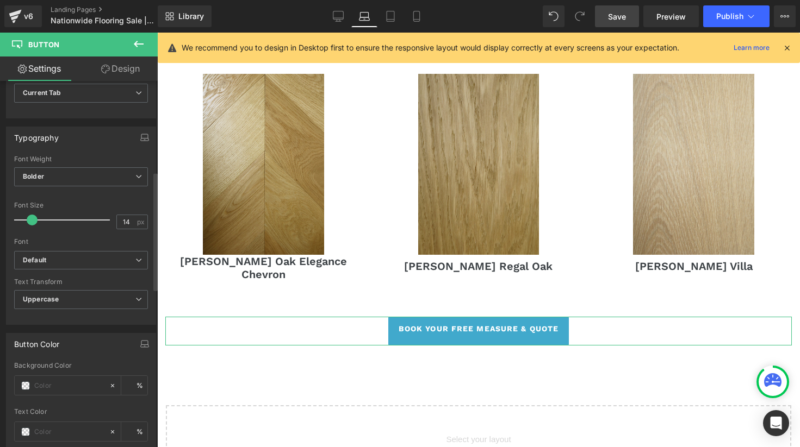
scroll to position [280, 0]
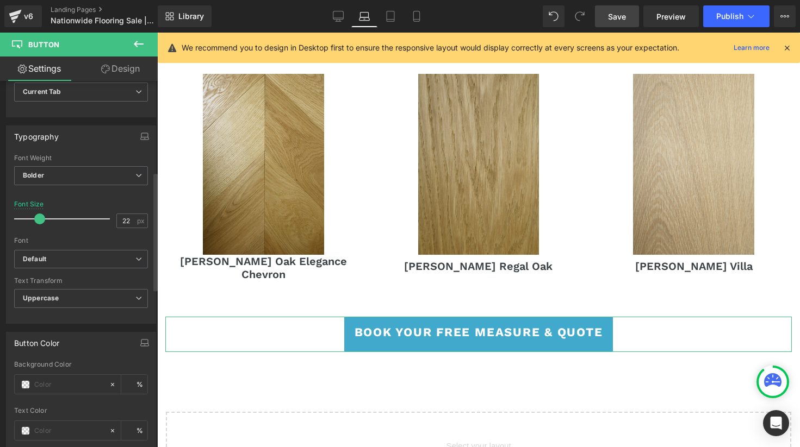
drag, startPoint x: 28, startPoint y: 217, endPoint x: 35, endPoint y: 217, distance: 6.5
click at [35, 217] on span at bounding box center [39, 219] width 11 height 11
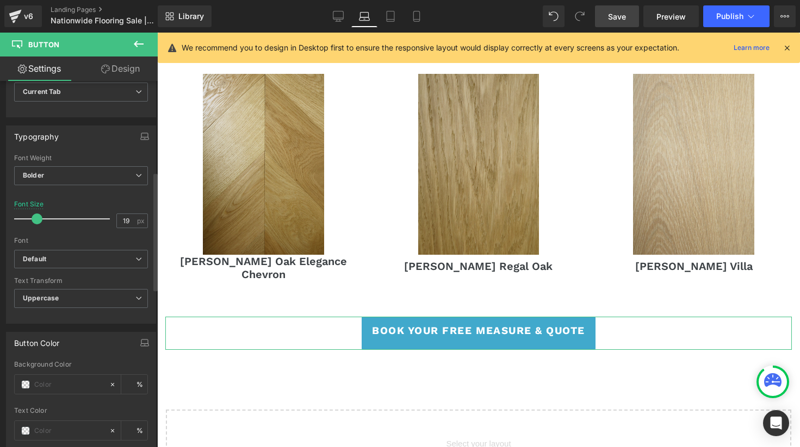
click at [34, 215] on span at bounding box center [37, 219] width 11 height 11
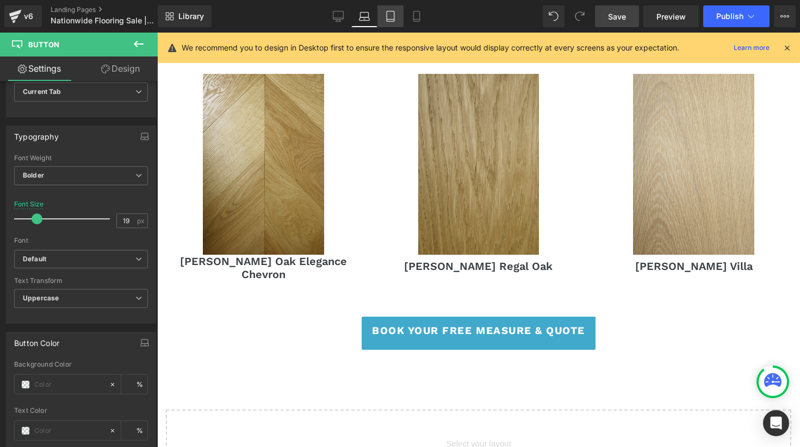
click at [384, 21] on link "Tablet" at bounding box center [390, 16] width 26 height 22
type input "14"
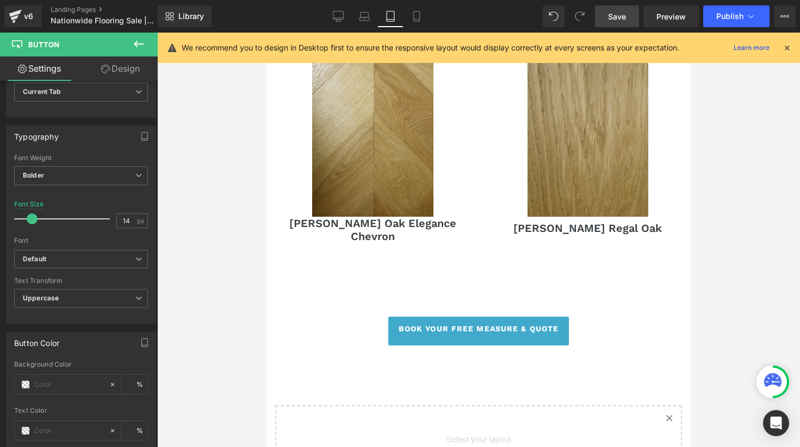
scroll to position [977, 0]
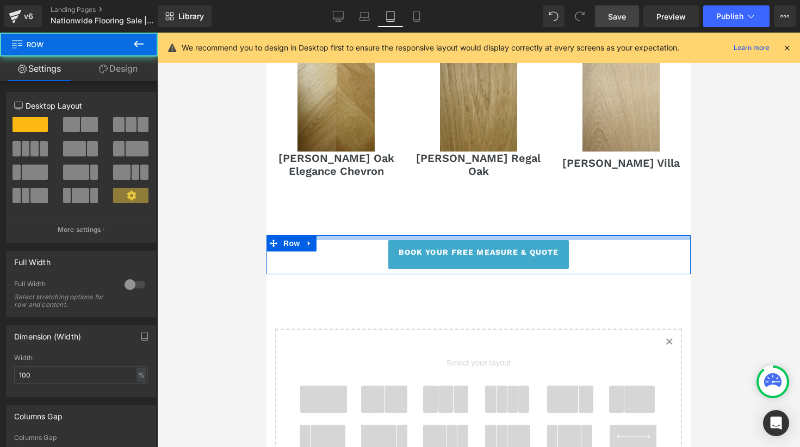
drag, startPoint x: 461, startPoint y: 222, endPoint x: 463, endPoint y: 200, distance: 21.8
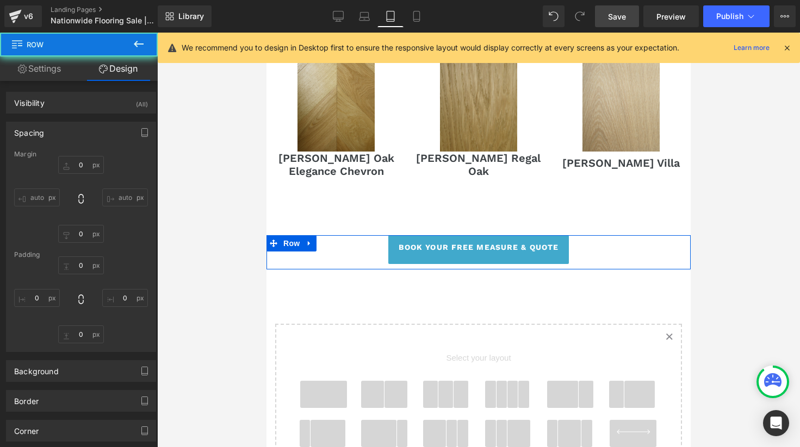
type input "0"
type input "10"
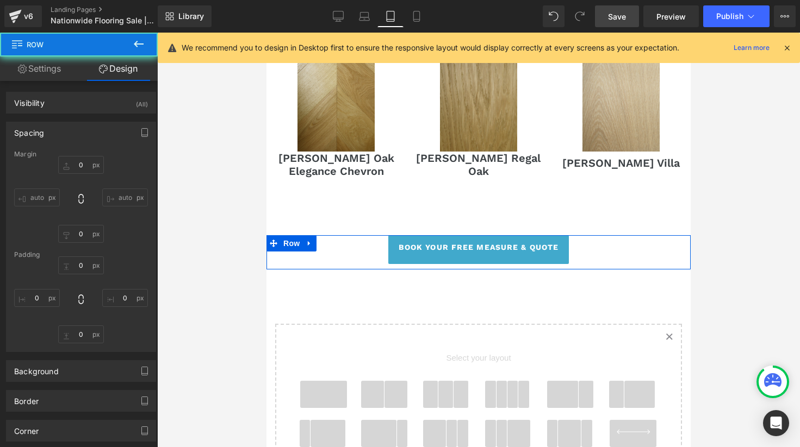
type input "0"
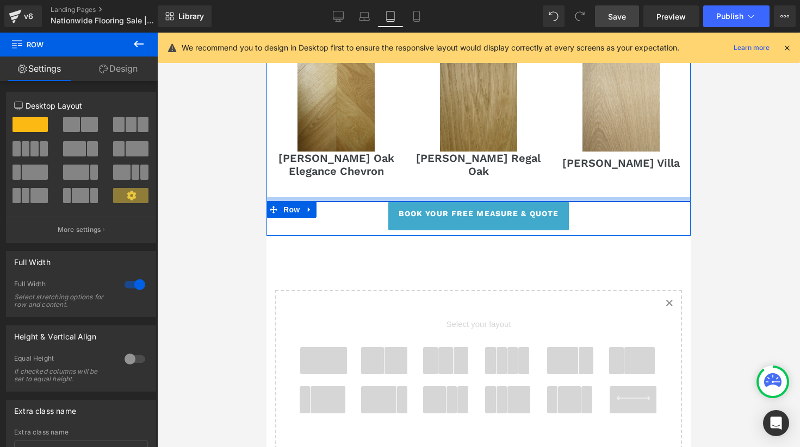
drag, startPoint x: 475, startPoint y: 201, endPoint x: 478, endPoint y: 160, distance: 40.9
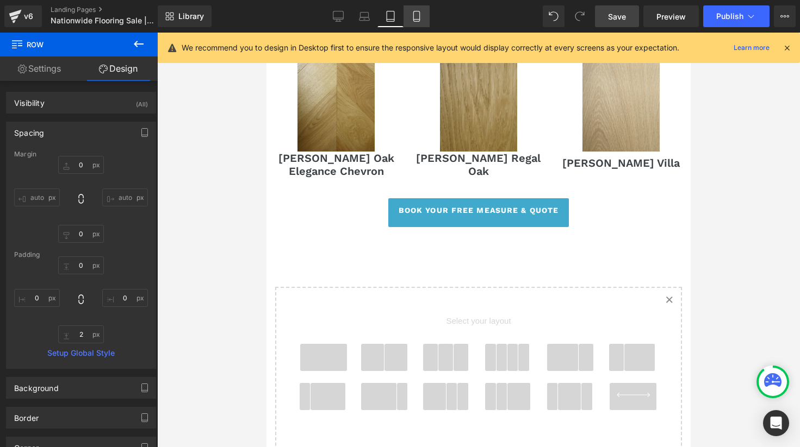
click at [411, 18] on icon at bounding box center [416, 16] width 11 height 11
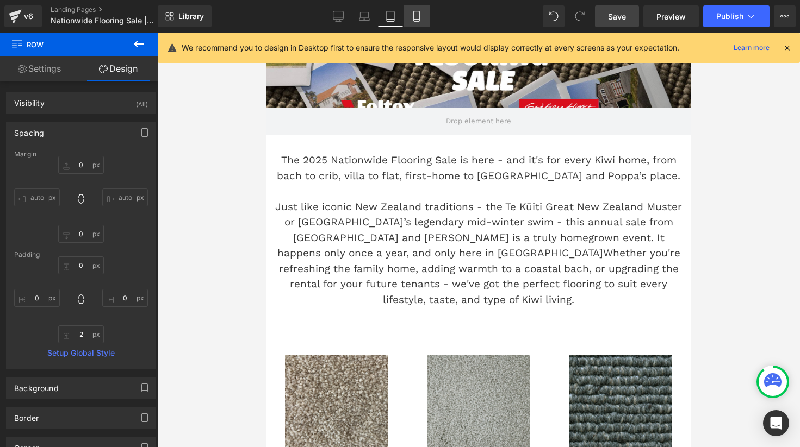
type input "0"
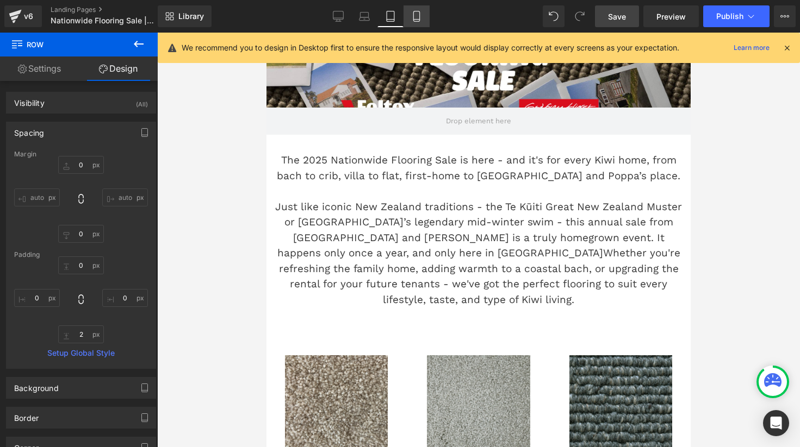
type input "0"
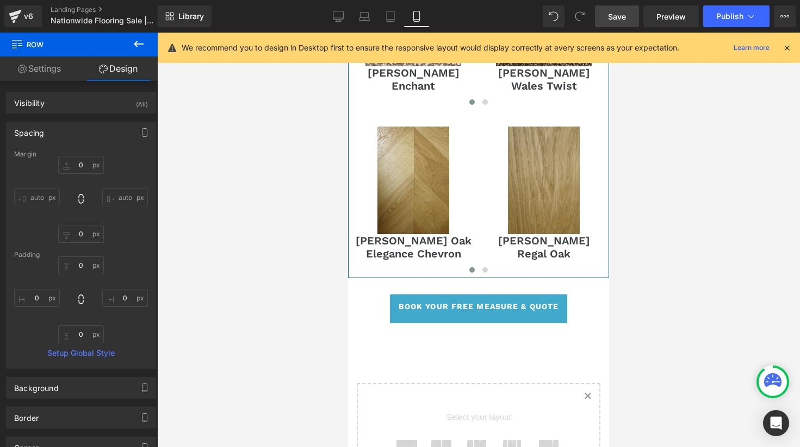
scroll to position [668, 0]
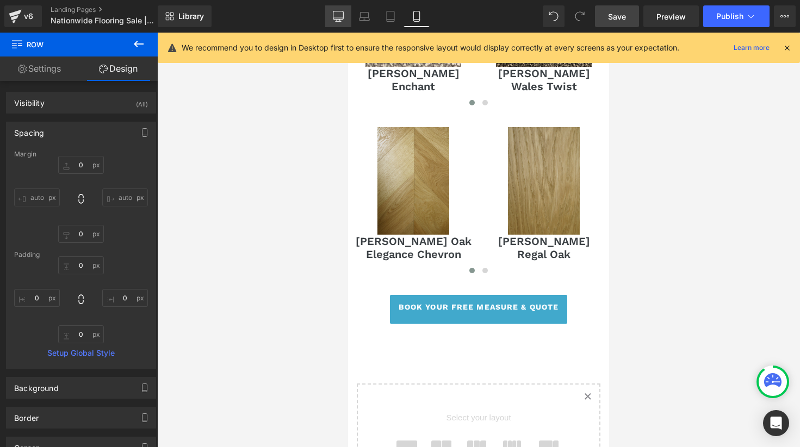
click at [337, 18] on icon at bounding box center [338, 16] width 11 height 11
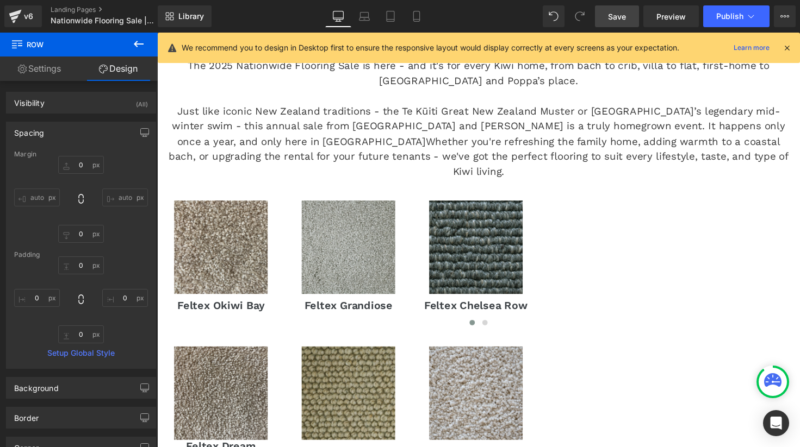
type input "0"
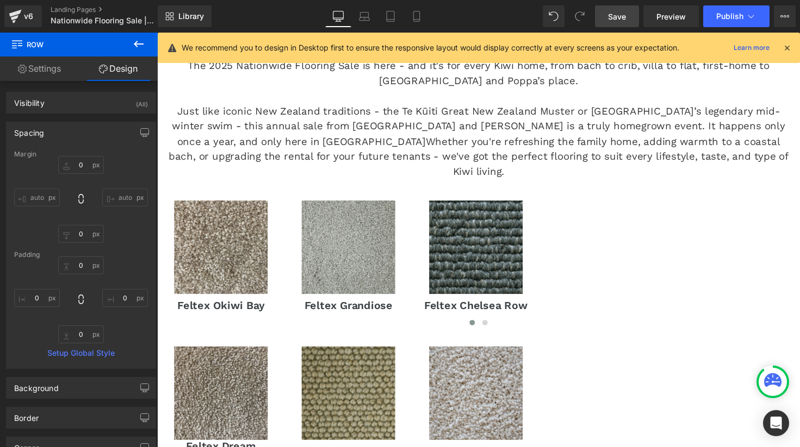
type input "0"
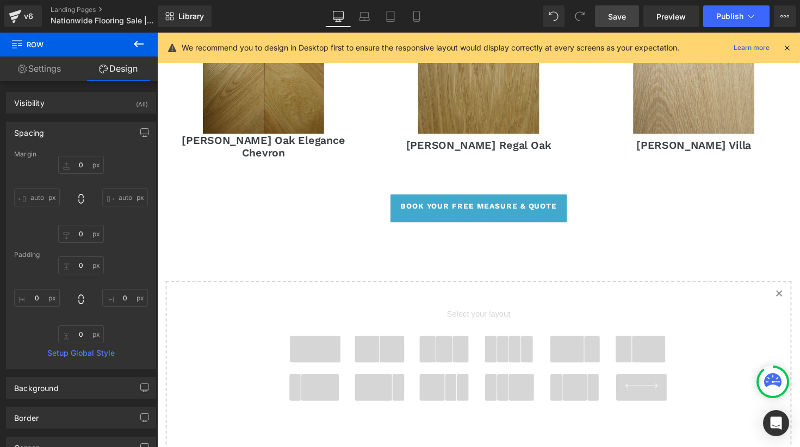
scroll to position [1165, 0]
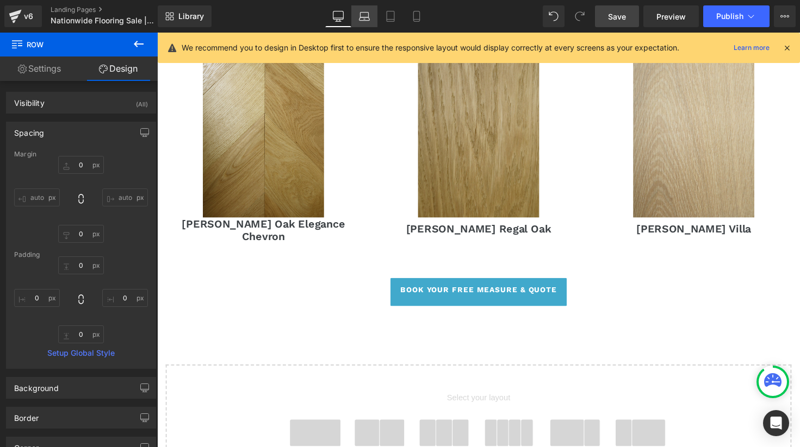
click at [370, 16] on link "Laptop" at bounding box center [364, 16] width 26 height 22
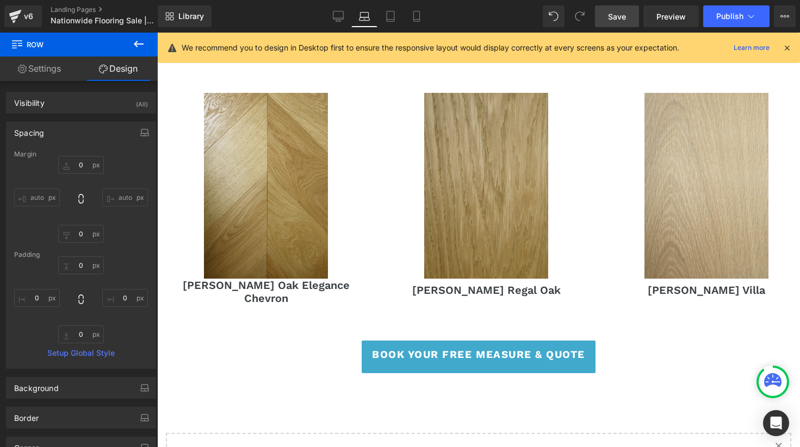
type input "0"
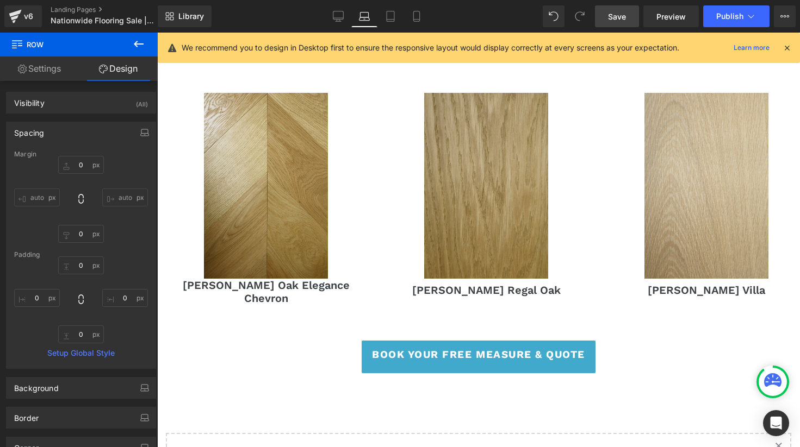
type input "0"
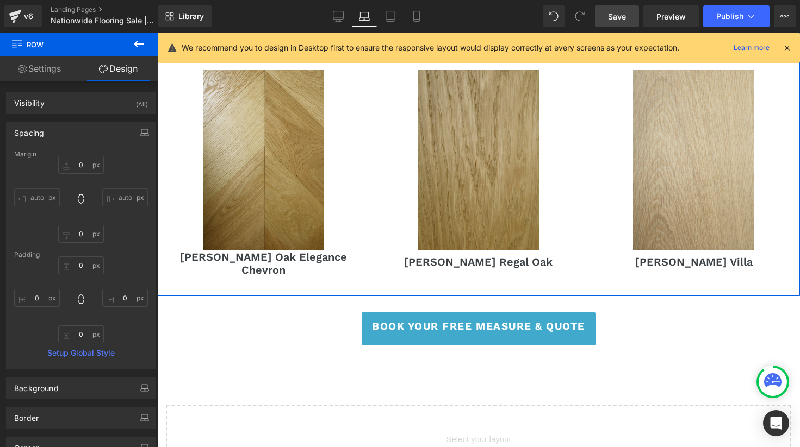
scroll to position [1275, 0]
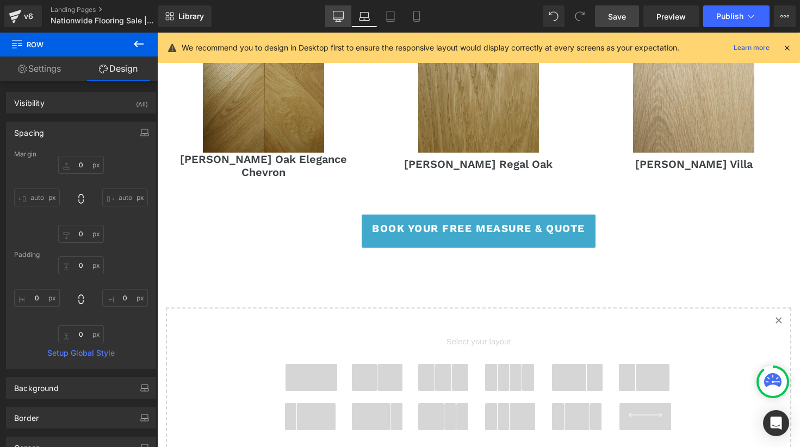
click at [335, 18] on icon at bounding box center [338, 16] width 11 height 11
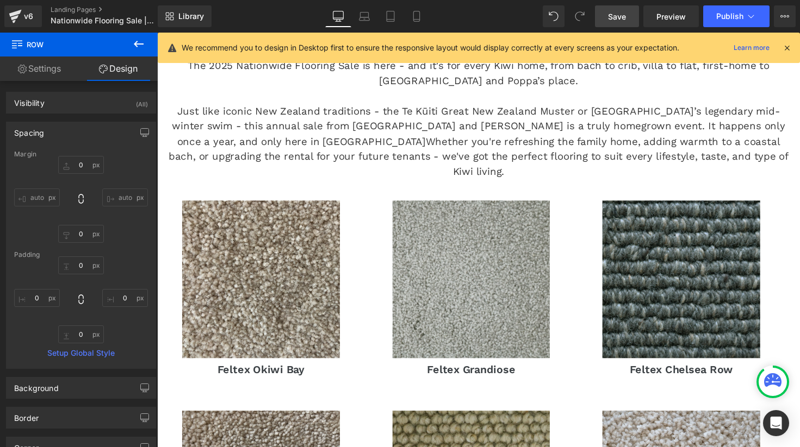
type input "0"
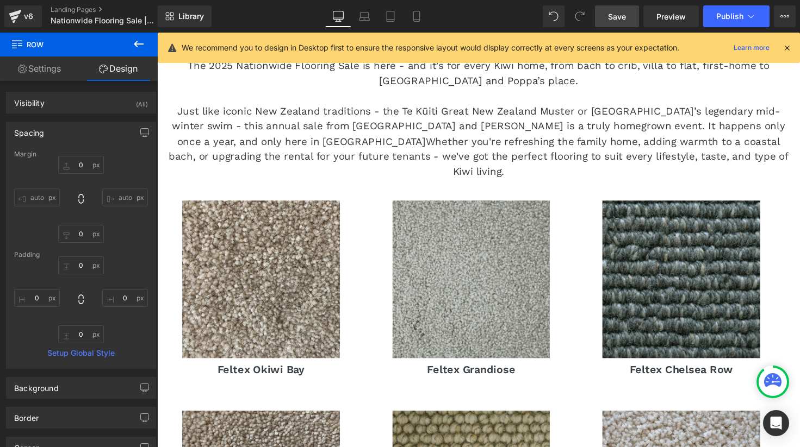
type input "0"
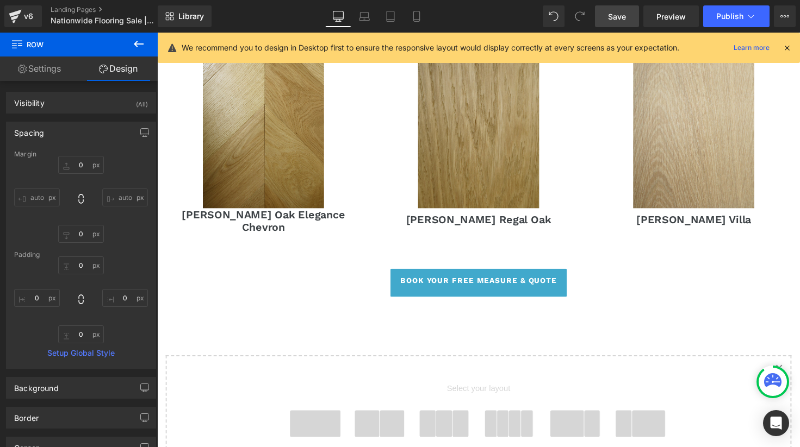
scroll to position [1229, 0]
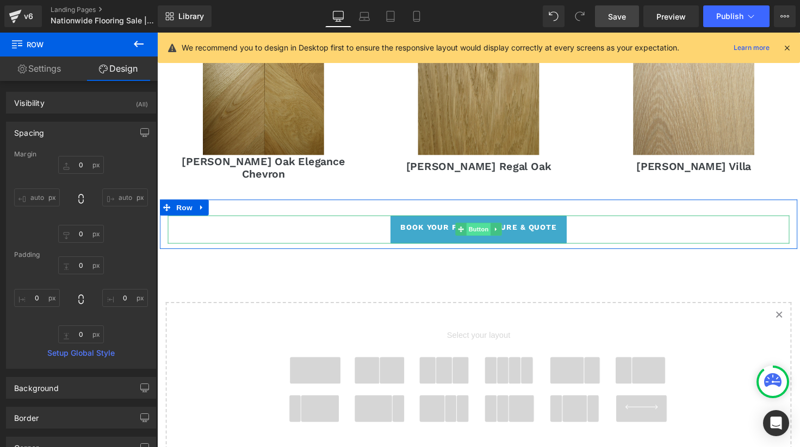
click at [488, 228] on span "Button" at bounding box center [485, 234] width 25 height 13
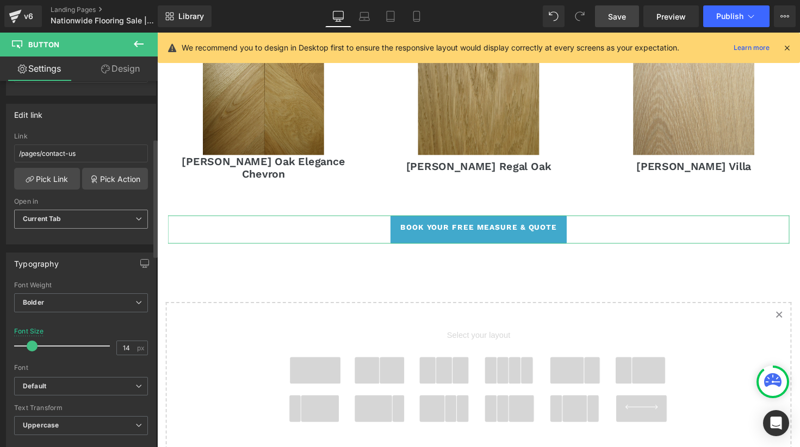
scroll to position [184, 0]
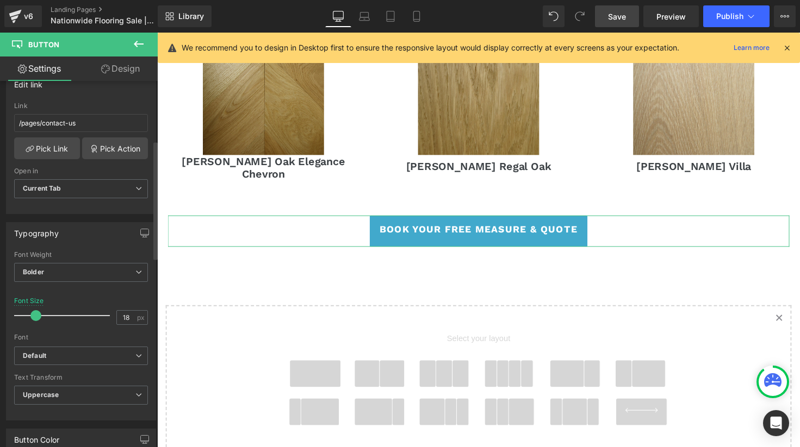
click at [36, 311] on span at bounding box center [35, 315] width 11 height 11
click at [367, 18] on icon at bounding box center [364, 16] width 11 height 11
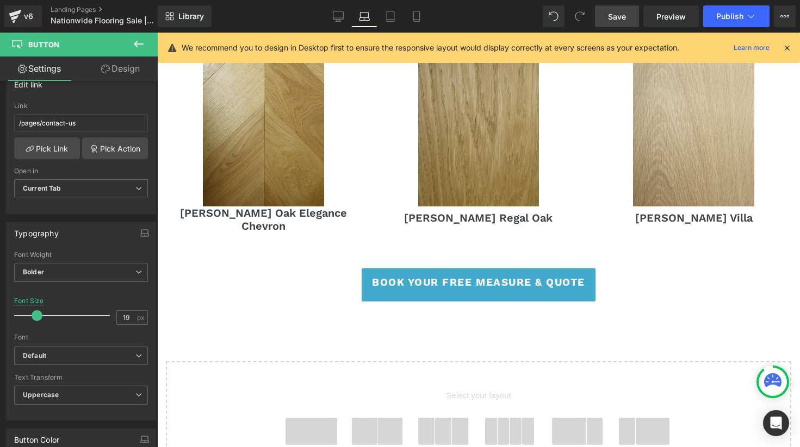
scroll to position [1208, 0]
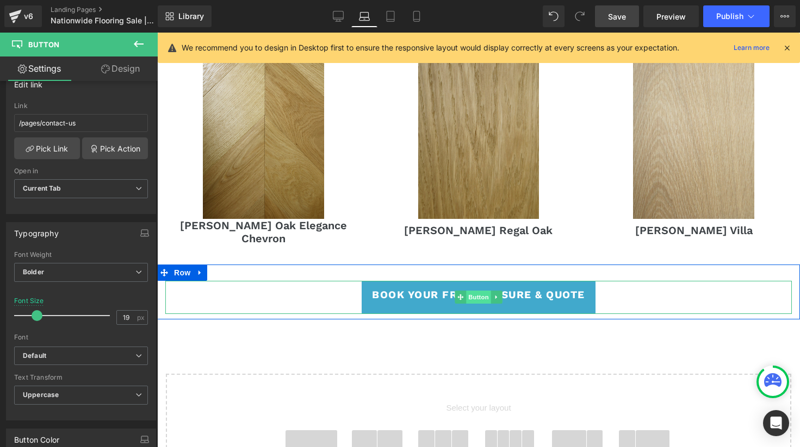
click at [482, 291] on span "Button" at bounding box center [478, 297] width 25 height 13
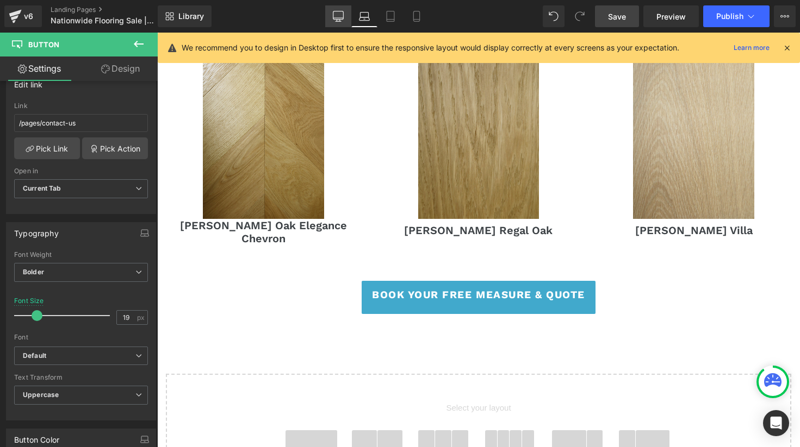
click at [339, 15] on icon at bounding box center [338, 16] width 11 height 11
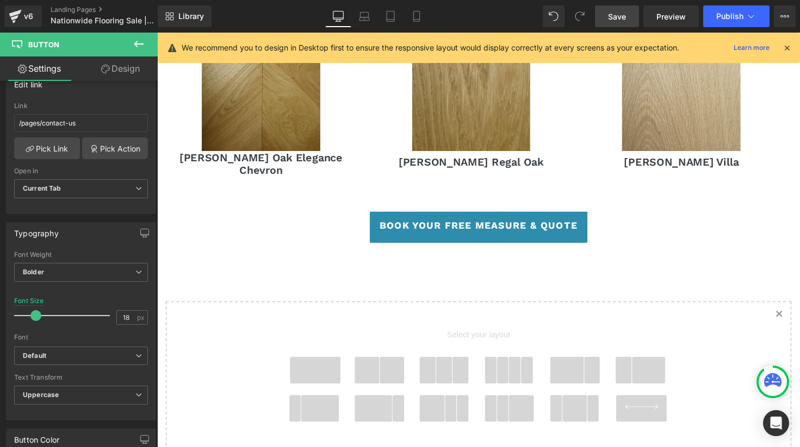
scroll to position [1228, 0]
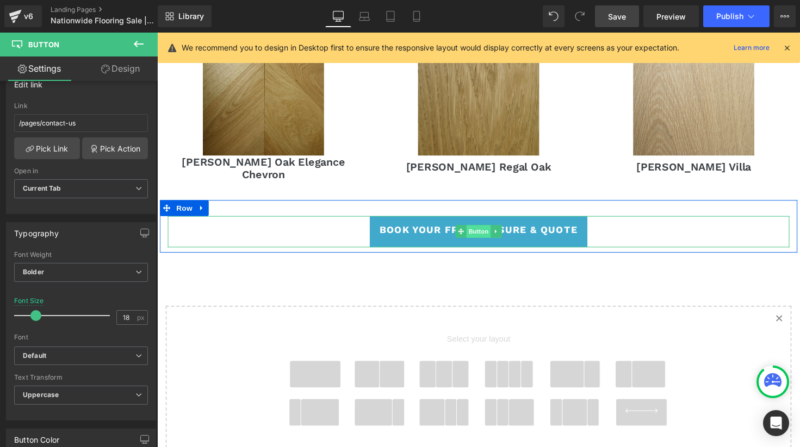
click at [491, 230] on span "Button" at bounding box center [485, 236] width 25 height 13
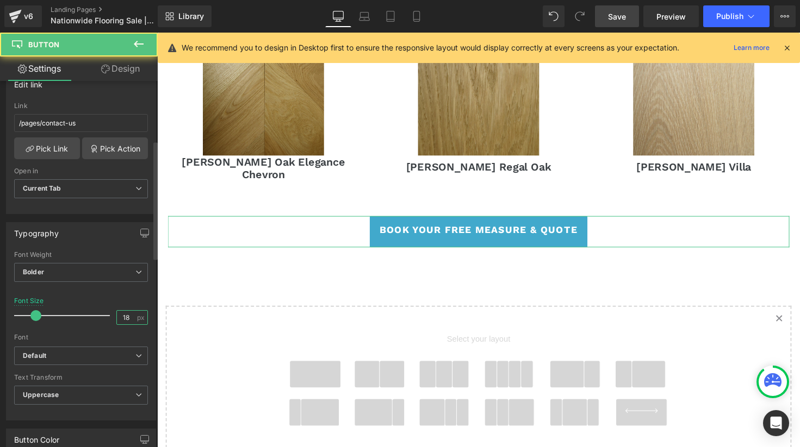
click at [122, 313] on input "18" at bounding box center [126, 318] width 19 height 14
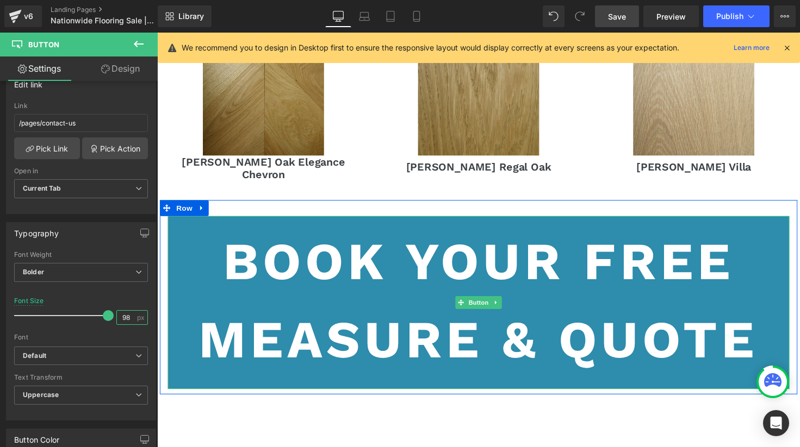
type input "8"
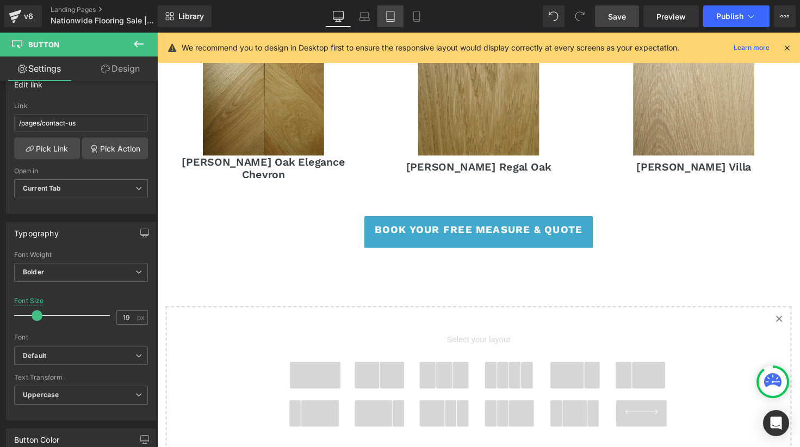
click at [388, 20] on icon at bounding box center [390, 16] width 11 height 11
type input "14"
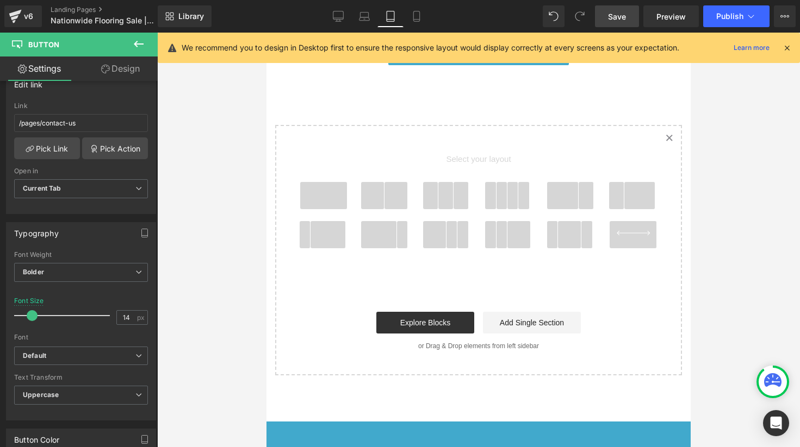
scroll to position [960, 0]
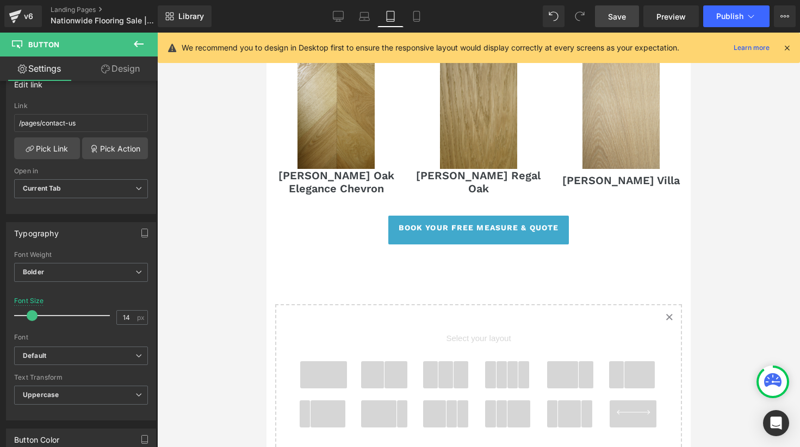
click at [618, 13] on span "Save" at bounding box center [617, 16] width 18 height 11
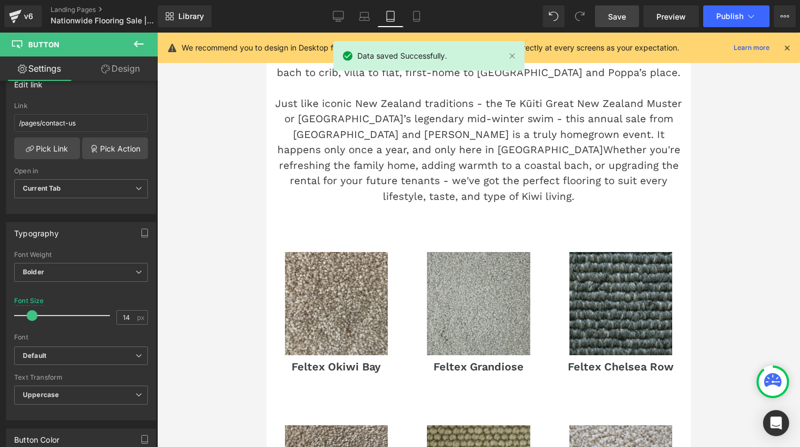
scroll to position [0, 0]
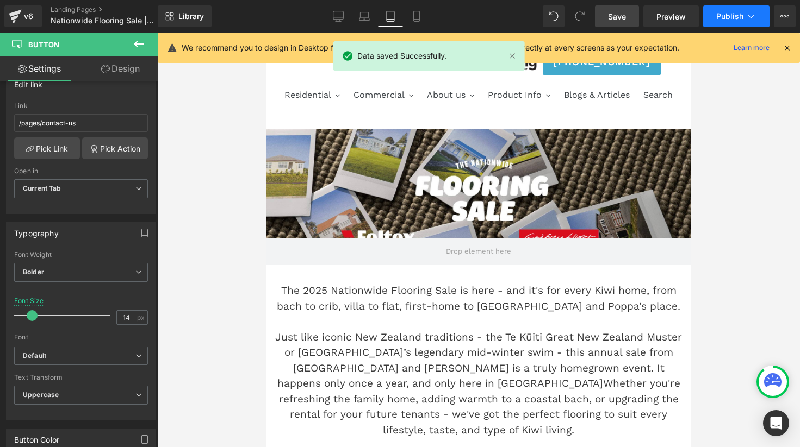
click at [741, 16] on span "Publish" at bounding box center [729, 16] width 27 height 9
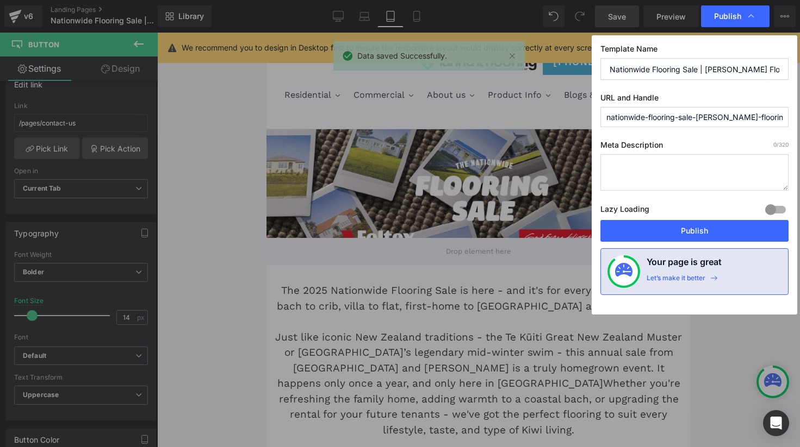
click at [659, 171] on textarea at bounding box center [694, 172] width 188 height 36
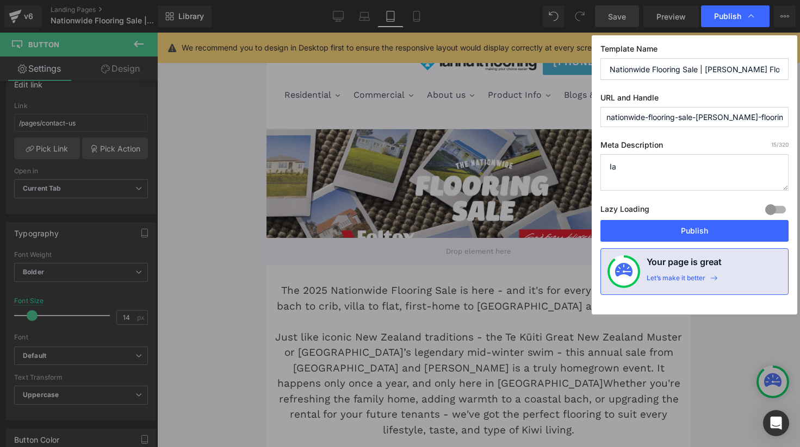
type textarea "I"
type textarea "N"
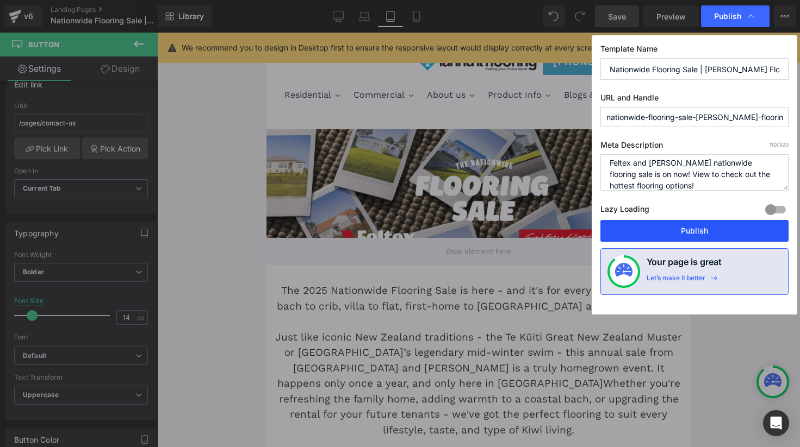
type textarea "Feltex and [PERSON_NAME] nationwide flooring sale is on now! View to check out …"
click at [743, 232] on button "Publish" at bounding box center [694, 231] width 188 height 22
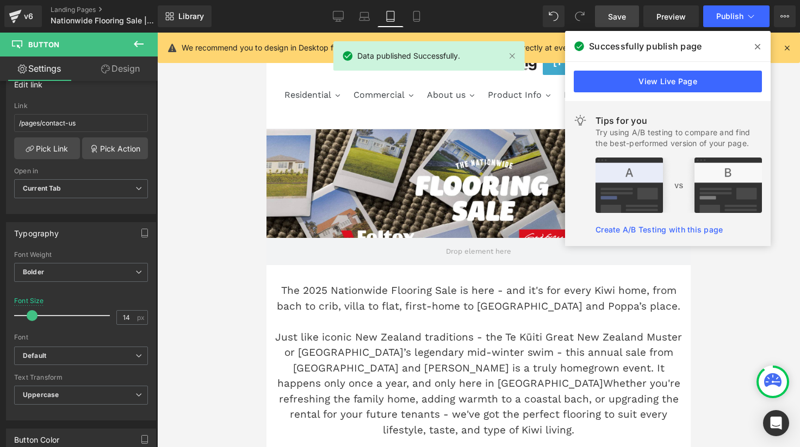
click at [759, 42] on icon at bounding box center [756, 46] width 5 height 9
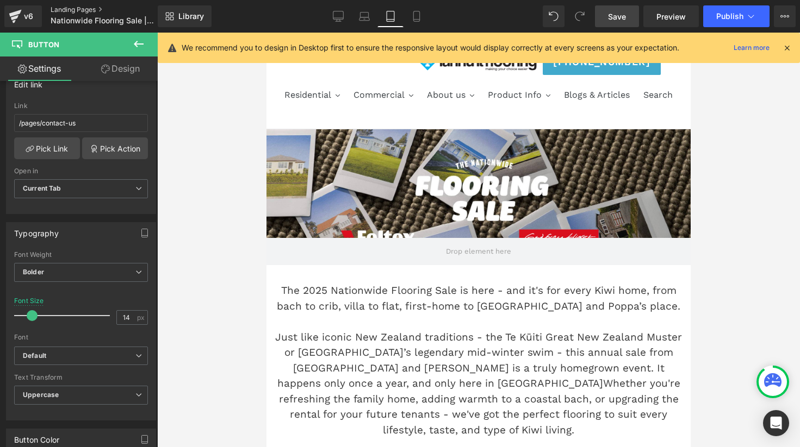
click at [70, 7] on link "Landing Pages" at bounding box center [113, 9] width 125 height 9
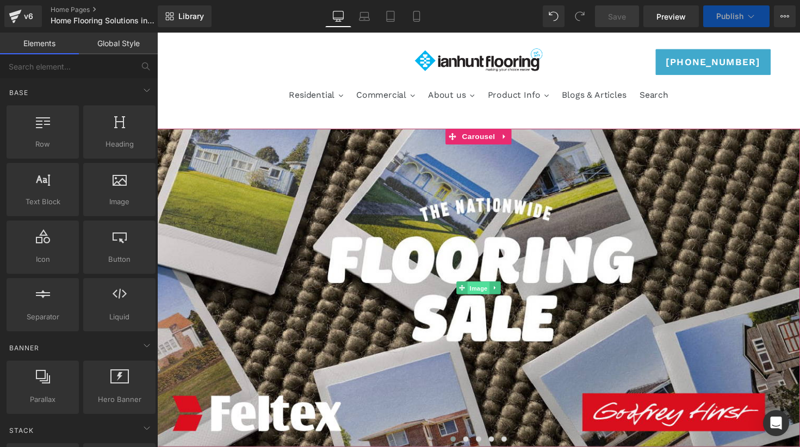
click at [480, 295] on span "Image" at bounding box center [486, 294] width 23 height 13
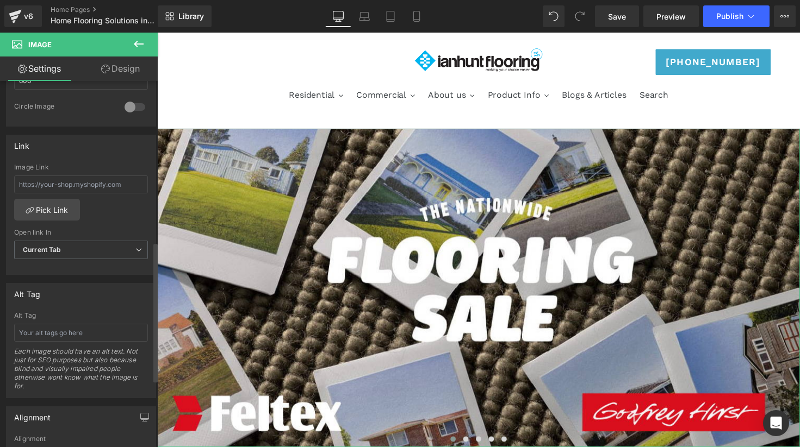
scroll to position [421, 0]
click at [58, 184] on input "text" at bounding box center [81, 187] width 134 height 18
click at [50, 208] on link "Pick Link" at bounding box center [47, 213] width 66 height 22
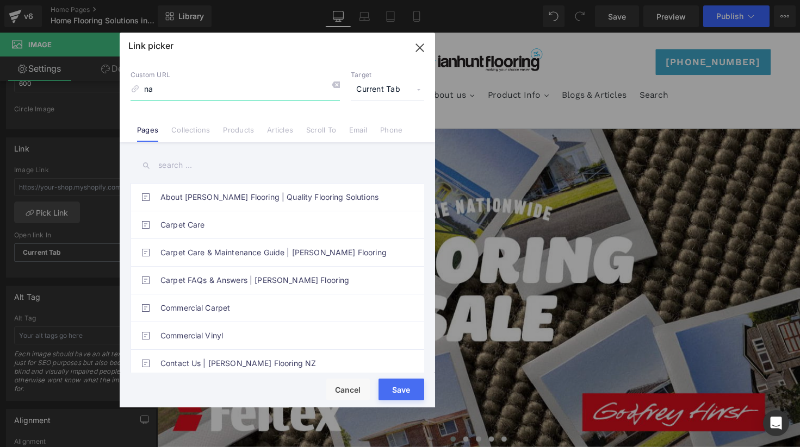
type input "n"
click at [270, 129] on link "Articles" at bounding box center [280, 134] width 26 height 16
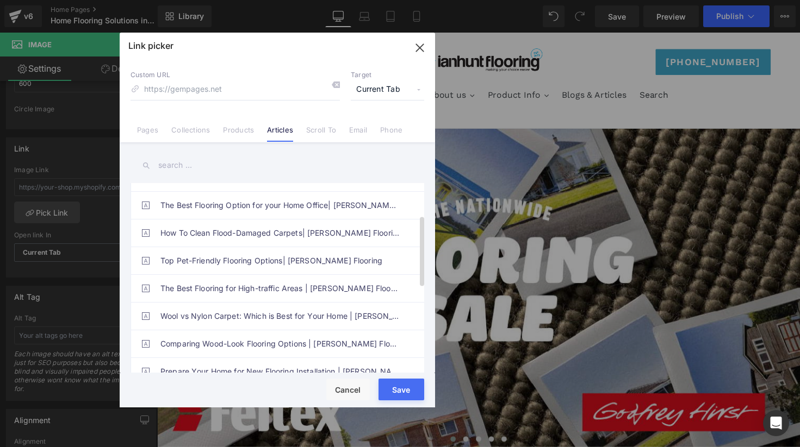
scroll to position [314, 0]
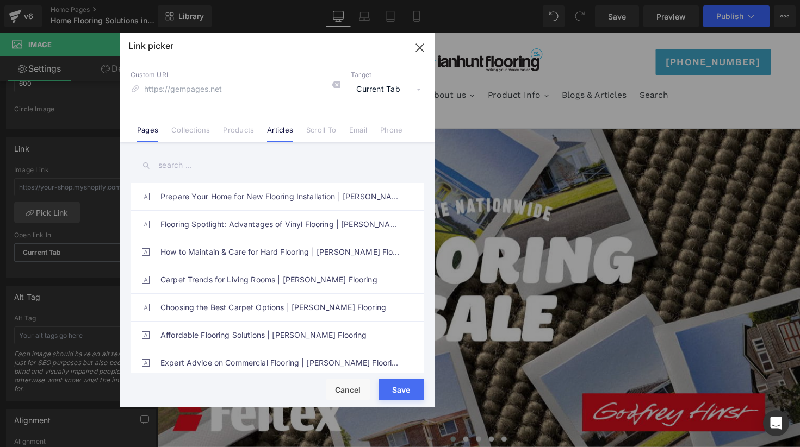
click at [153, 132] on link "Pages" at bounding box center [147, 134] width 21 height 16
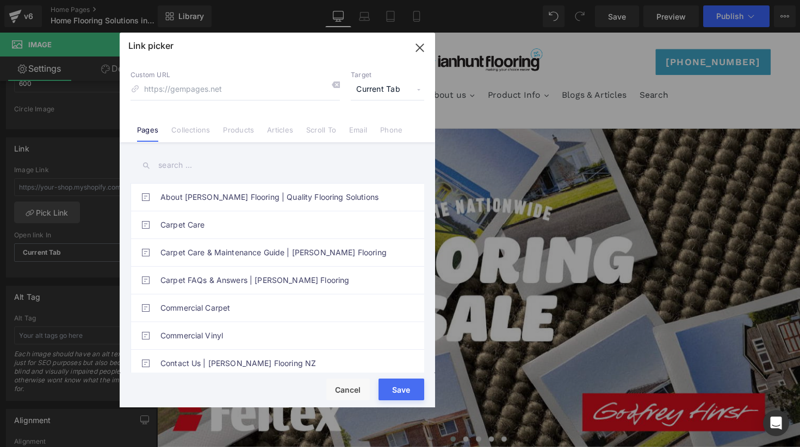
click at [199, 170] on input "text" at bounding box center [277, 165] width 294 height 24
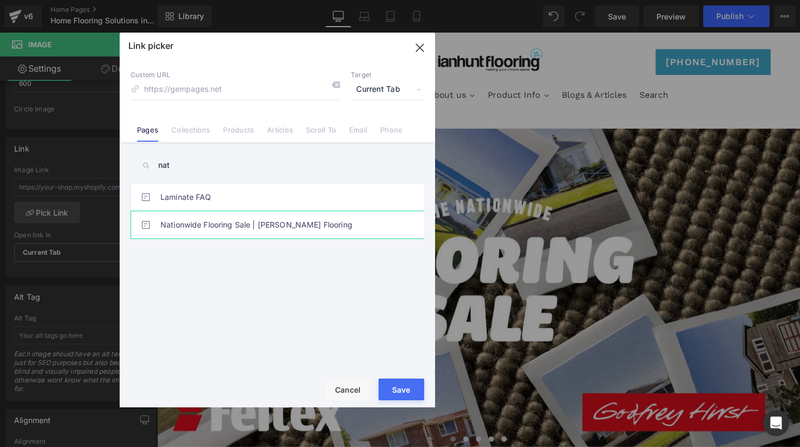
type input "nat"
click at [237, 230] on link "Nationwide Flooring Sale | [PERSON_NAME] Flooring" at bounding box center [279, 224] width 239 height 27
type input "/pages/nationwide-flooring-sale-ian-hunt-flooring"
click at [406, 390] on button "Save" at bounding box center [401, 390] width 46 height 22
type input "/pages/nationwide-flooring-sale-ian-hunt-flooring"
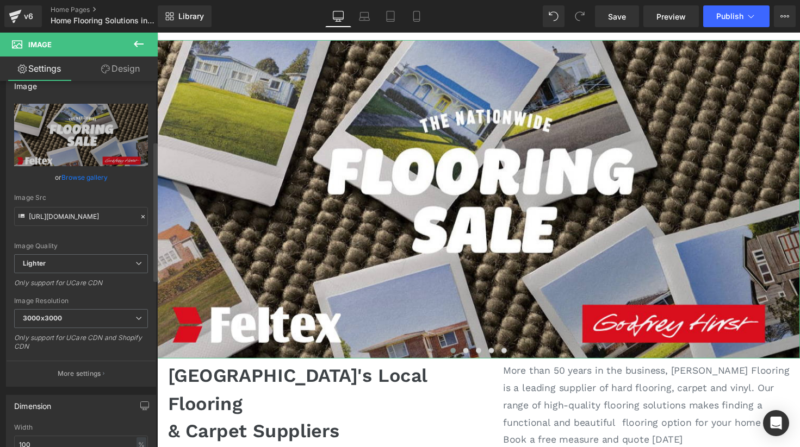
scroll to position [0, 0]
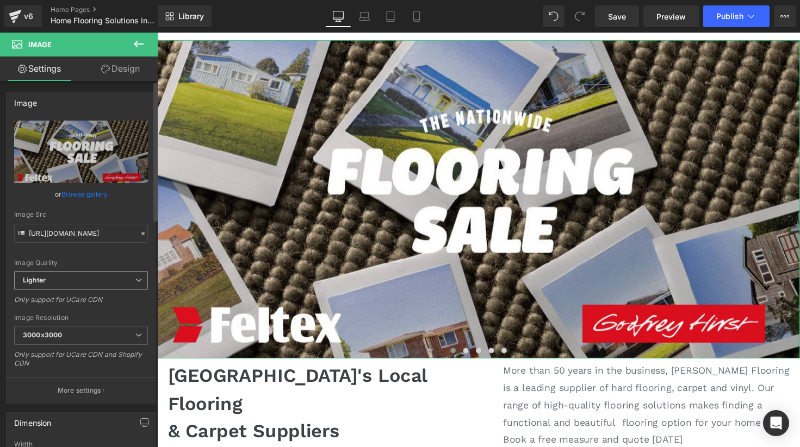
click at [111, 278] on span "Lighter" at bounding box center [81, 280] width 134 height 19
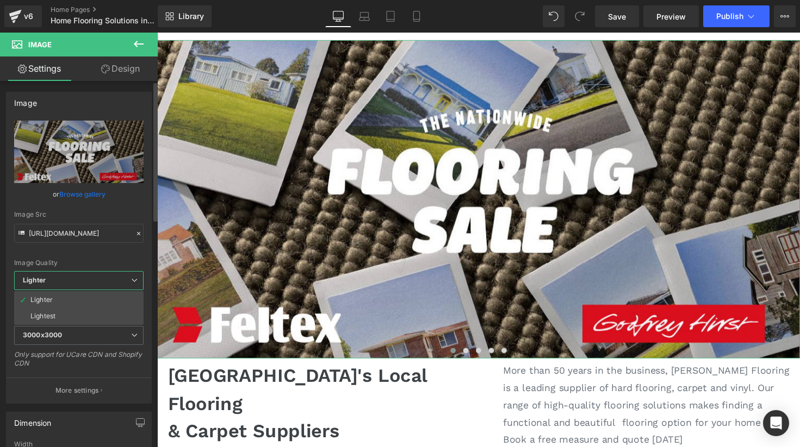
click at [111, 278] on span "Lighter" at bounding box center [78, 280] width 129 height 19
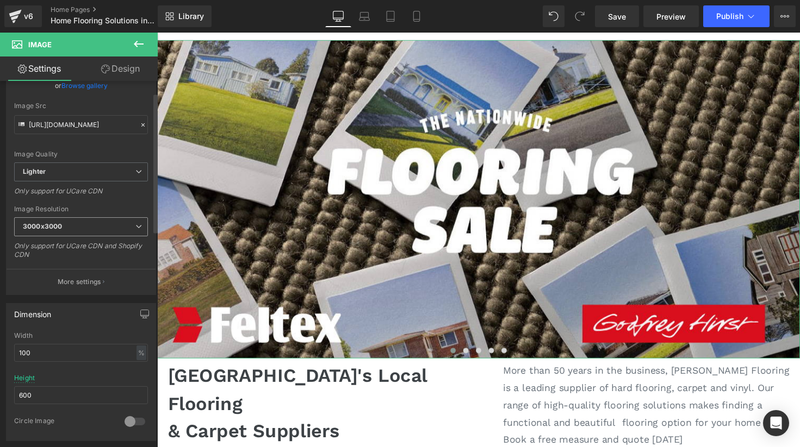
scroll to position [114, 0]
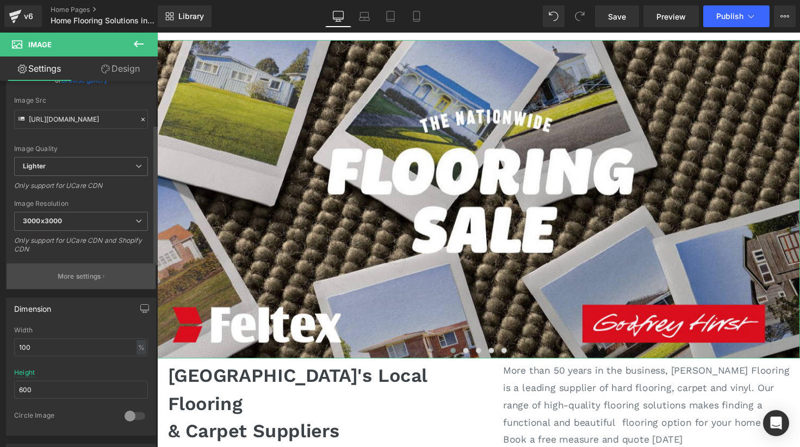
click at [62, 269] on button "More settings" at bounding box center [81, 277] width 149 height 26
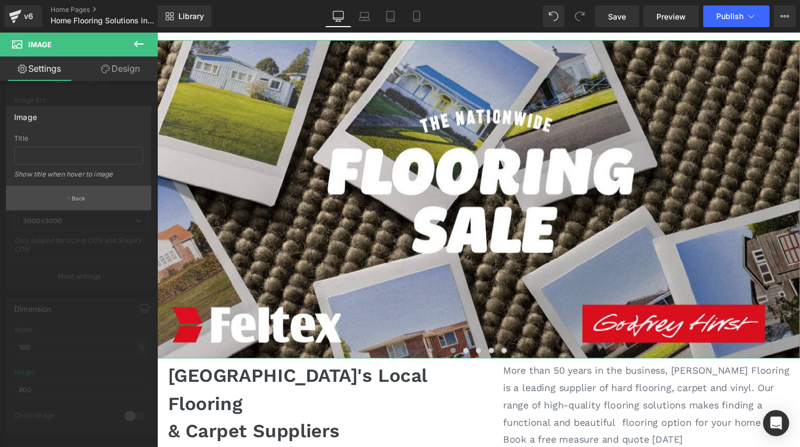
click at [80, 199] on p "Back" at bounding box center [79, 199] width 14 height 8
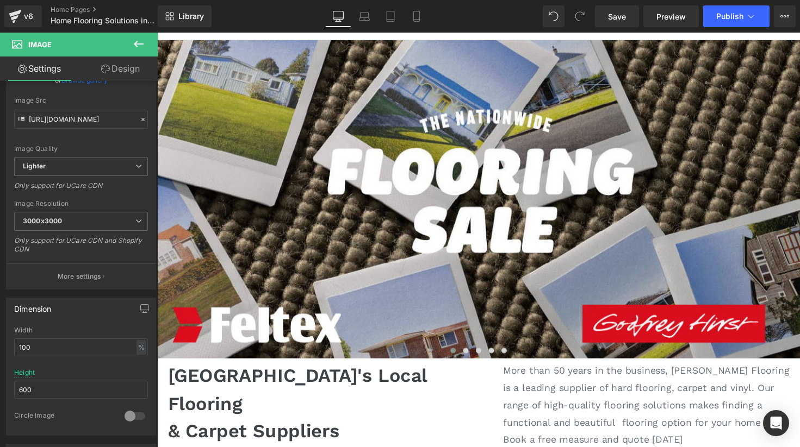
click at [141, 45] on icon at bounding box center [138, 44] width 13 height 13
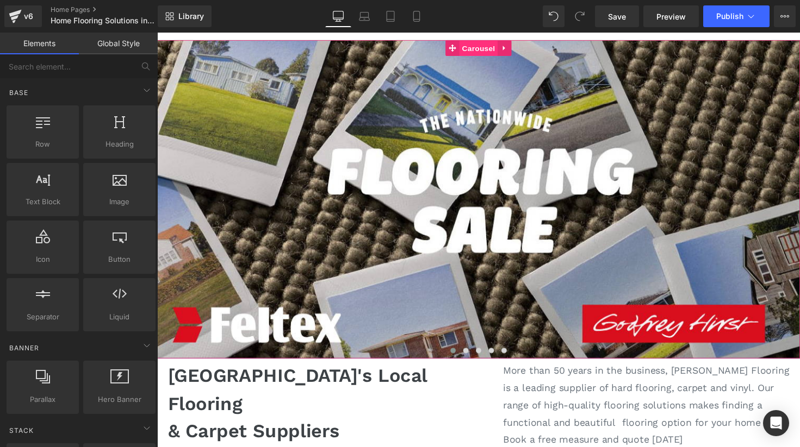
click at [480, 52] on span "Carousel" at bounding box center [485, 49] width 39 height 16
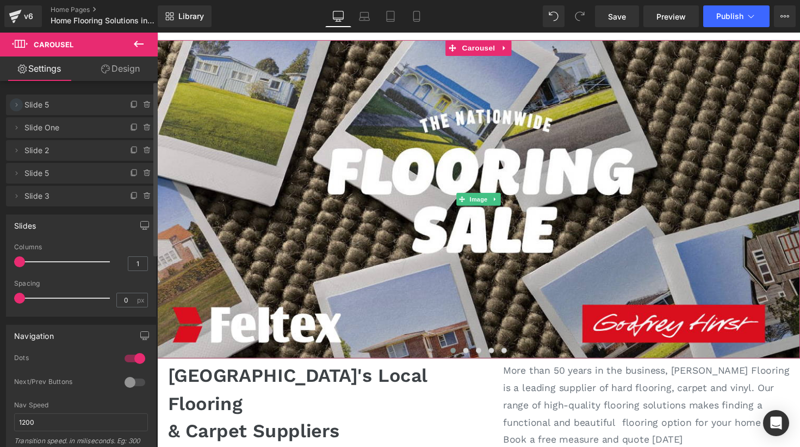
click at [20, 108] on icon at bounding box center [16, 105] width 9 height 9
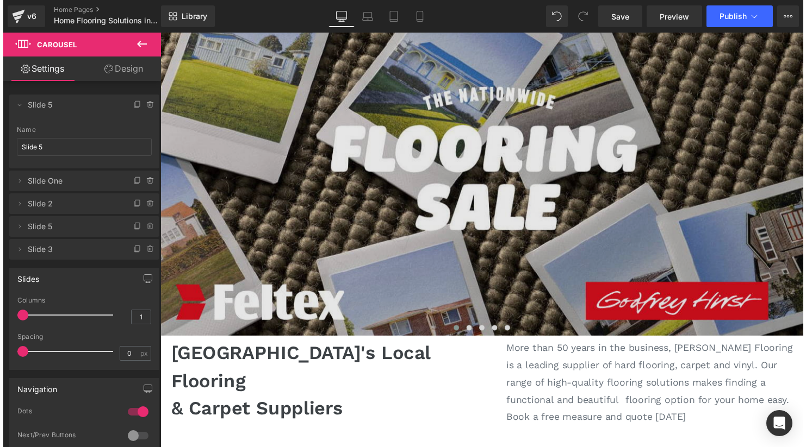
scroll to position [80, 0]
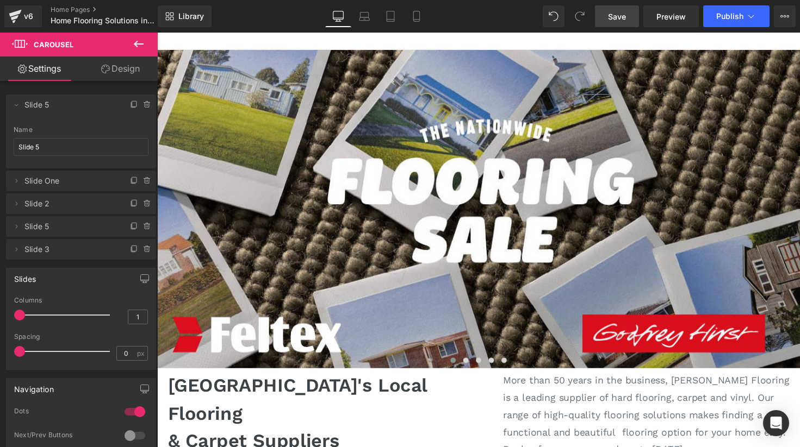
click at [610, 22] on link "Save" at bounding box center [617, 16] width 44 height 22
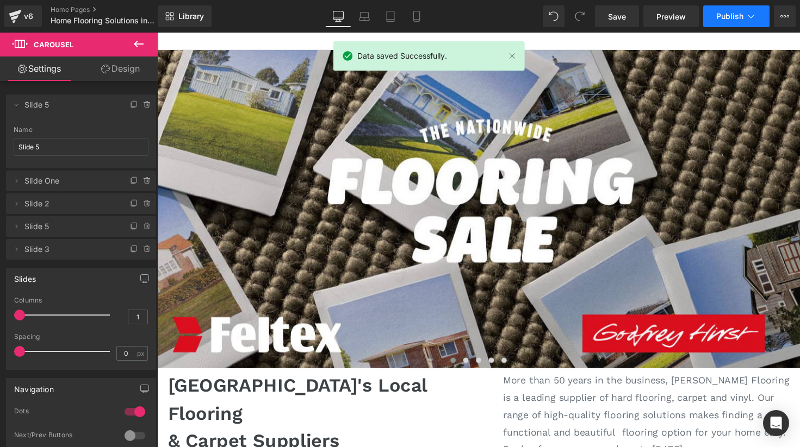
click at [740, 16] on span "Publish" at bounding box center [729, 16] width 27 height 9
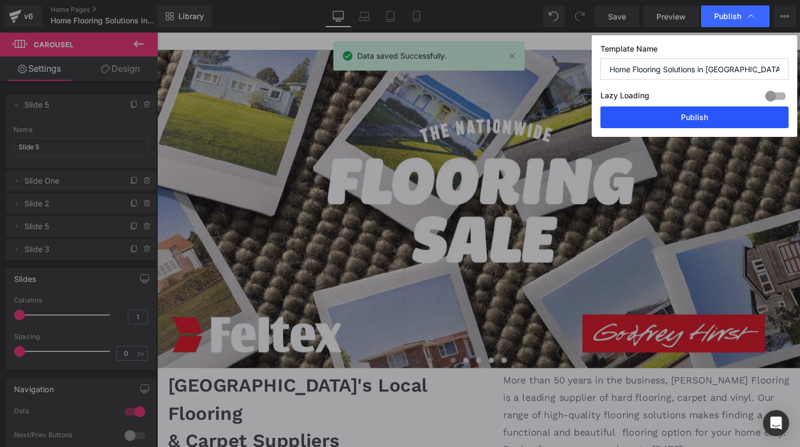
click at [673, 121] on button "Publish" at bounding box center [694, 118] width 188 height 22
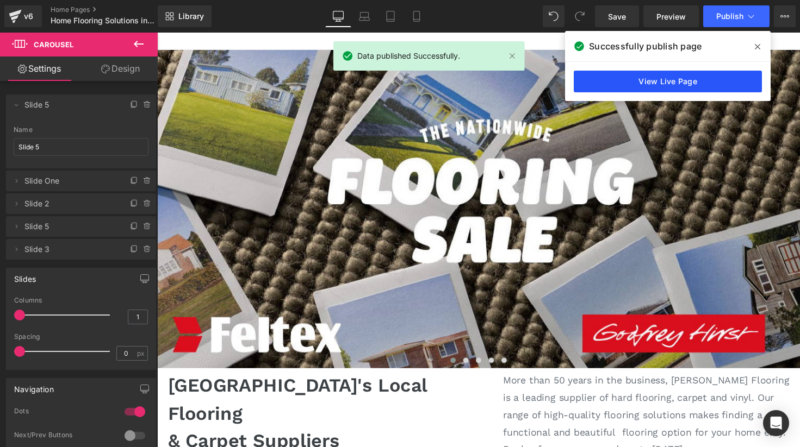
click at [660, 80] on link "View Live Page" at bounding box center [667, 82] width 188 height 22
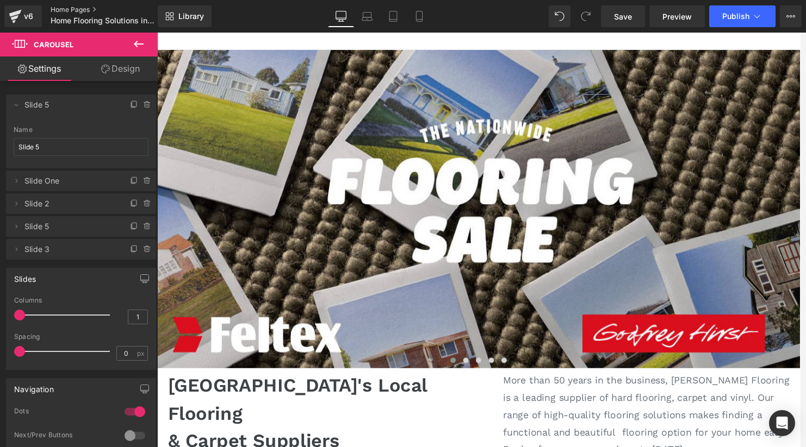
click at [61, 11] on link "Home Pages" at bounding box center [113, 9] width 125 height 9
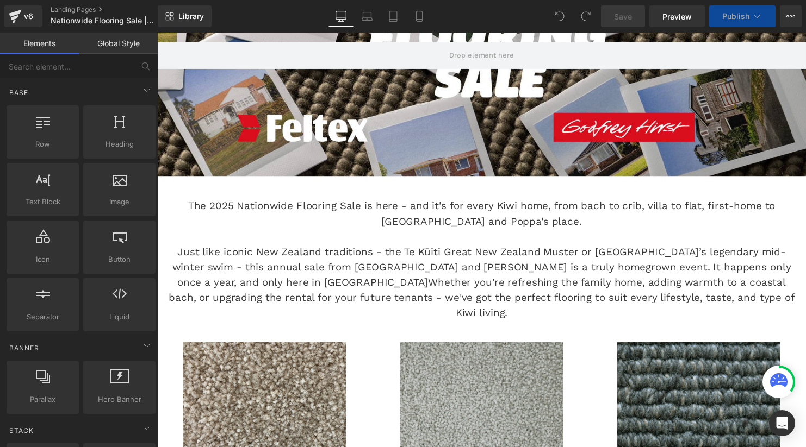
scroll to position [221, 0]
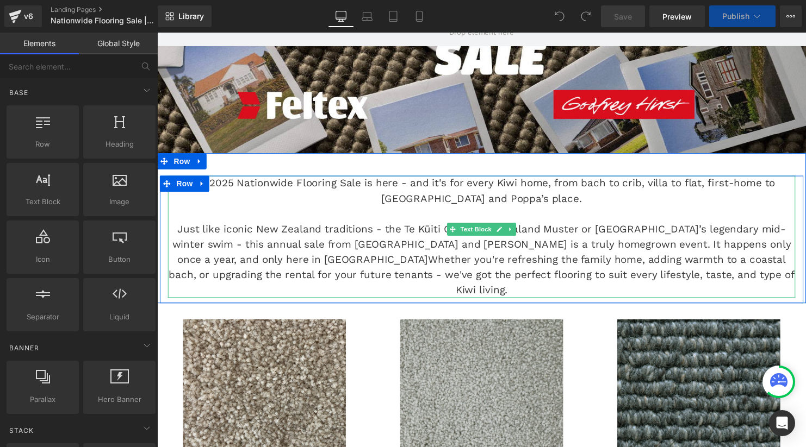
click at [474, 258] on p "Just like iconic New Zealand traditions - the Te Kūiti Great New Zealand Muster…" at bounding box center [486, 263] width 636 height 78
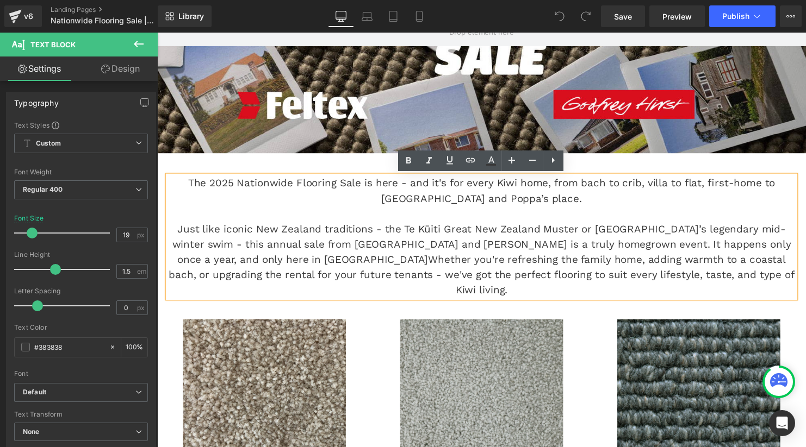
click at [219, 188] on p "The 2025 Nationwide Flooring Sale is here - and it's for every Kiwi home, from …" at bounding box center [486, 193] width 636 height 31
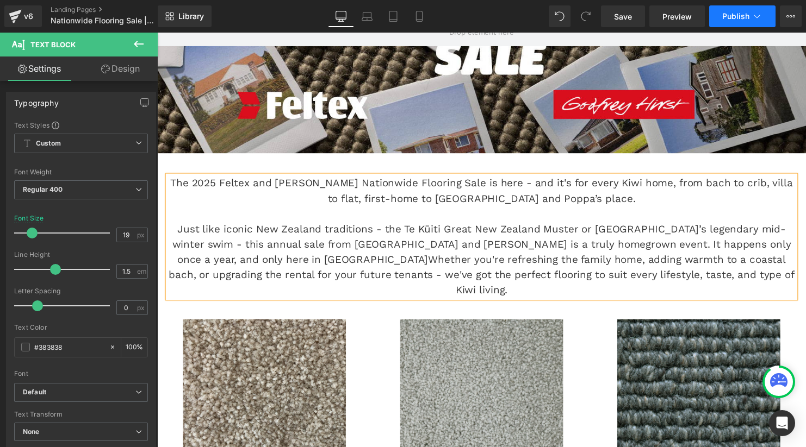
click at [750, 10] on button "Publish" at bounding box center [742, 16] width 66 height 22
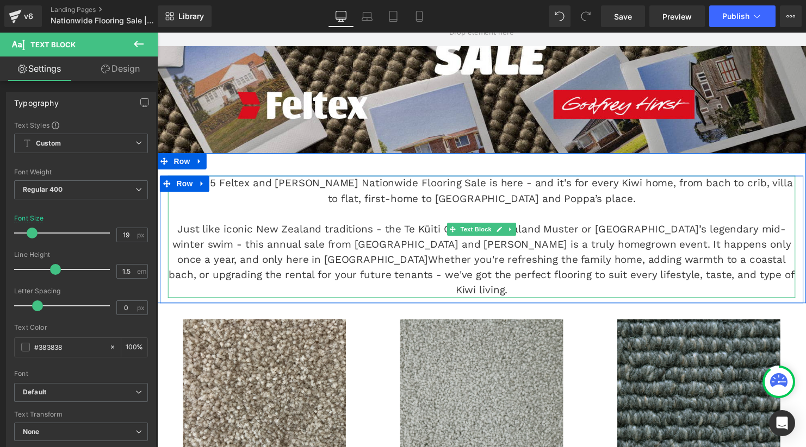
click at [217, 260] on p "Just like iconic New Zealand traditions - the Te Kūiti Great New Zealand Muster…" at bounding box center [486, 263] width 636 height 78
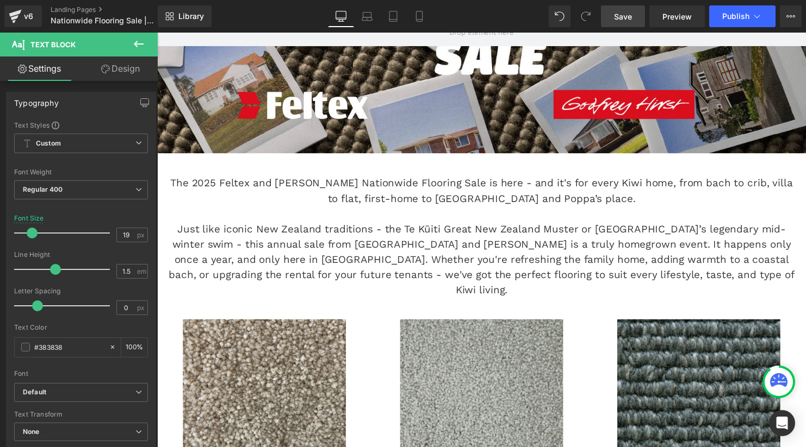
click at [634, 17] on link "Save" at bounding box center [623, 16] width 44 height 22
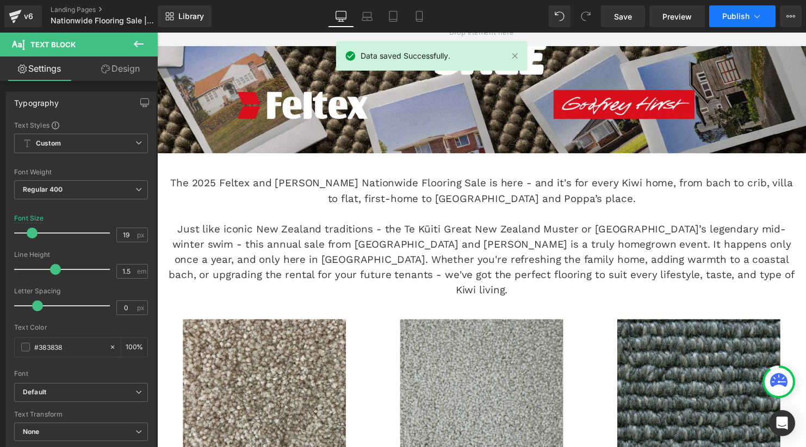
click at [743, 13] on span "Publish" at bounding box center [735, 16] width 27 height 9
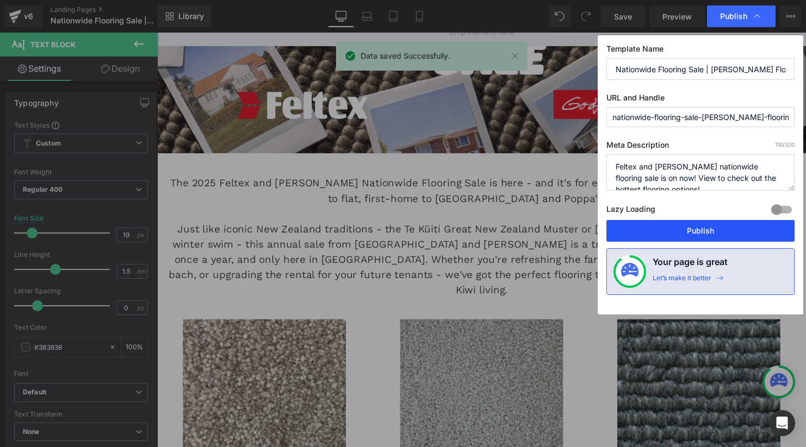
click at [676, 230] on button "Publish" at bounding box center [700, 231] width 188 height 22
